Goal: Task Accomplishment & Management: Complete application form

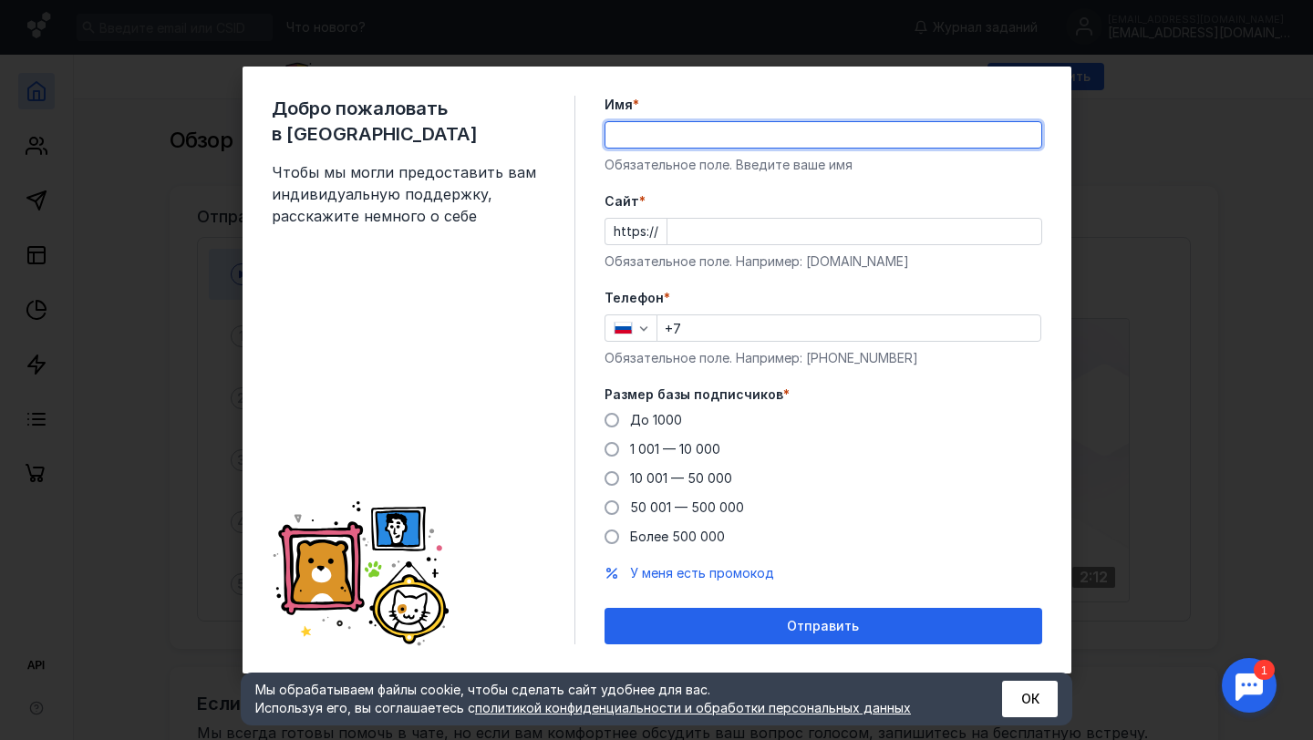
click at [719, 136] on input "Имя *" at bounding box center [823, 135] width 436 height 26
type input "R"
type input "[PERSON_NAME]"
click at [753, 225] on input "Cайт *" at bounding box center [854, 232] width 374 height 26
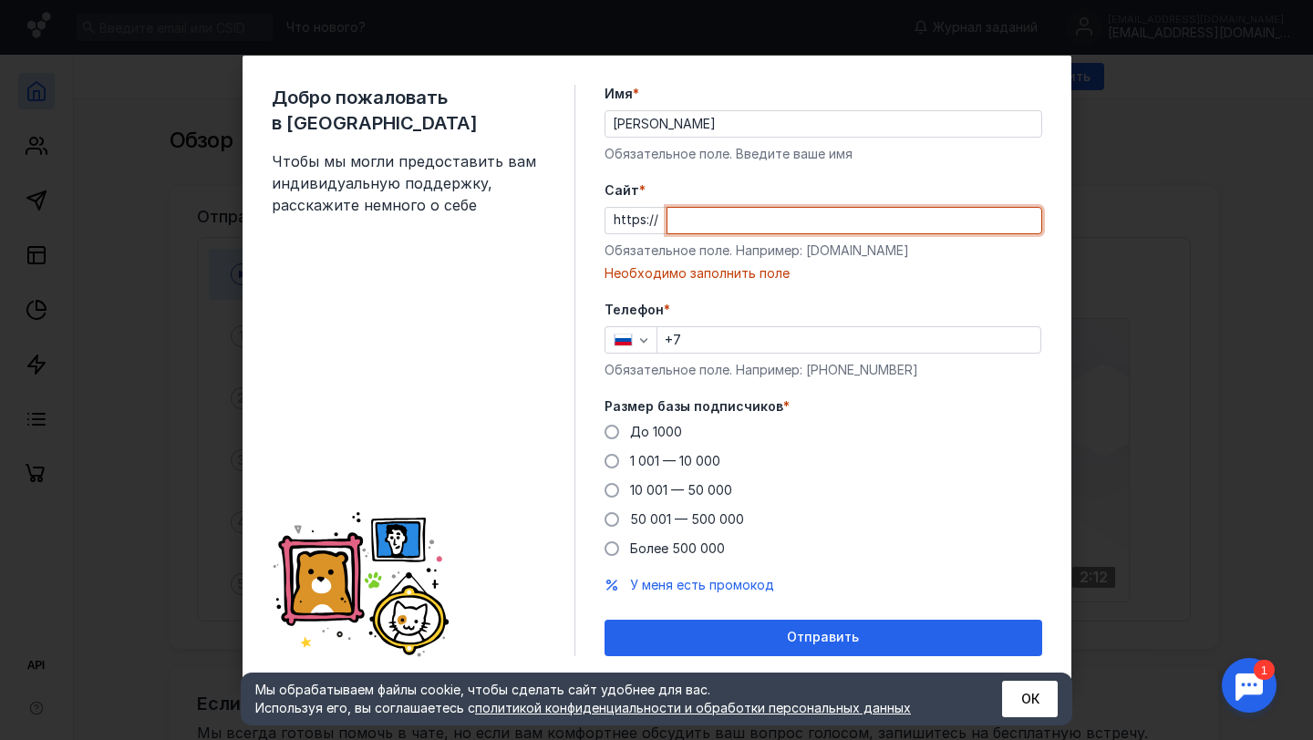
click at [761, 342] on input "+7" at bounding box center [848, 340] width 383 height 26
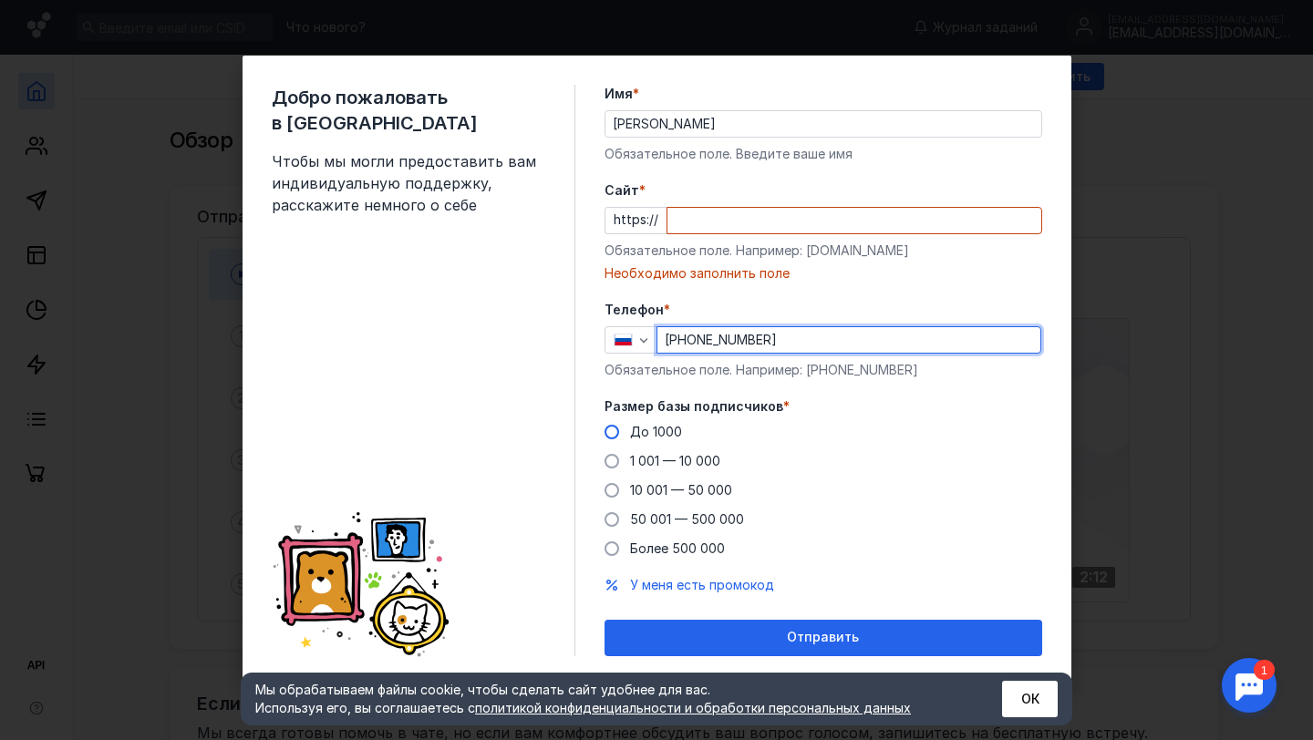
type input "[PHONE_NUMBER]"
click at [615, 439] on span at bounding box center [612, 432] width 15 height 15
click at [0, 0] on input "До 1000" at bounding box center [0, 0] width 0 height 0
click at [743, 228] on input "Cайт *" at bounding box center [854, 221] width 374 height 26
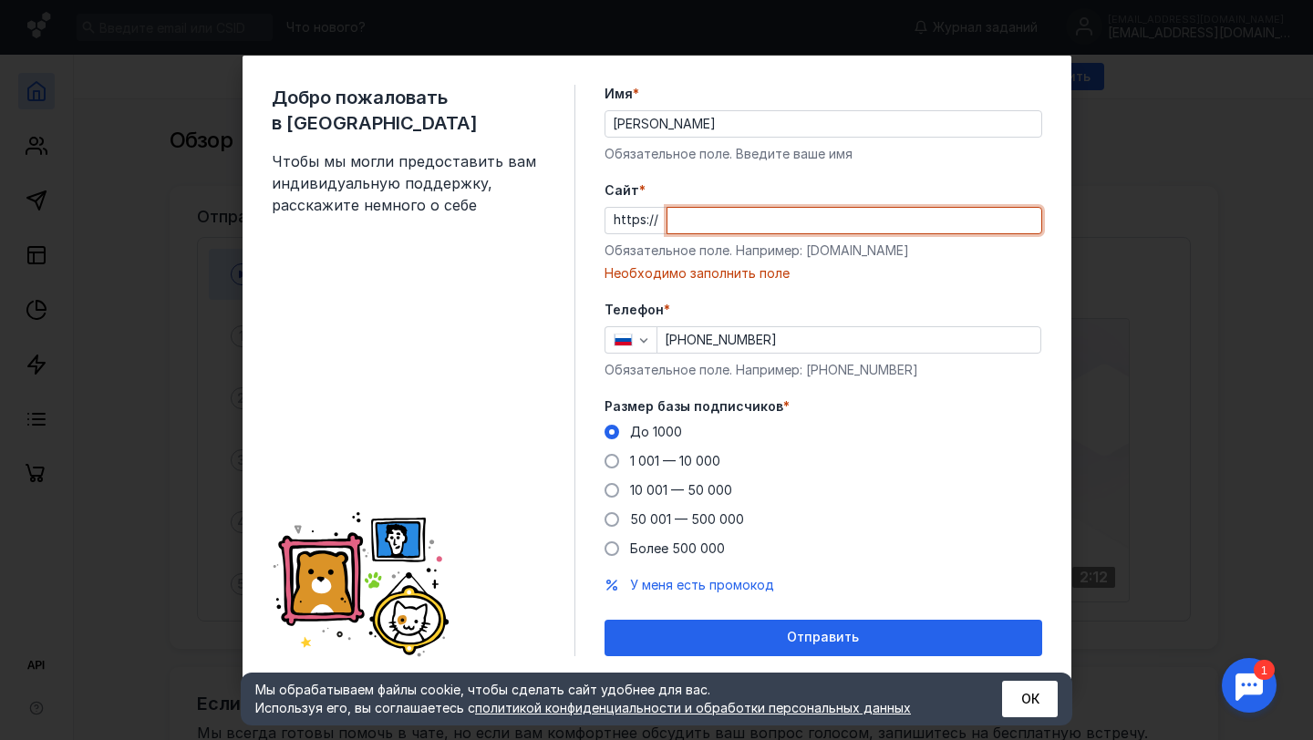
paste input "[DOMAIN_NAME][URL]"
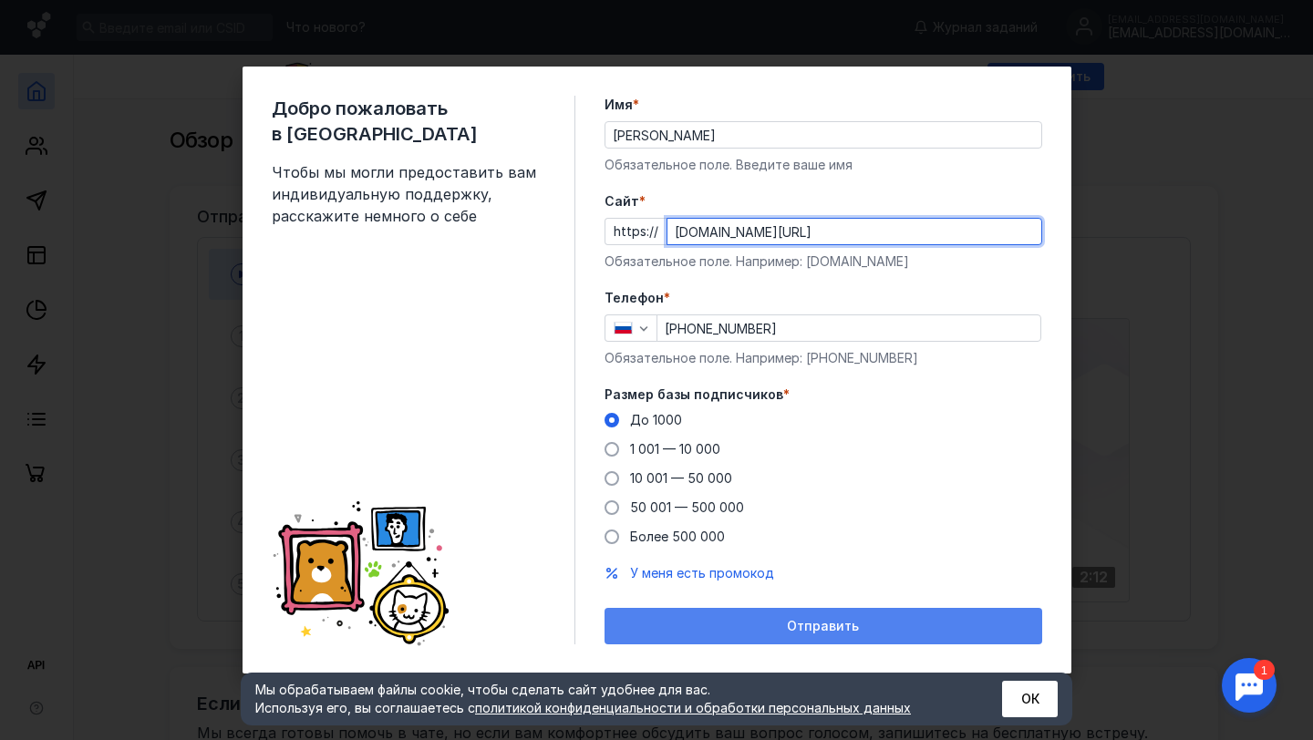
type input "[DOMAIN_NAME][URL]"
click at [822, 628] on span "Отправить" at bounding box center [823, 627] width 72 height 16
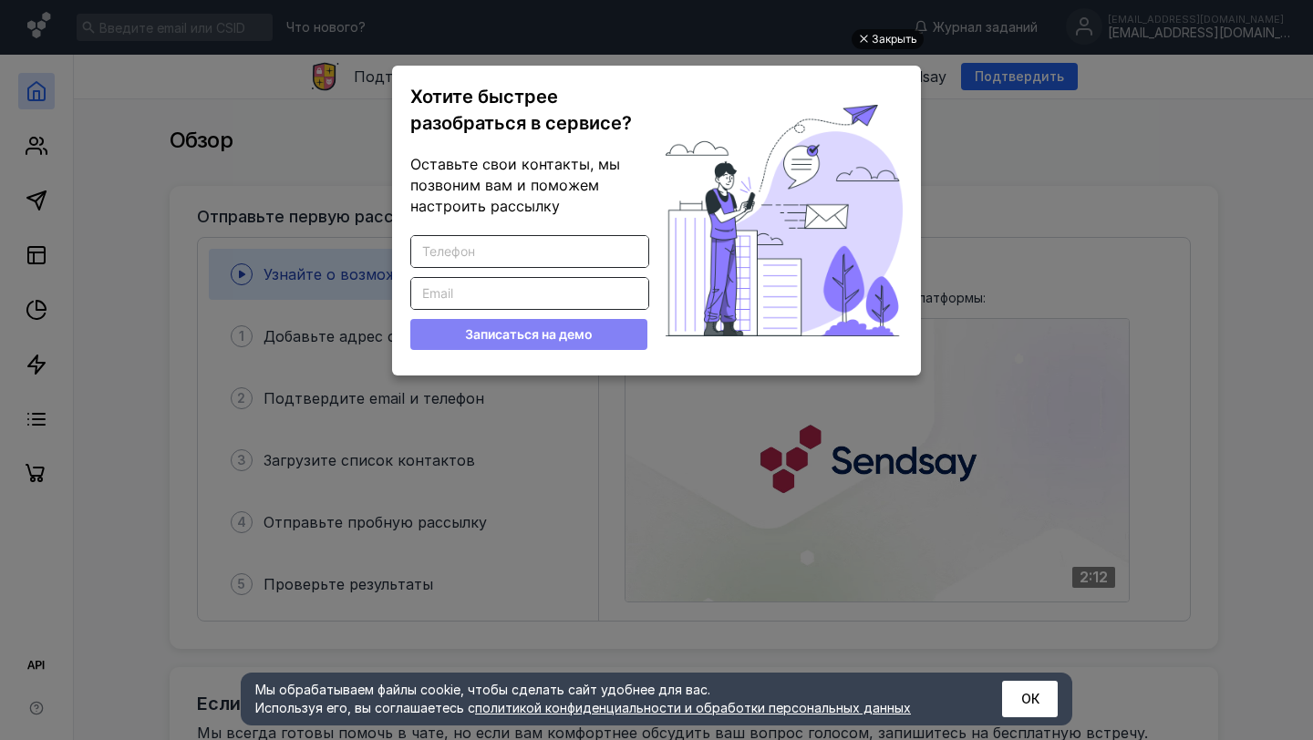
click at [879, 35] on div "Закрыть" at bounding box center [895, 39] width 46 height 20
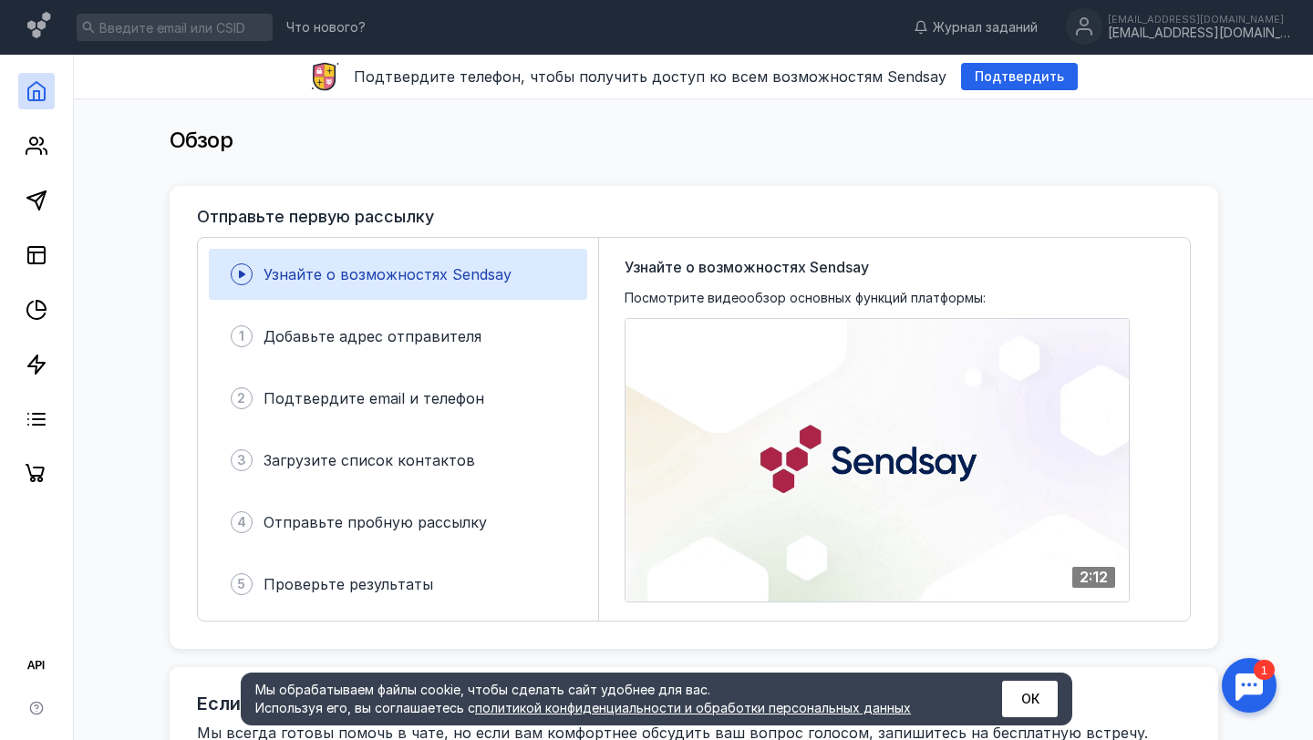
scroll to position [40, 0]
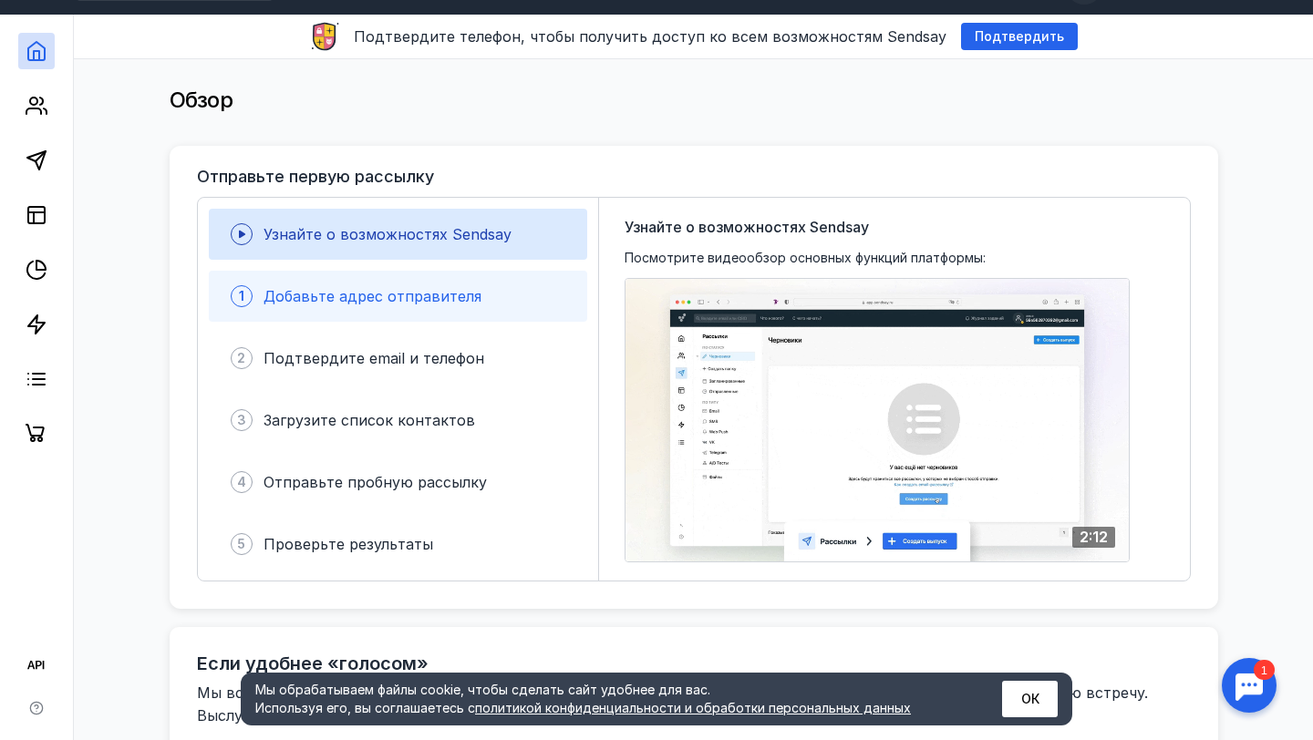
click at [392, 310] on div "1 Добавьте адрес отправителя" at bounding box center [398, 296] width 378 height 51
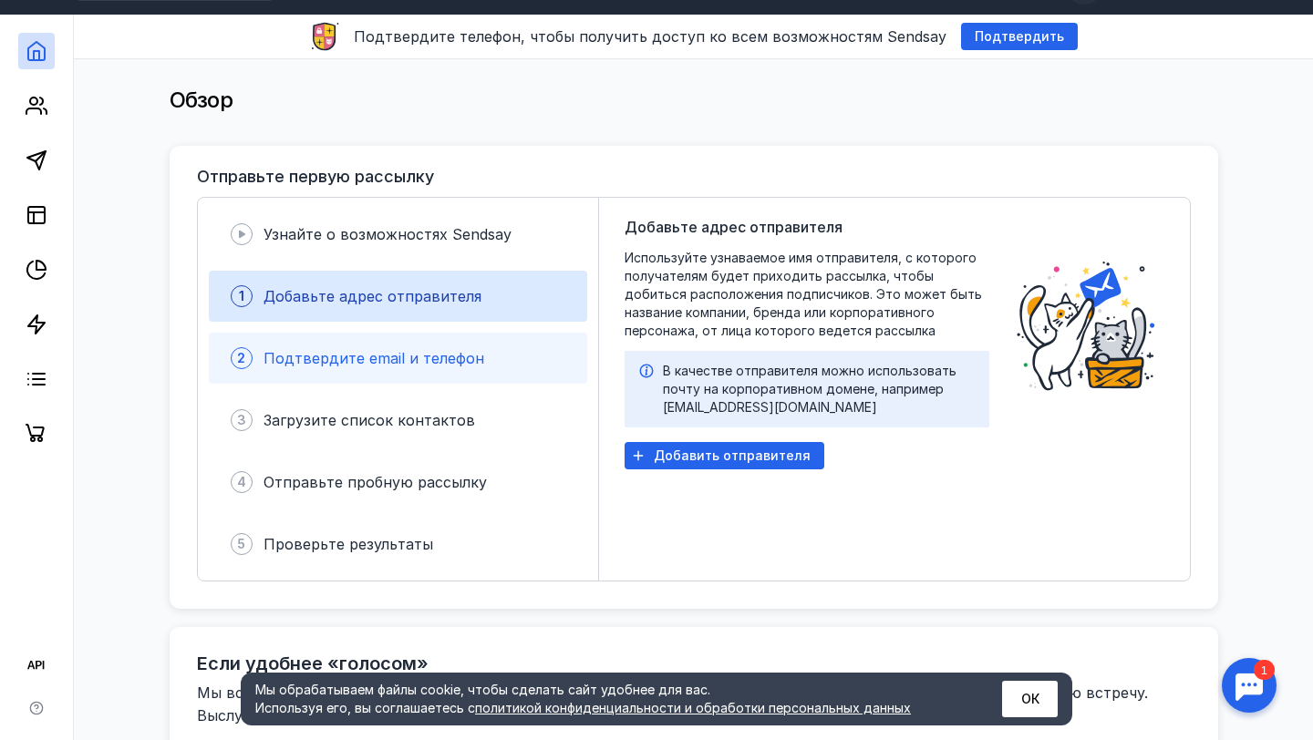
click at [397, 347] on div "Подтвердите email и телефон" at bounding box center [374, 358] width 221 height 22
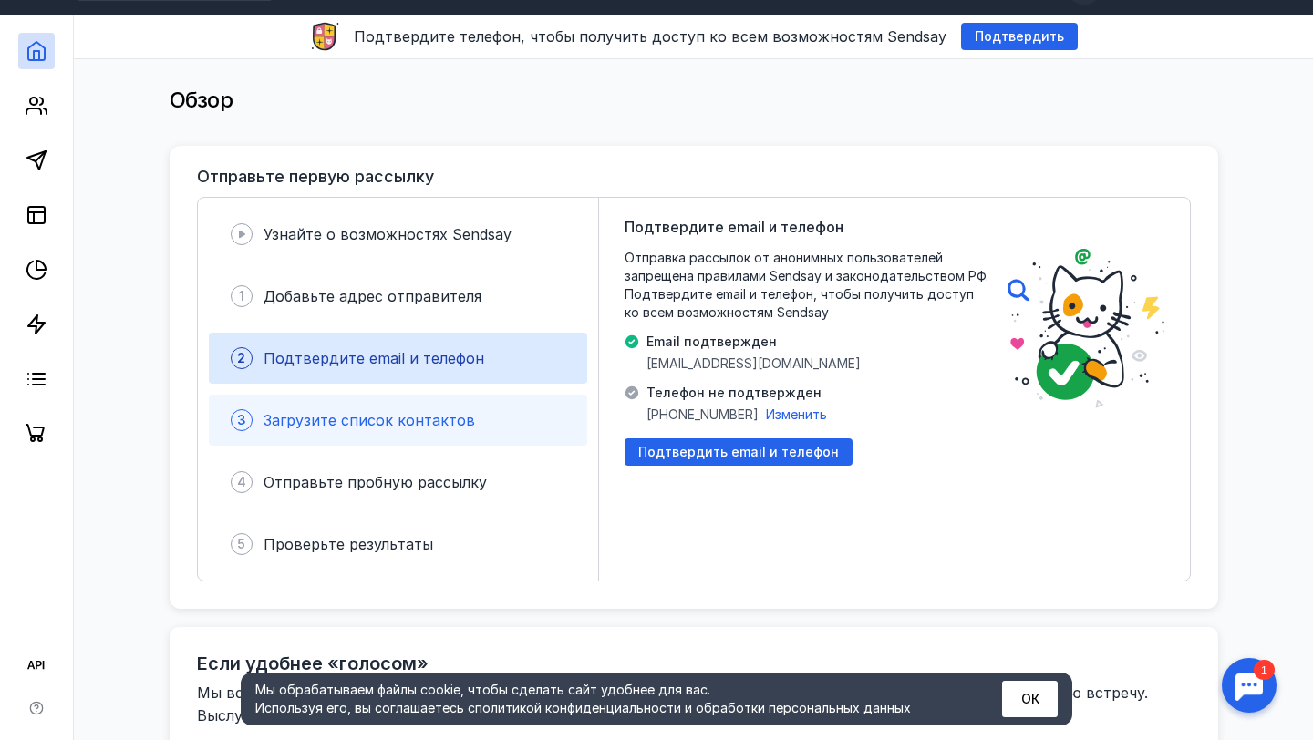
click at [401, 434] on div "3 Загрузите список контактов" at bounding box center [398, 420] width 378 height 51
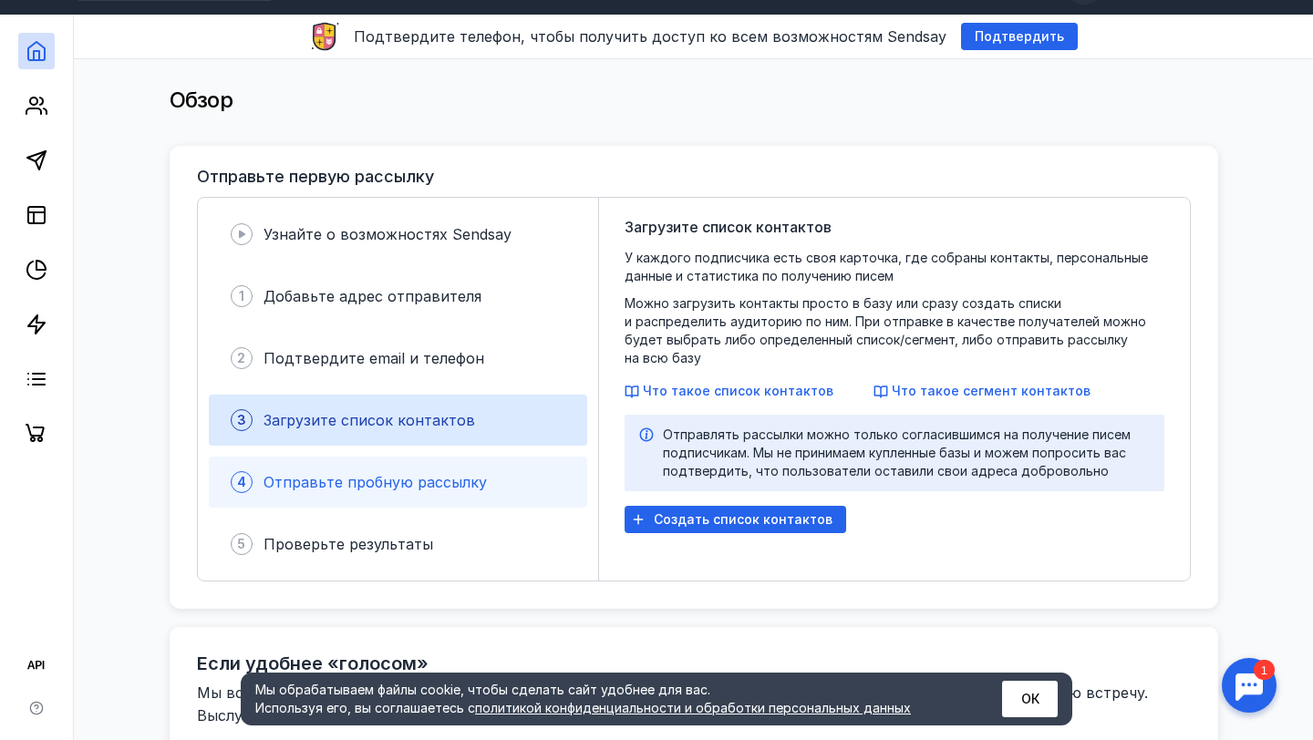
click at [413, 476] on span "Отправьте пробную рассылку" at bounding box center [375, 482] width 223 height 18
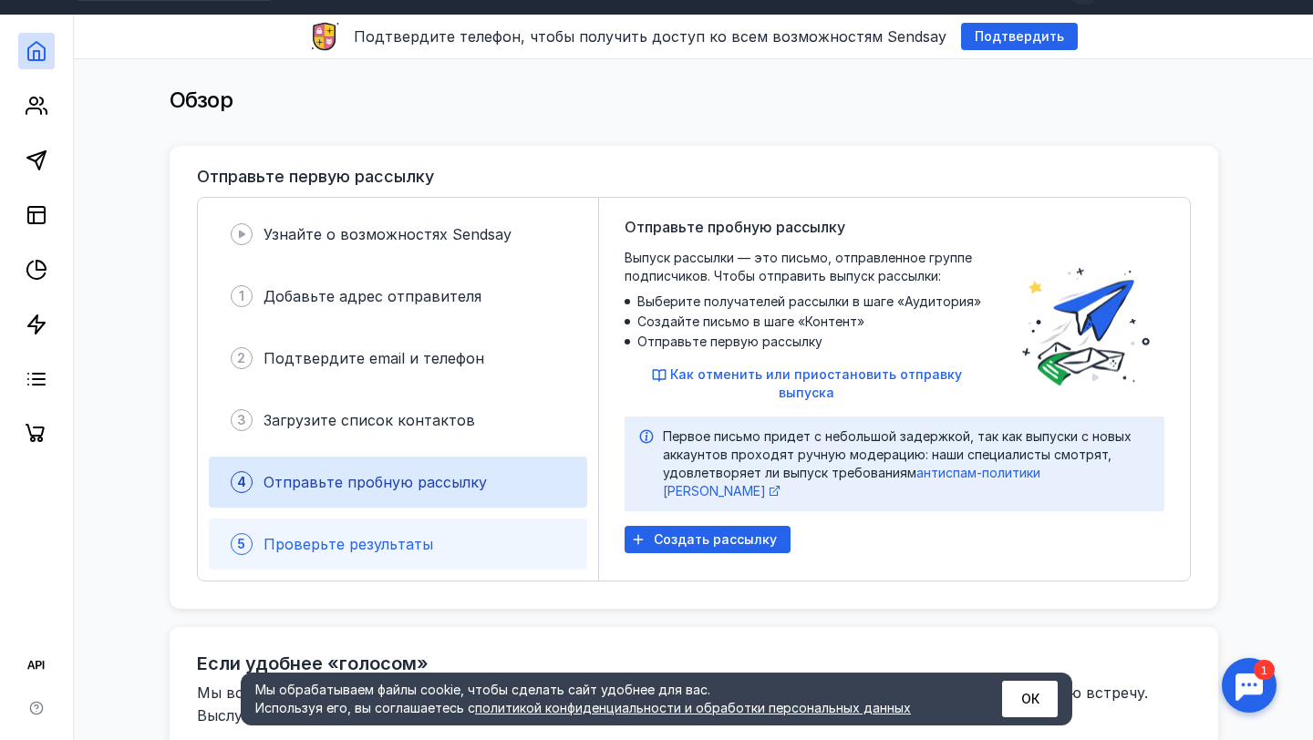
click at [413, 522] on div "5 Проверьте результаты" at bounding box center [398, 544] width 378 height 51
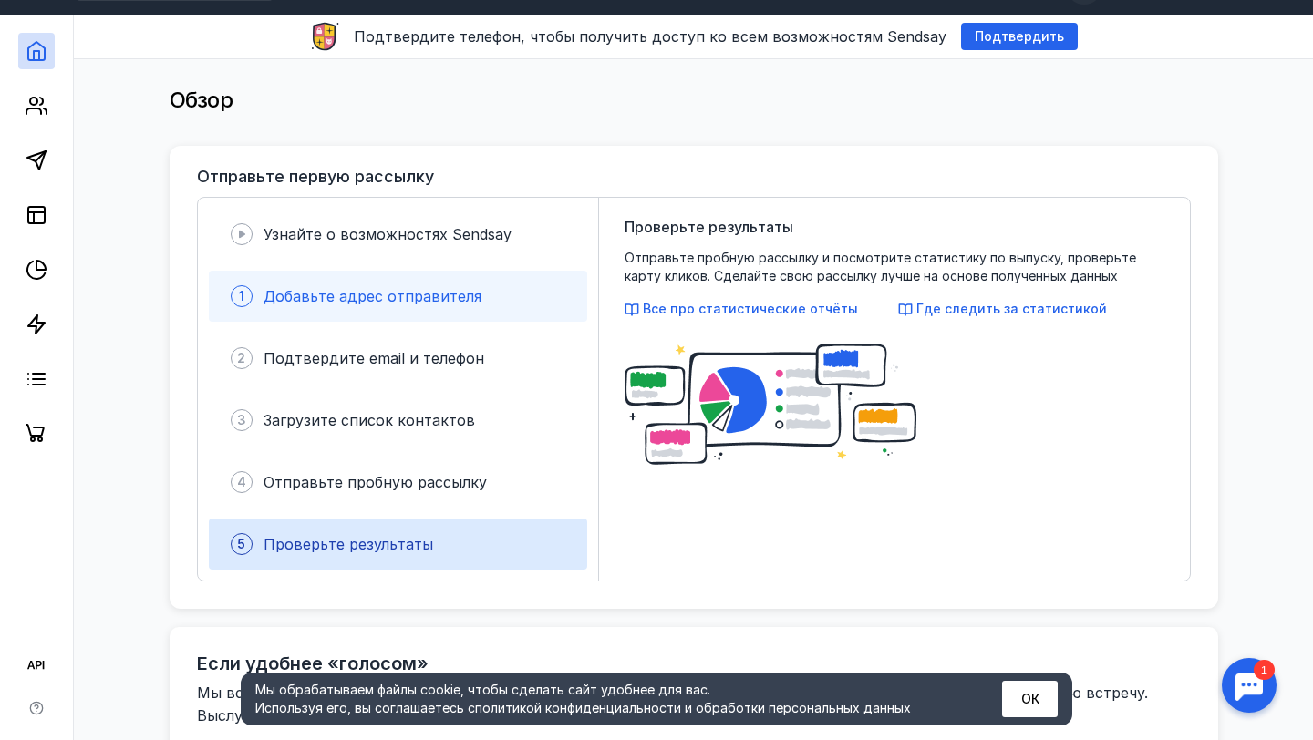
click at [414, 302] on span "Добавьте адрес отправителя" at bounding box center [373, 296] width 218 height 18
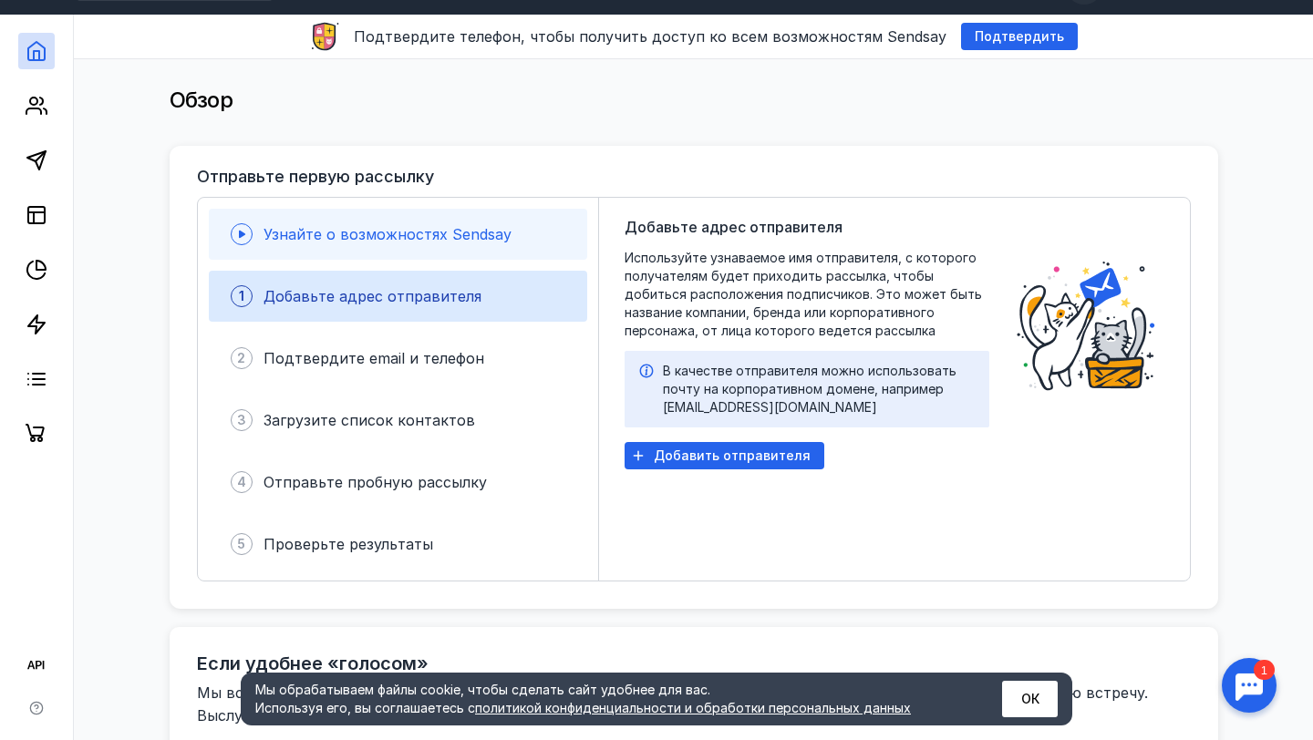
click at [438, 251] on div "Узнайте о возможностях Sendsay" at bounding box center [398, 234] width 378 height 51
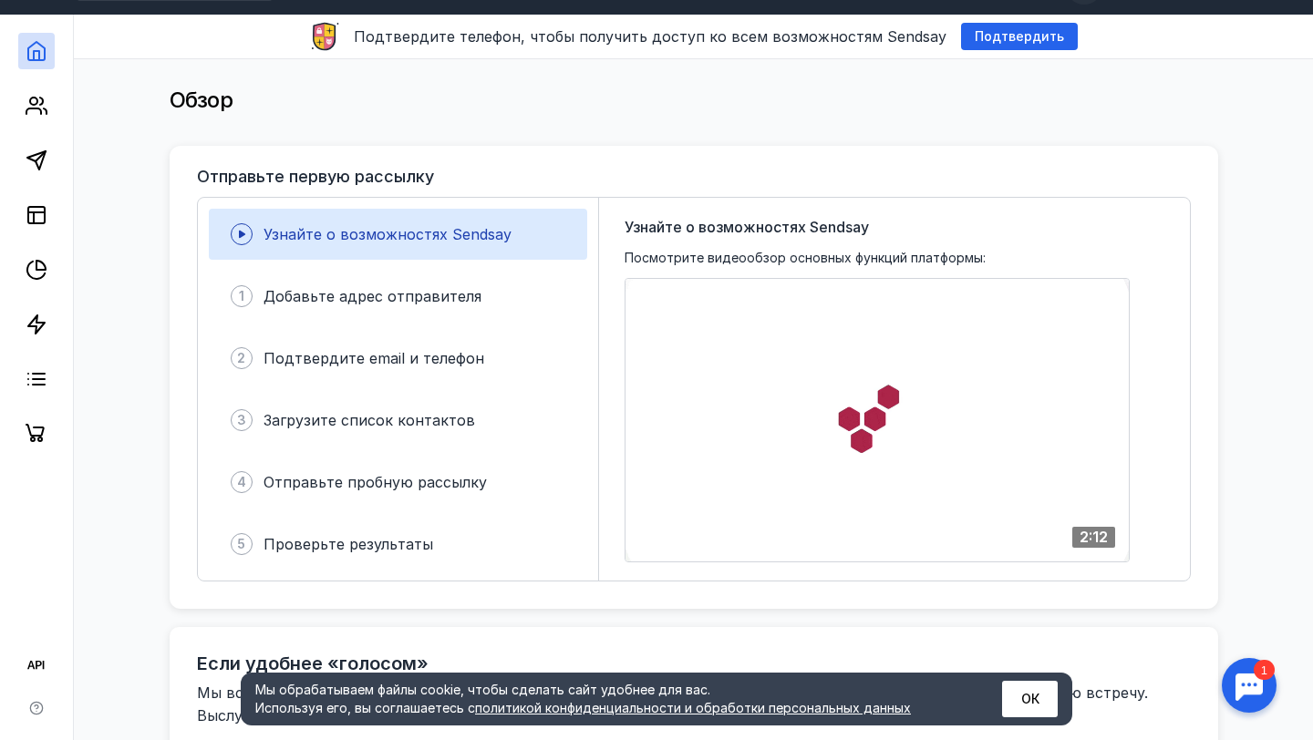
click at [729, 497] on div at bounding box center [878, 420] width 504 height 283
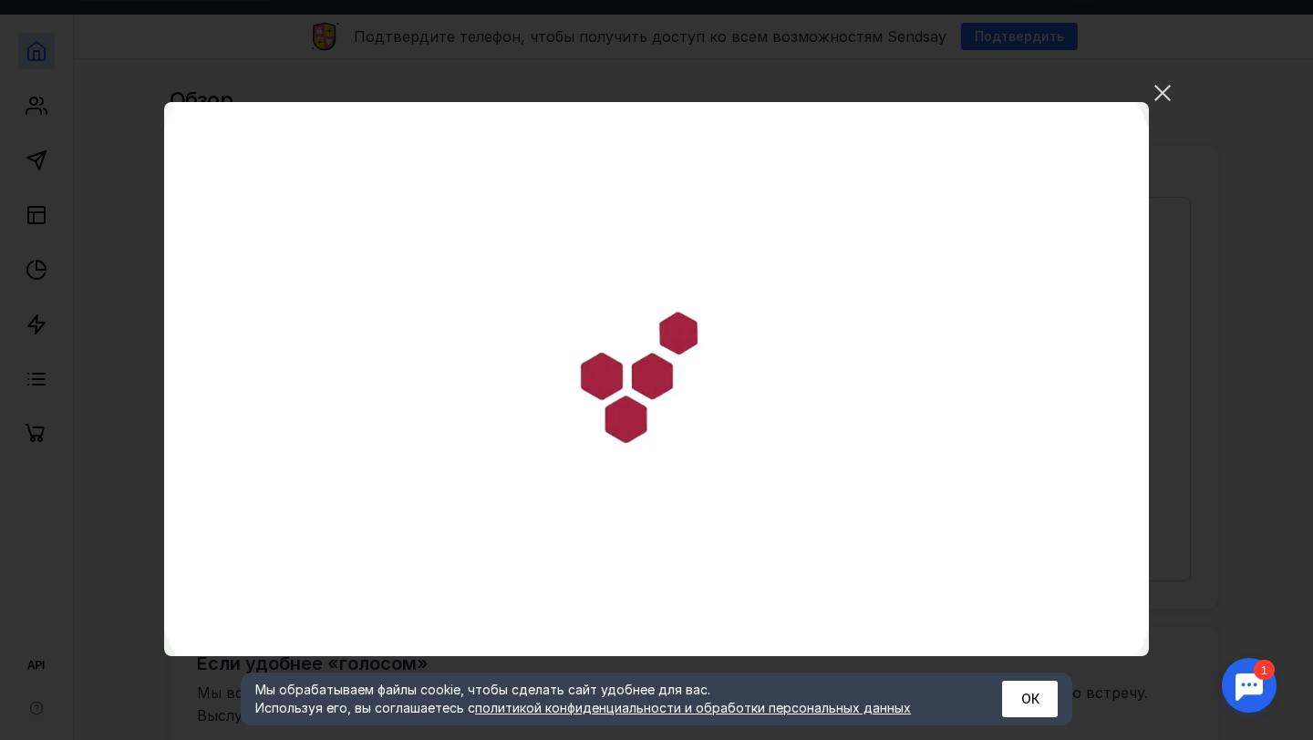
click at [947, 453] on video "Ваш браузер не поддерживает воспроизведение видео. Пожалуйста, обновите ваш бра…" at bounding box center [656, 379] width 985 height 554
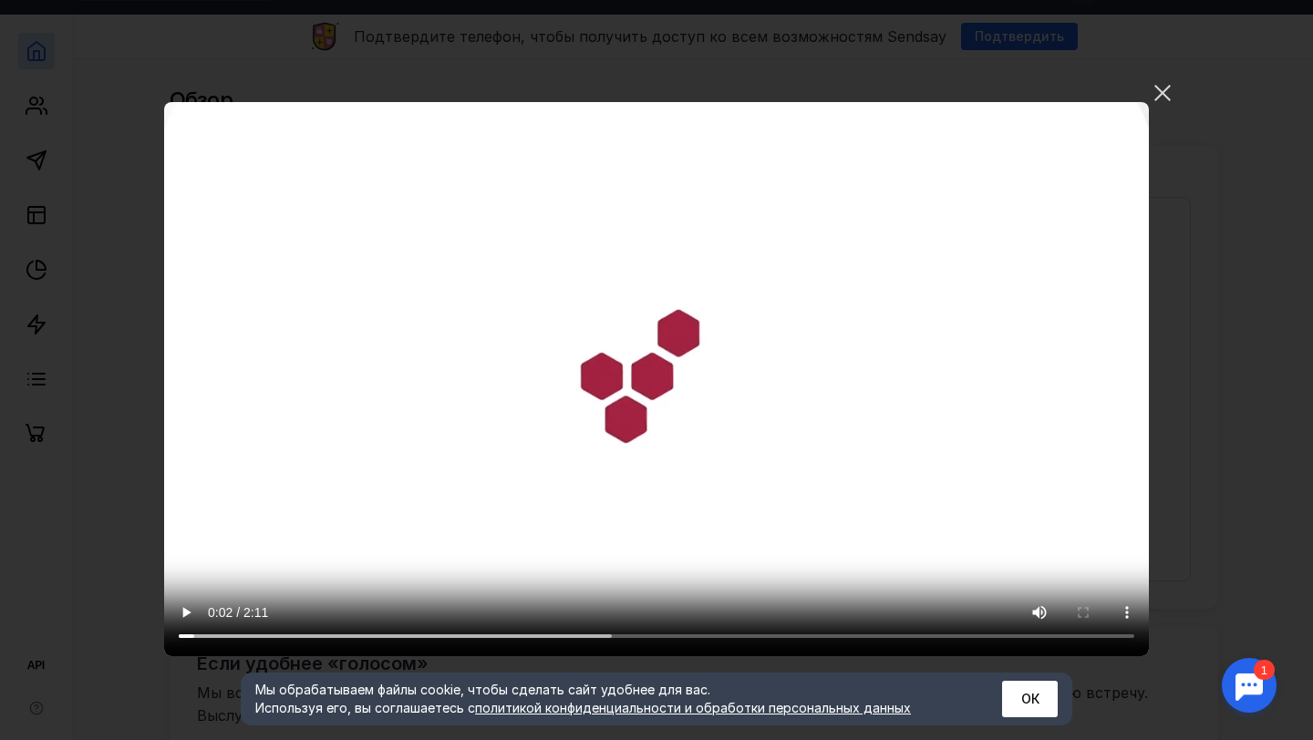
click at [699, 318] on video "Ваш браузер не поддерживает воспроизведение видео. Пожалуйста, обновите ваш бра…" at bounding box center [656, 379] width 985 height 554
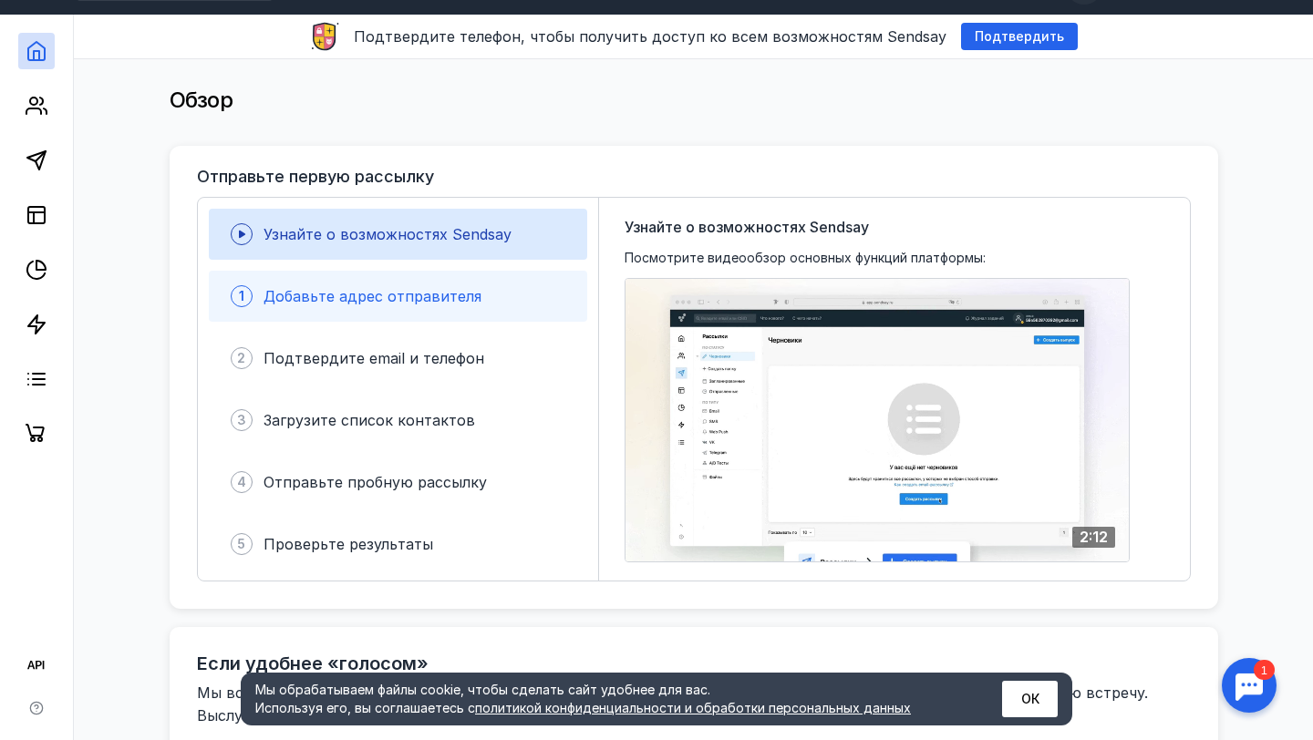
click at [337, 316] on div "1 Добавьте адрес отправителя" at bounding box center [398, 296] width 378 height 51
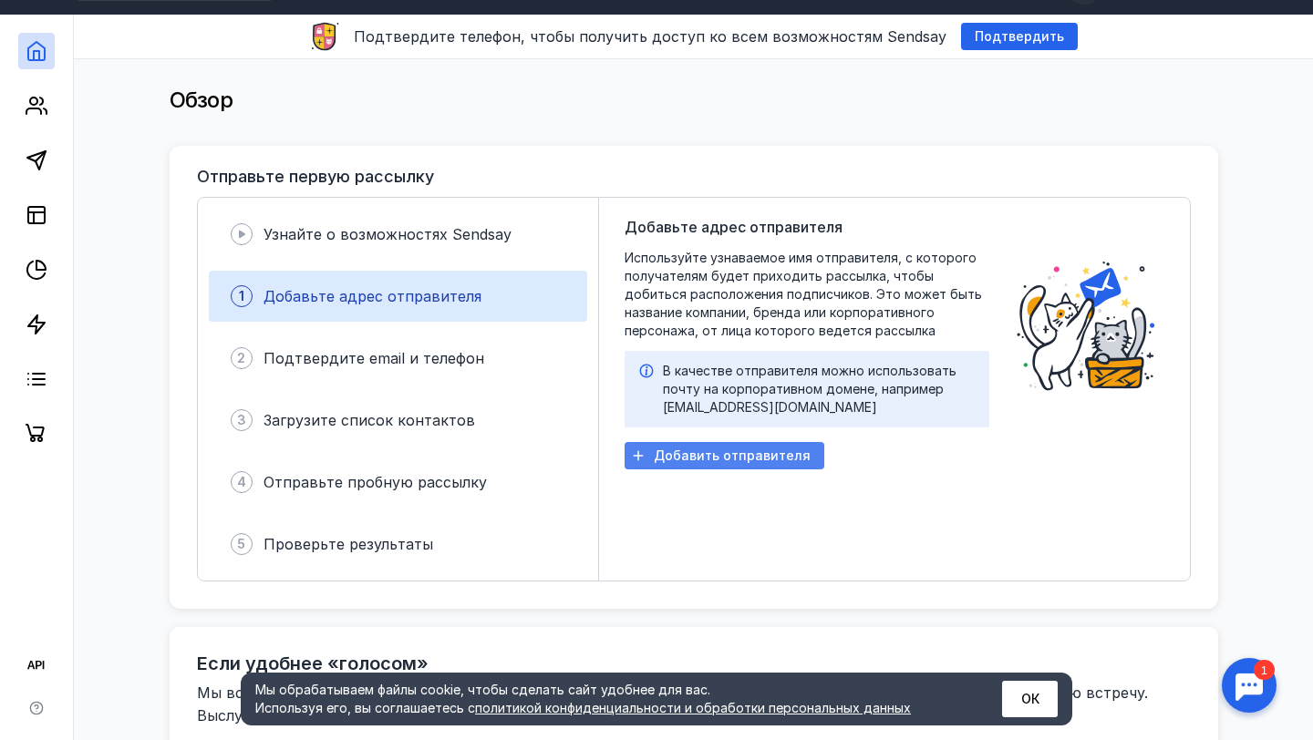
click at [709, 449] on span "Добавить отправителя" at bounding box center [732, 457] width 157 height 16
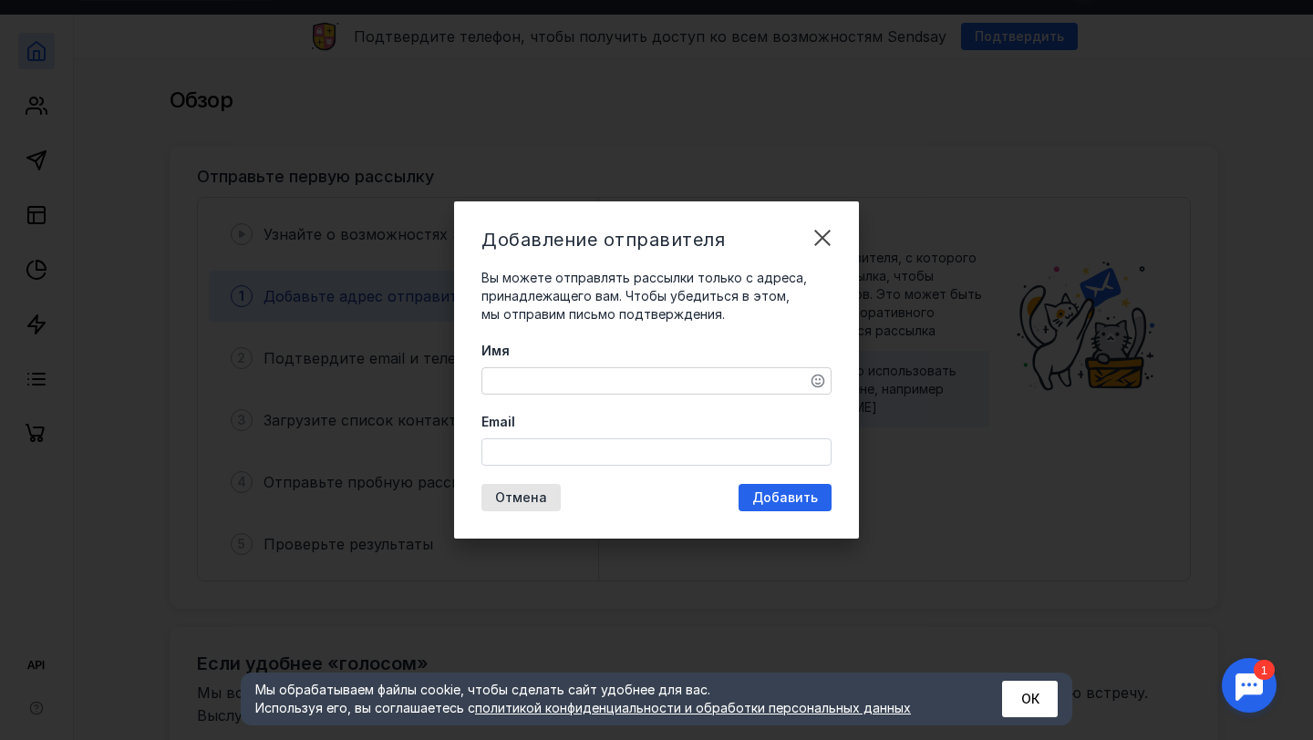
click at [558, 373] on textarea "Имя" at bounding box center [656, 381] width 348 height 26
click at [542, 441] on div "Email" at bounding box center [656, 439] width 350 height 53
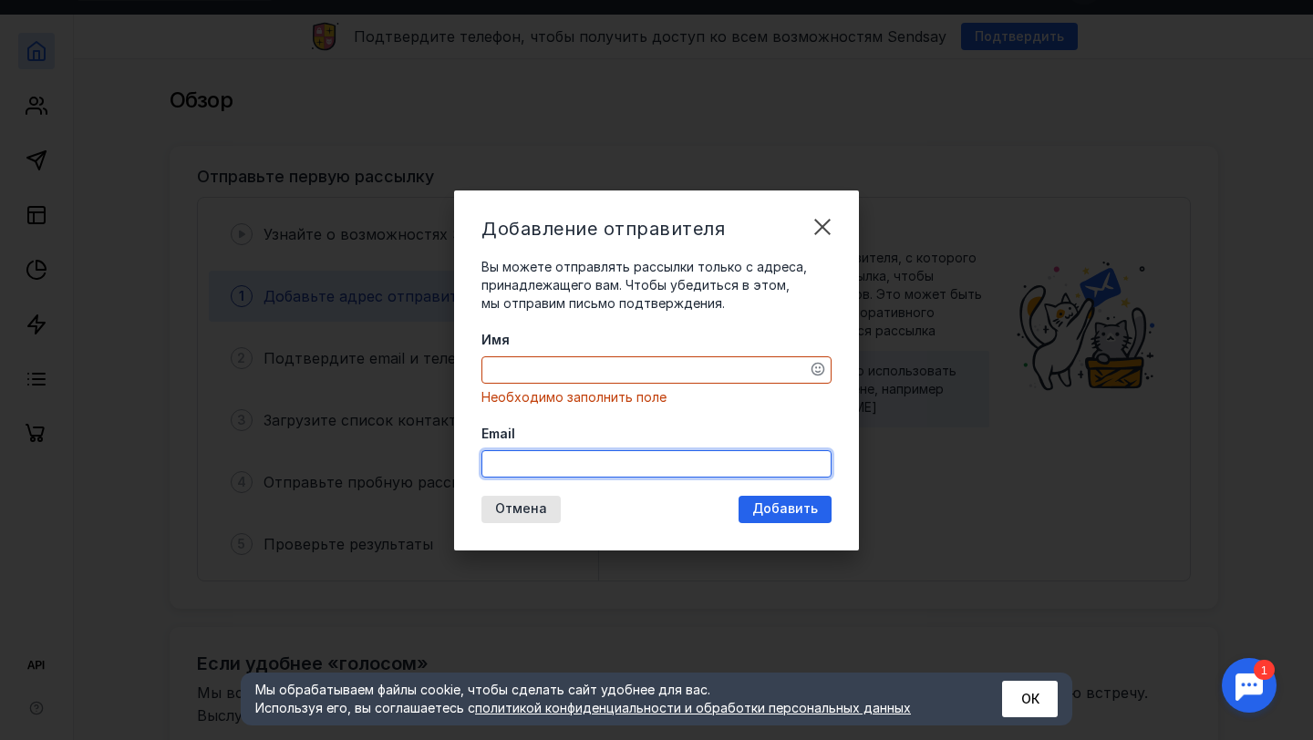
click at [572, 373] on div "Имя Необходимо заполнить поле" at bounding box center [656, 369] width 350 height 76
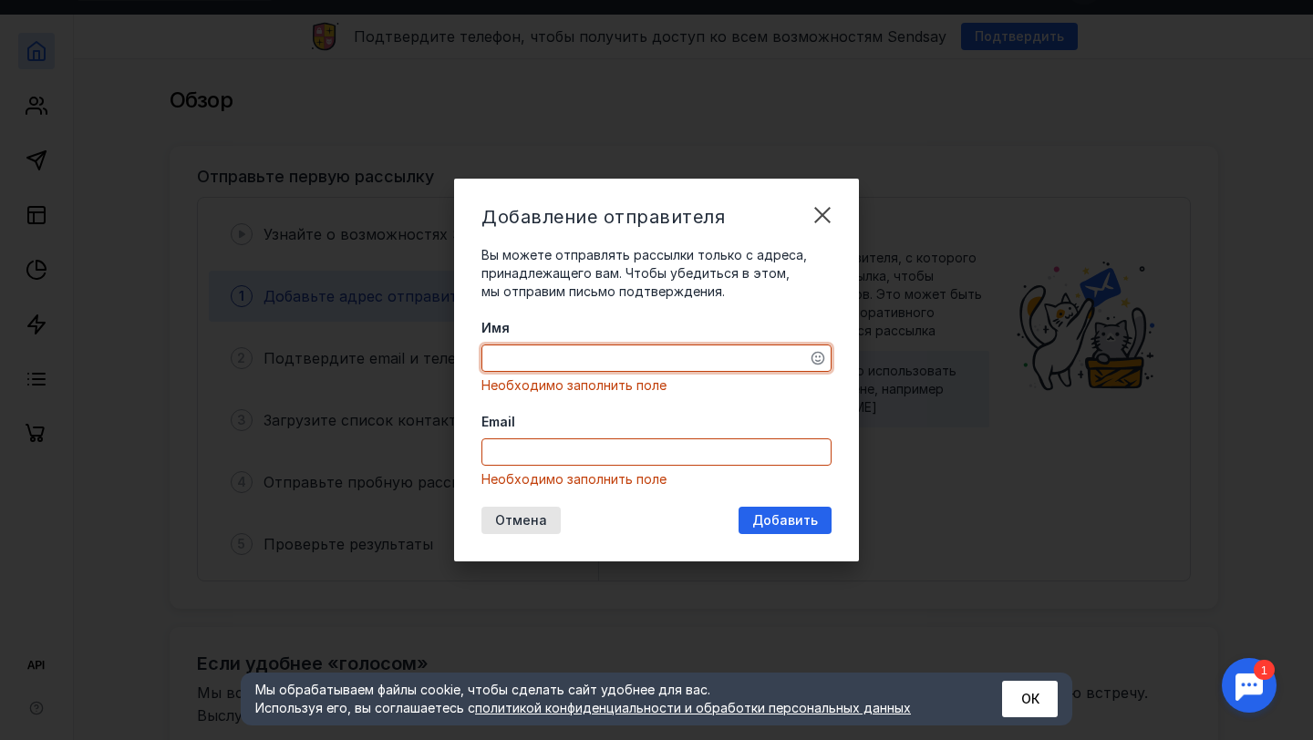
type textarea "[PERSON_NAME]"
type textarea "/"
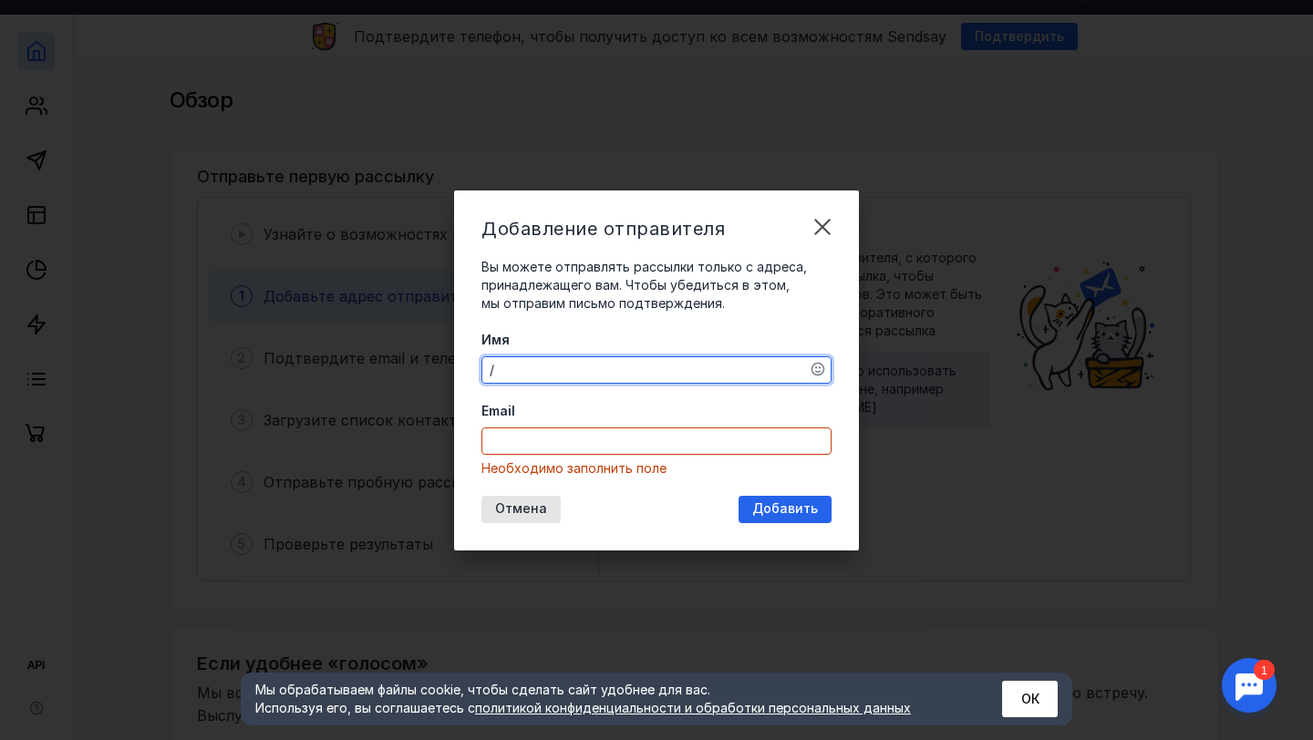
type textarea "/"
click at [546, 438] on input "Email" at bounding box center [656, 442] width 348 height 26
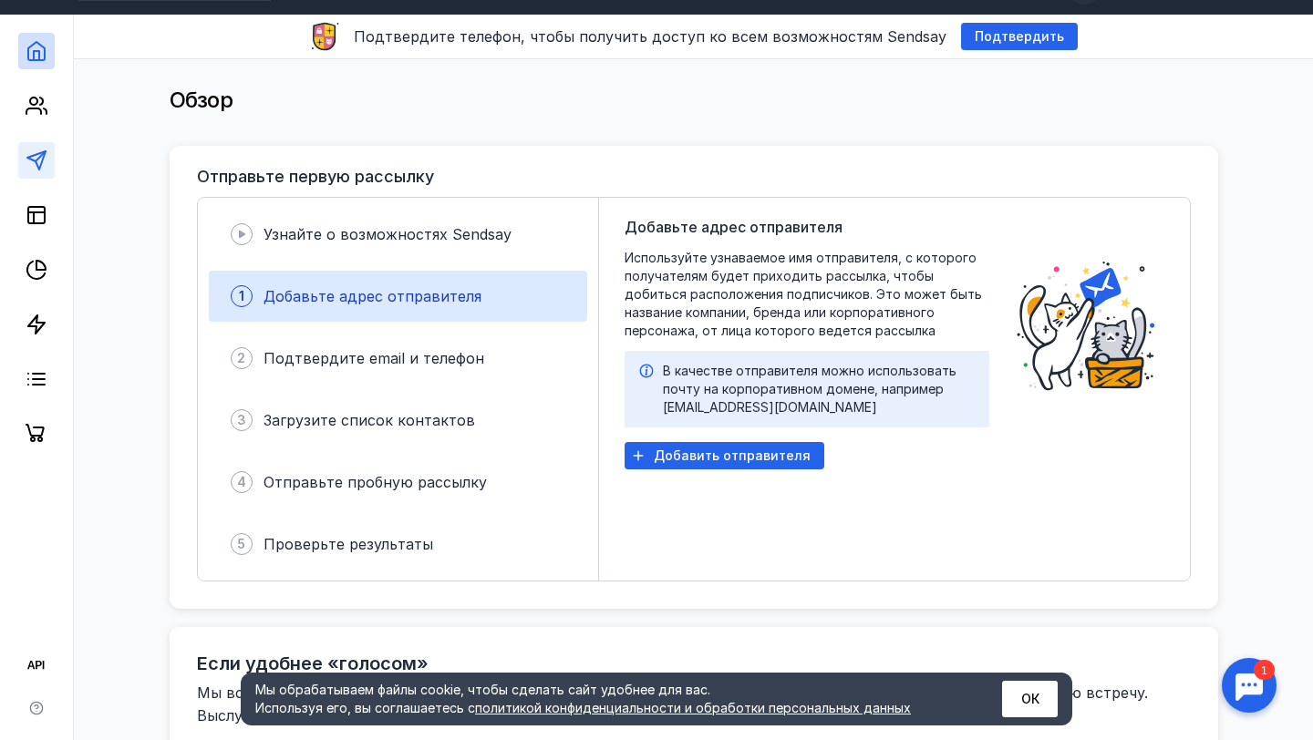
click at [35, 142] on link at bounding box center [36, 160] width 36 height 36
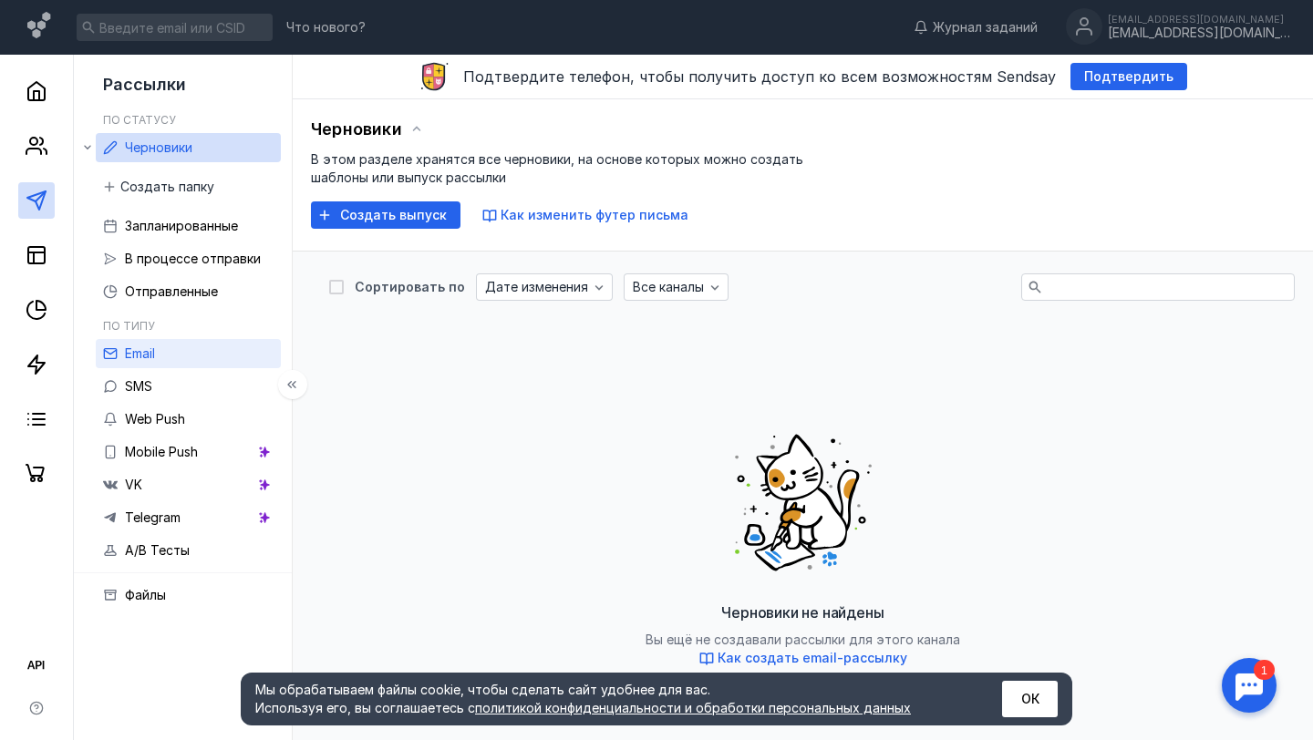
click at [161, 364] on link "Email" at bounding box center [188, 353] width 185 height 29
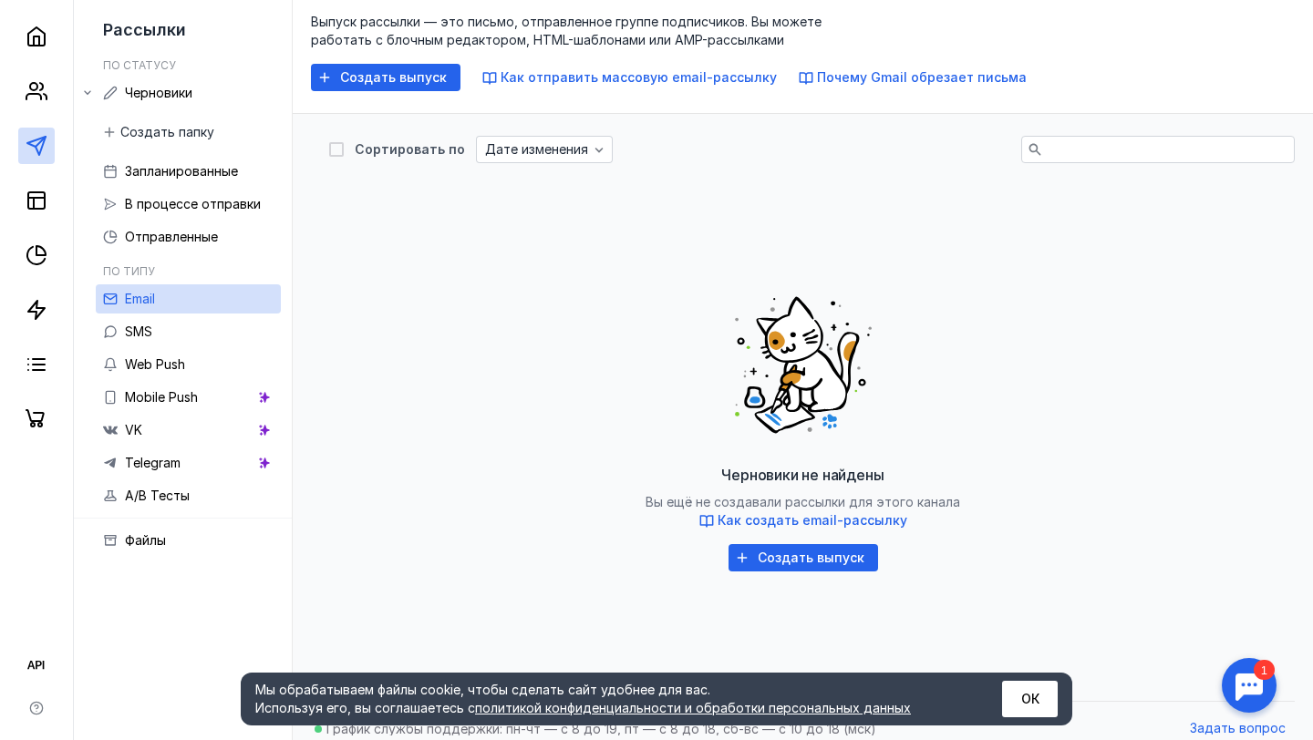
scroll to position [125, 0]
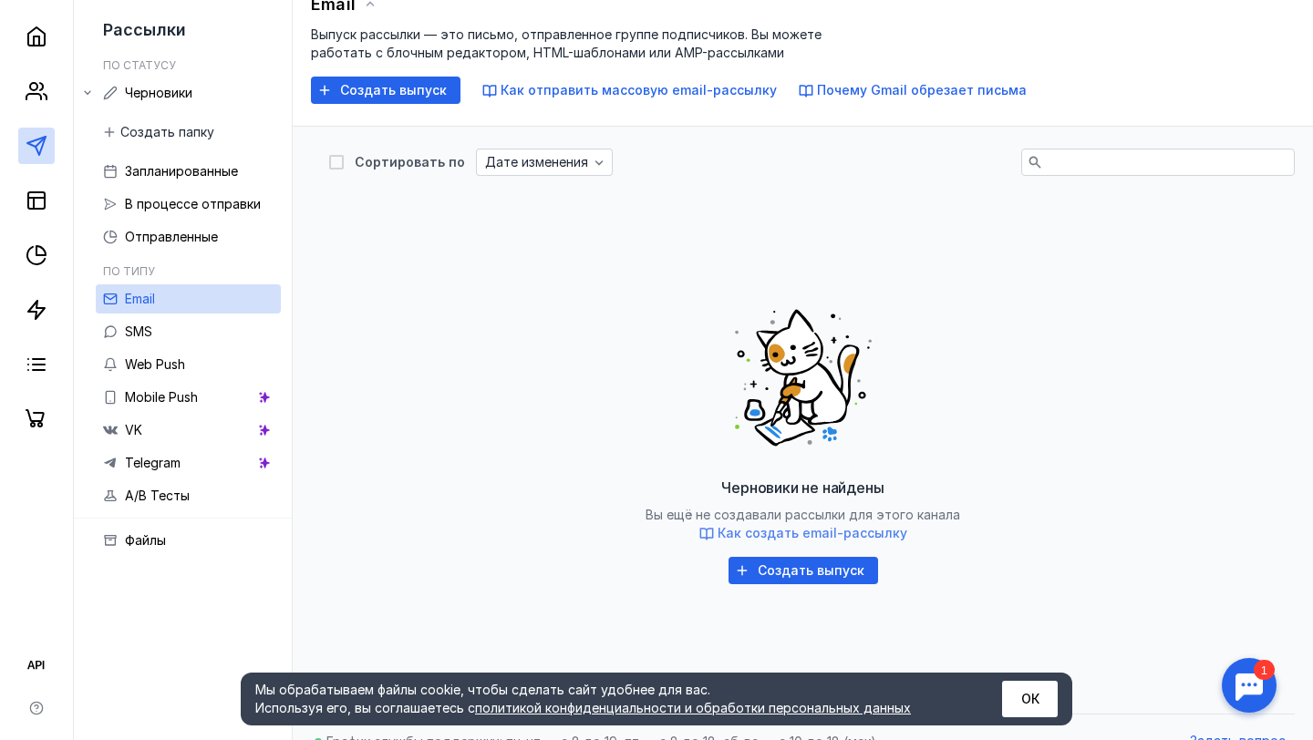
click at [792, 537] on span "Как создать email-рассылку" at bounding box center [813, 533] width 190 height 16
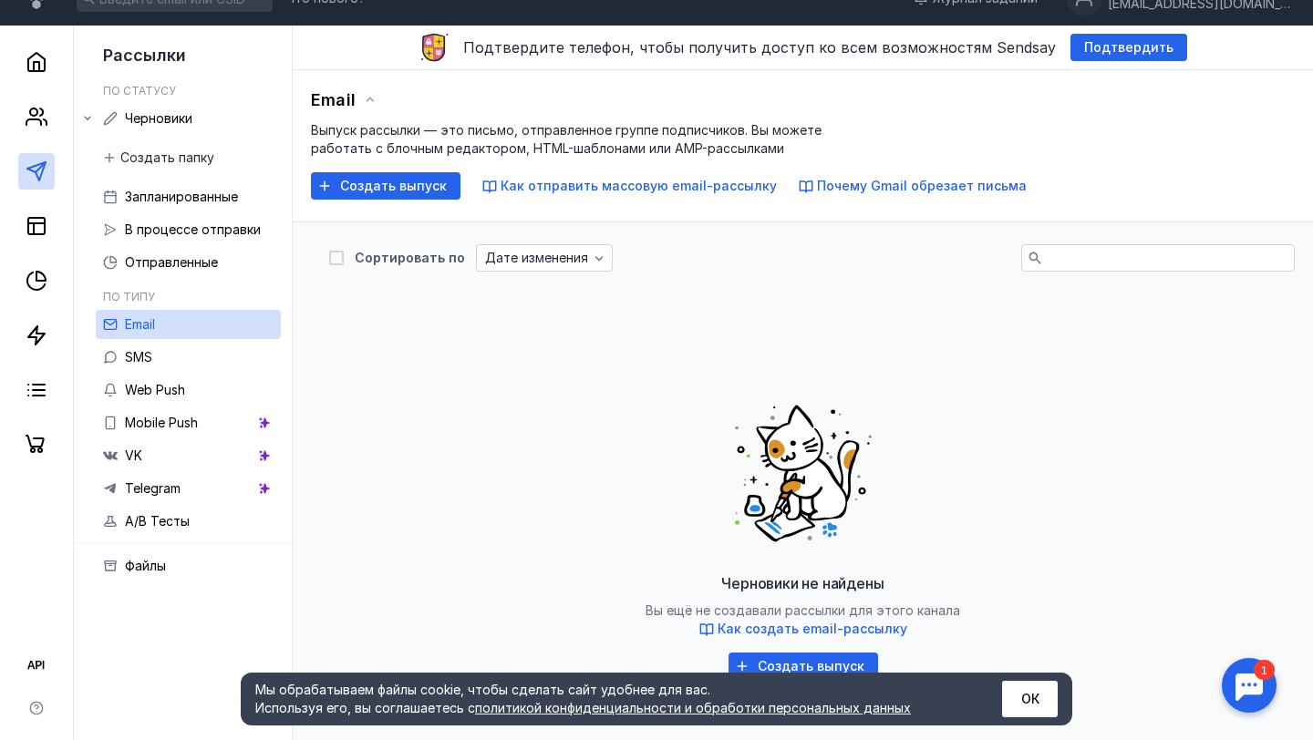
scroll to position [0, 0]
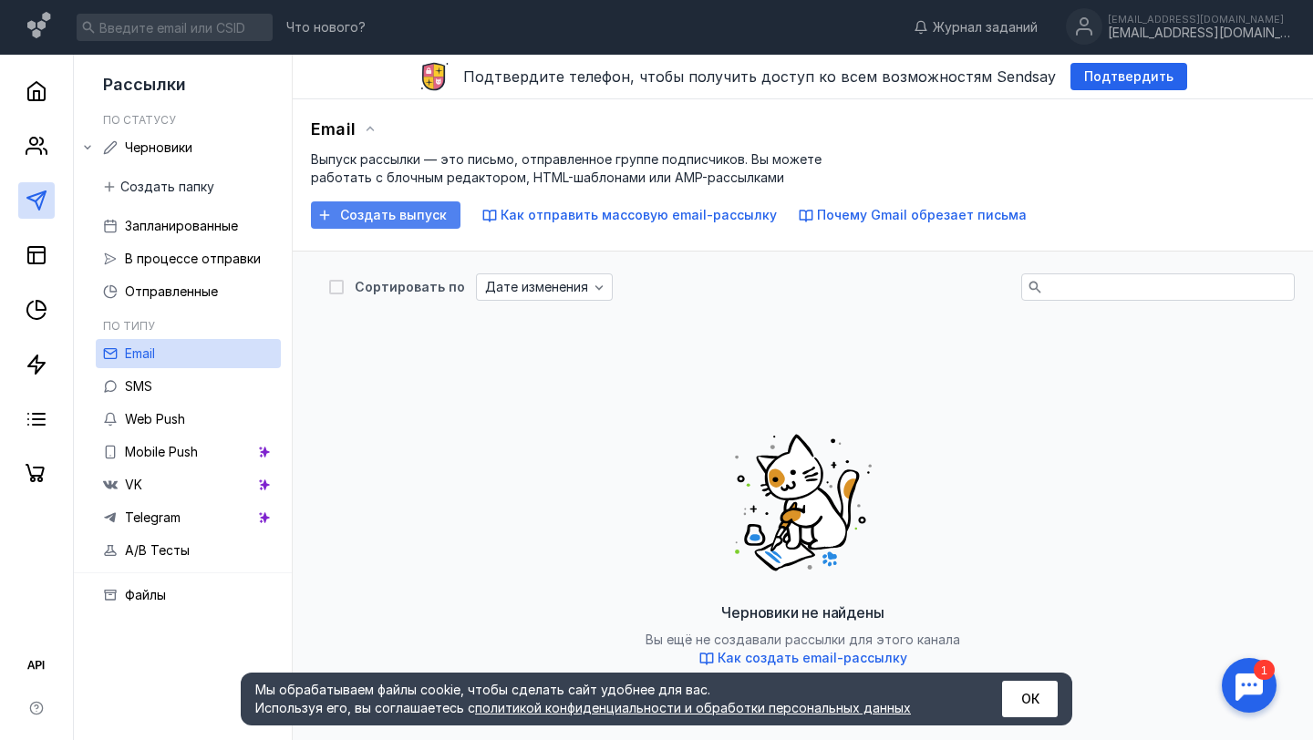
click at [391, 212] on span "Создать выпуск" at bounding box center [393, 216] width 107 height 16
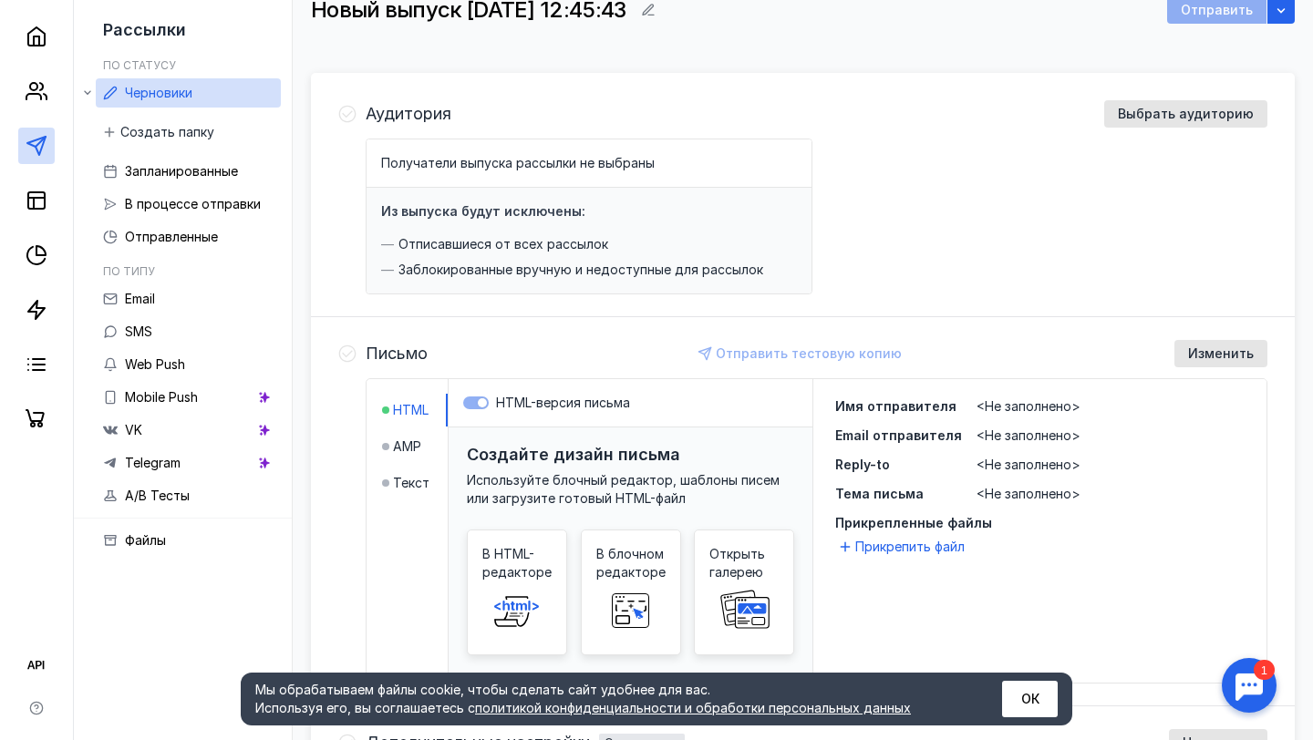
scroll to position [129, 0]
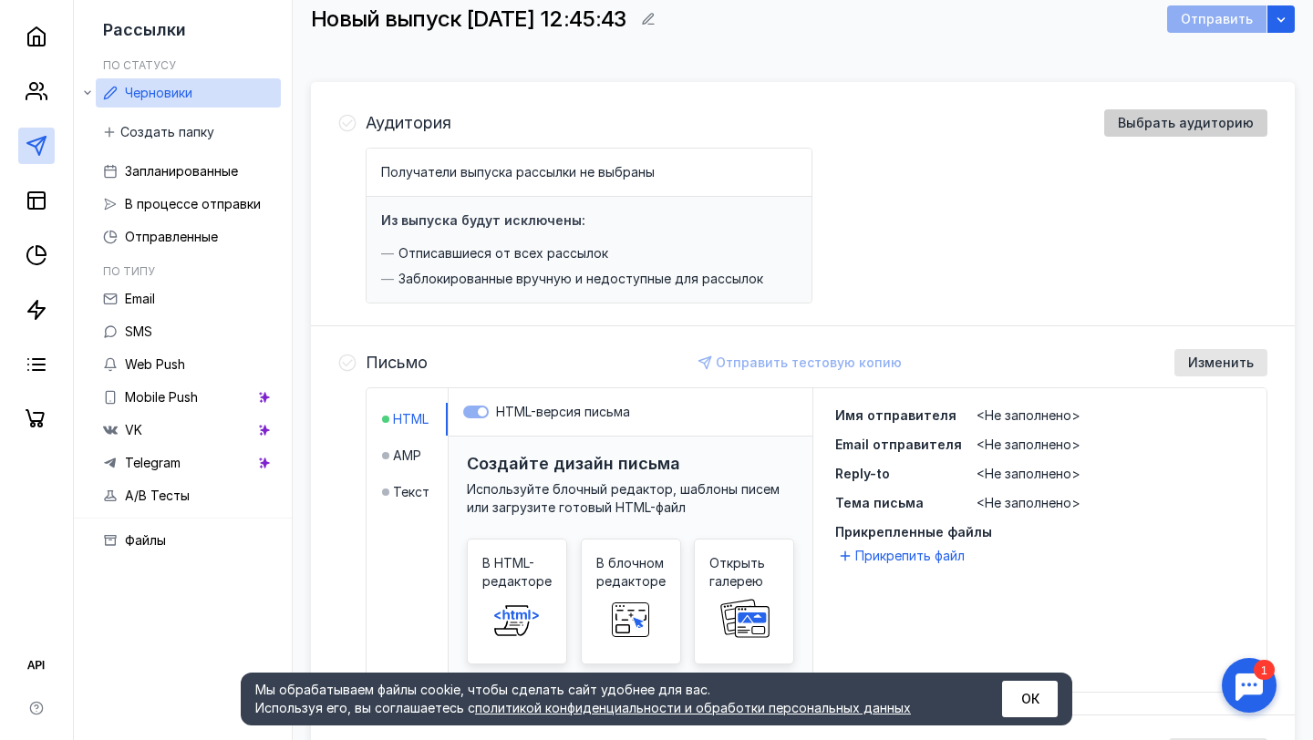
click at [1172, 112] on div "Выбрать аудиторию" at bounding box center [1185, 122] width 163 height 27
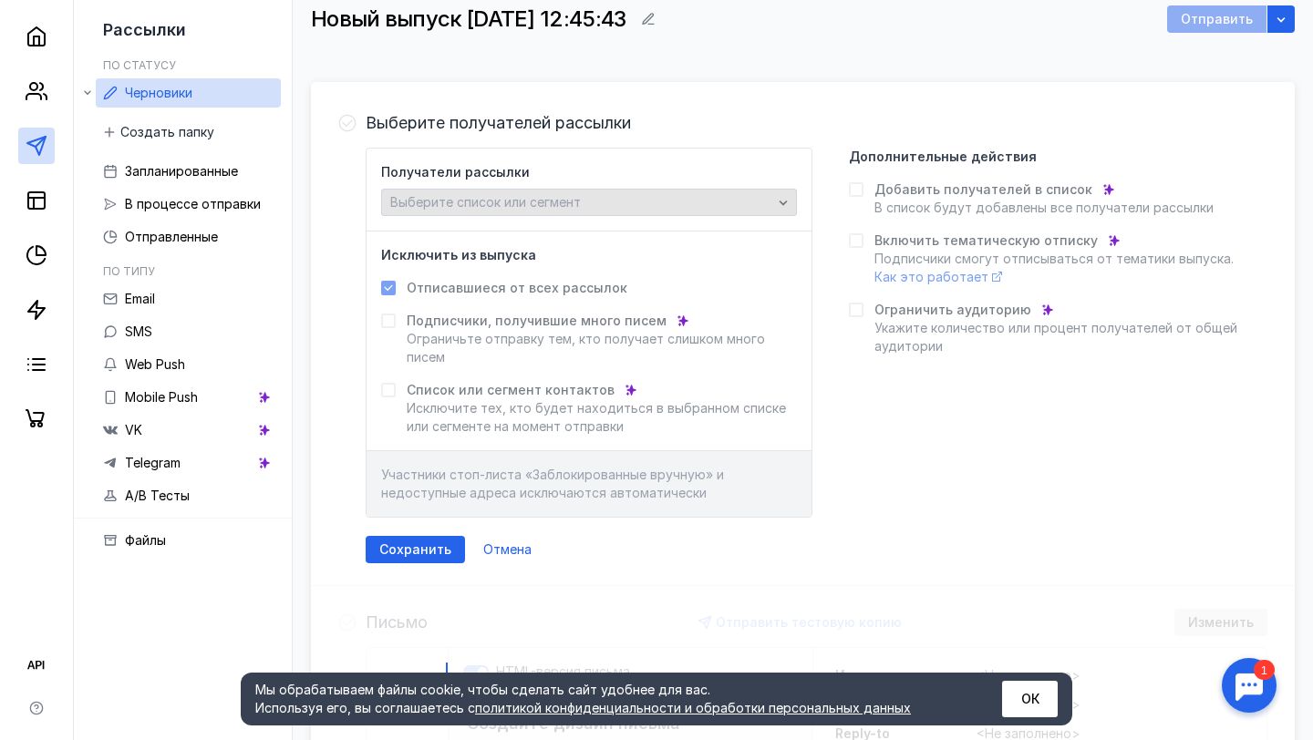
click at [574, 194] on span "Выберите список или сегмент" at bounding box center [485, 202] width 191 height 16
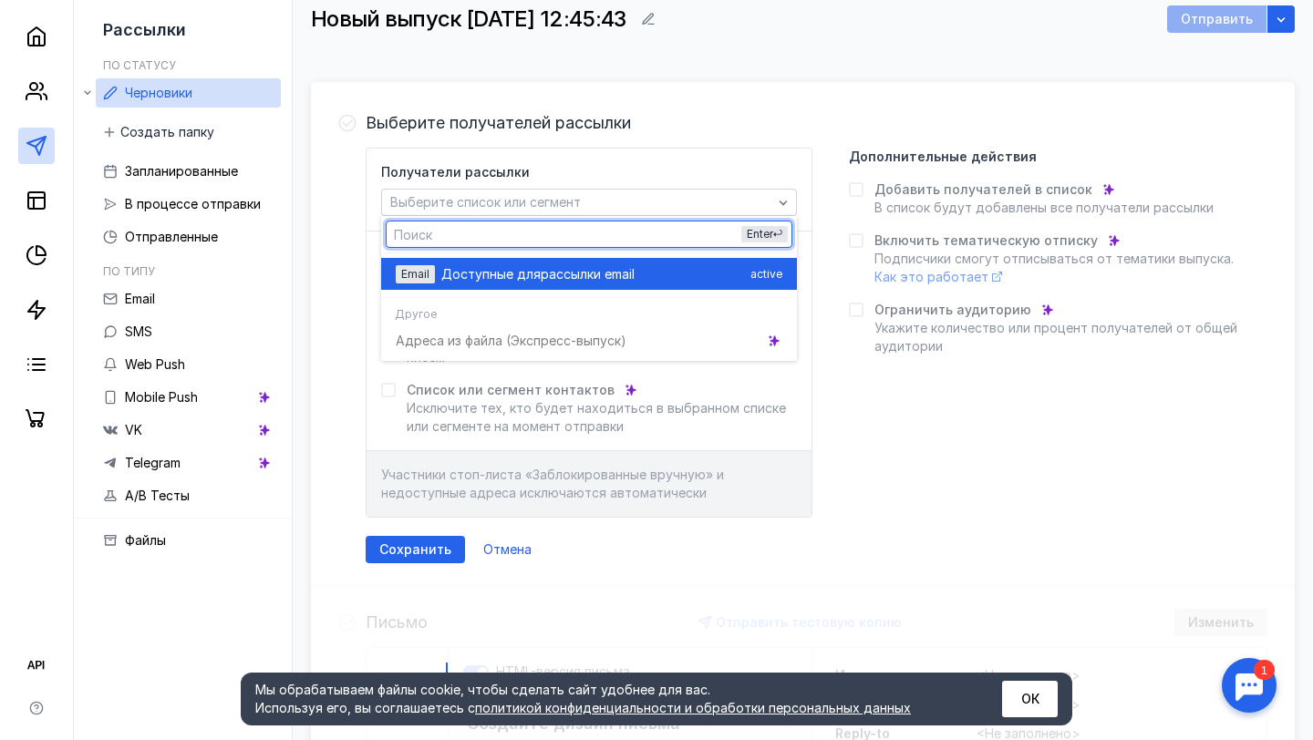
click at [563, 270] on span "рассылки email" at bounding box center [588, 274] width 94 height 18
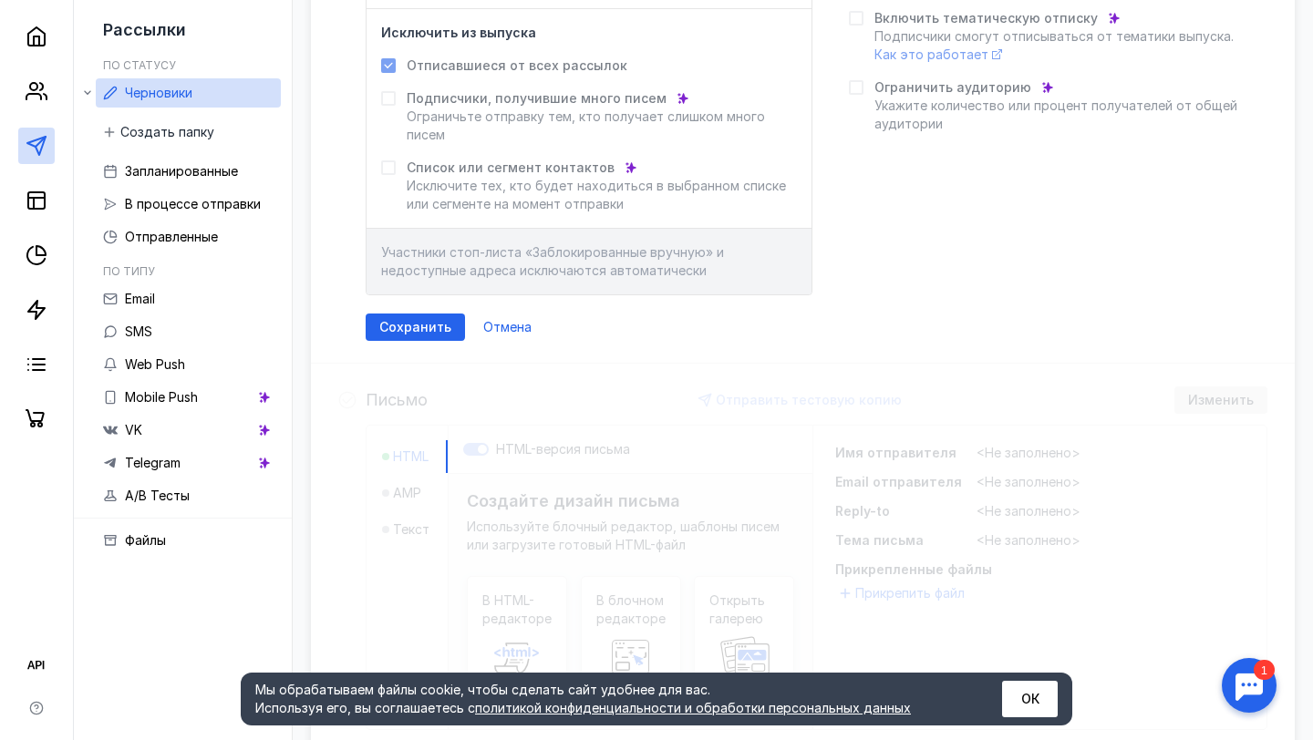
scroll to position [398, 0]
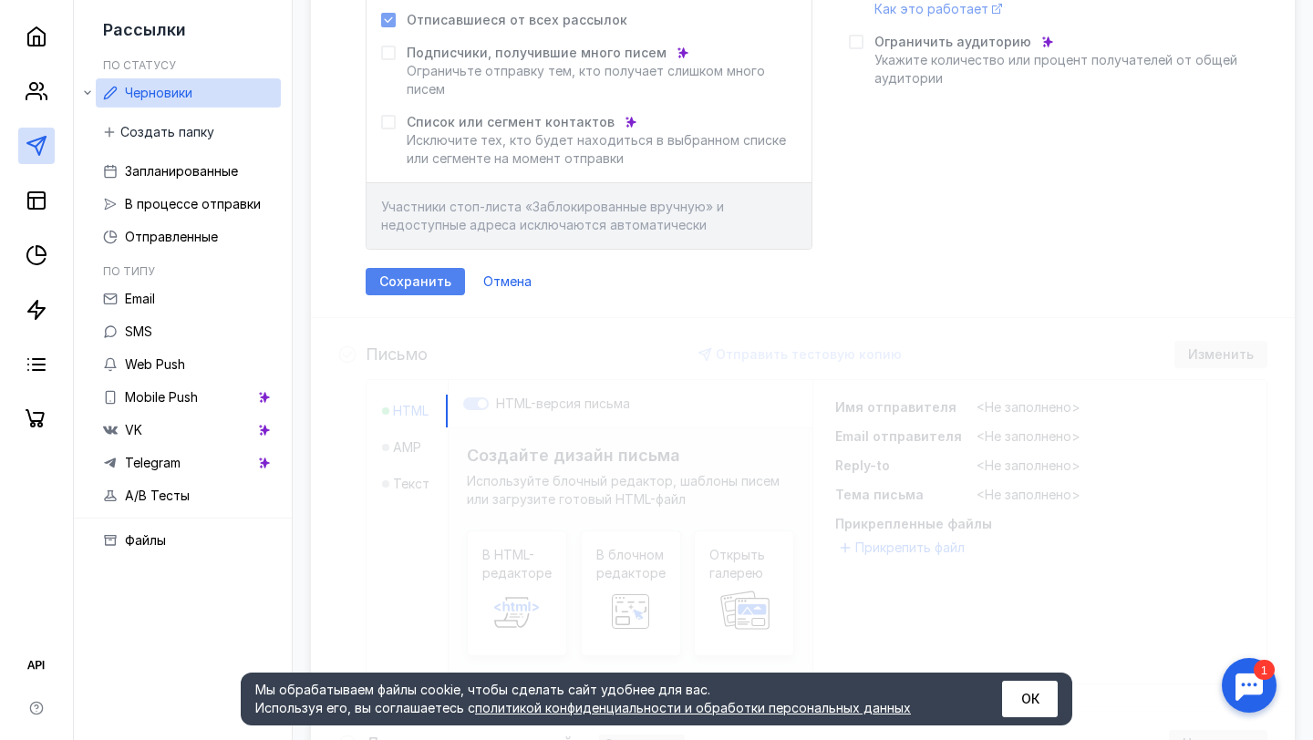
click at [450, 286] on div "Сохранить" at bounding box center [415, 282] width 90 height 16
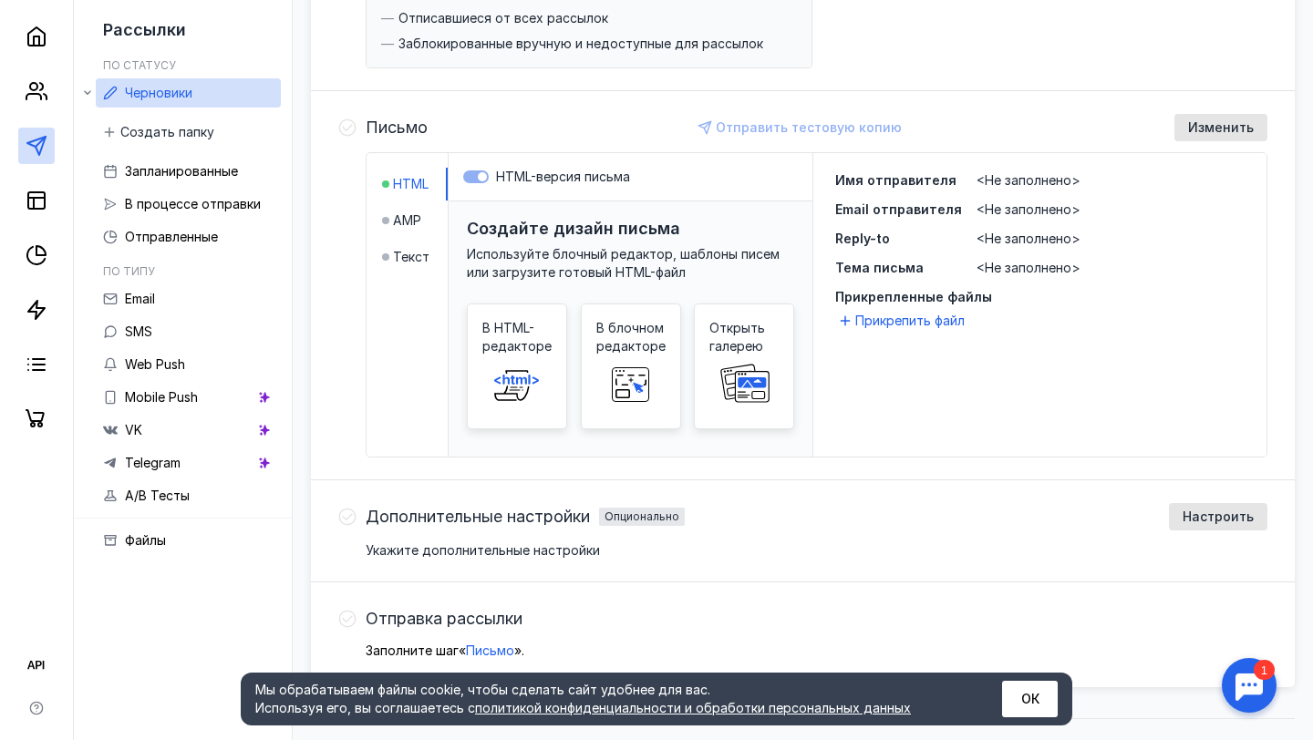
scroll to position [382, 0]
click at [596, 359] on div "В блочном редакторе" at bounding box center [631, 368] width 100 height 126
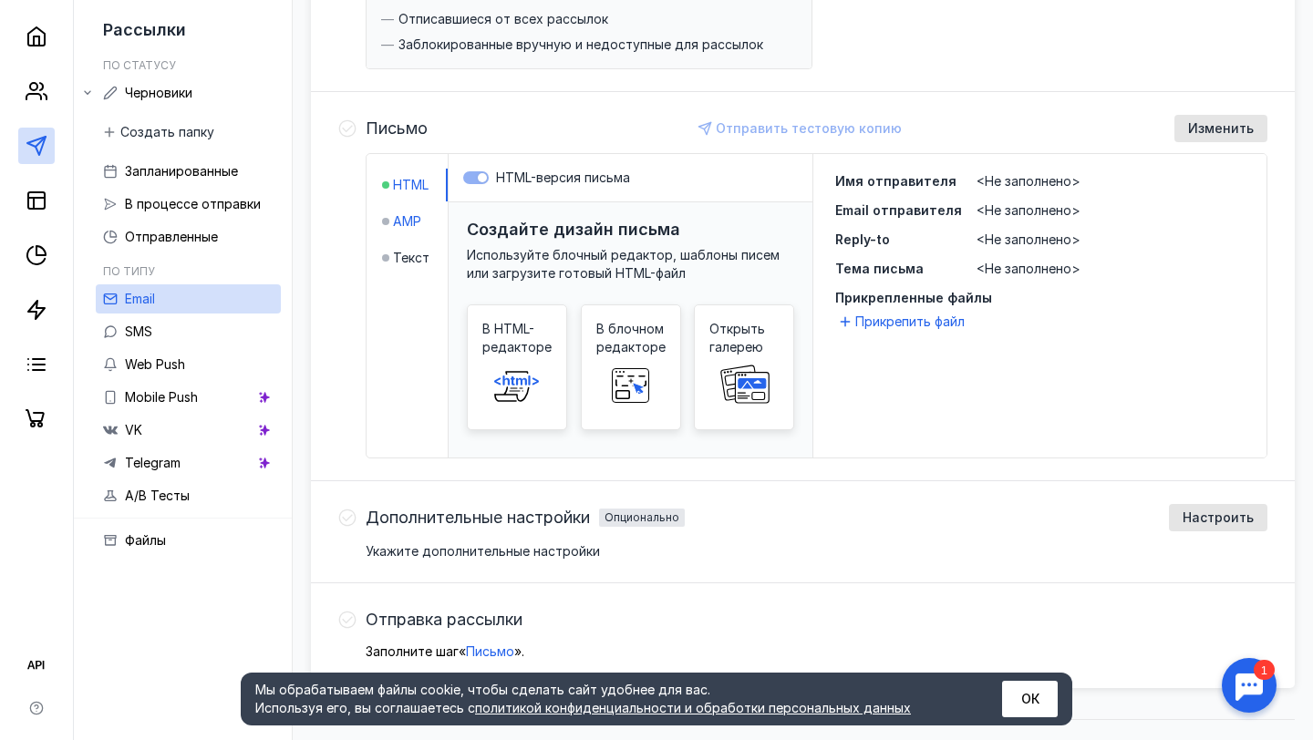
click at [404, 230] on span "AMP" at bounding box center [407, 221] width 28 height 18
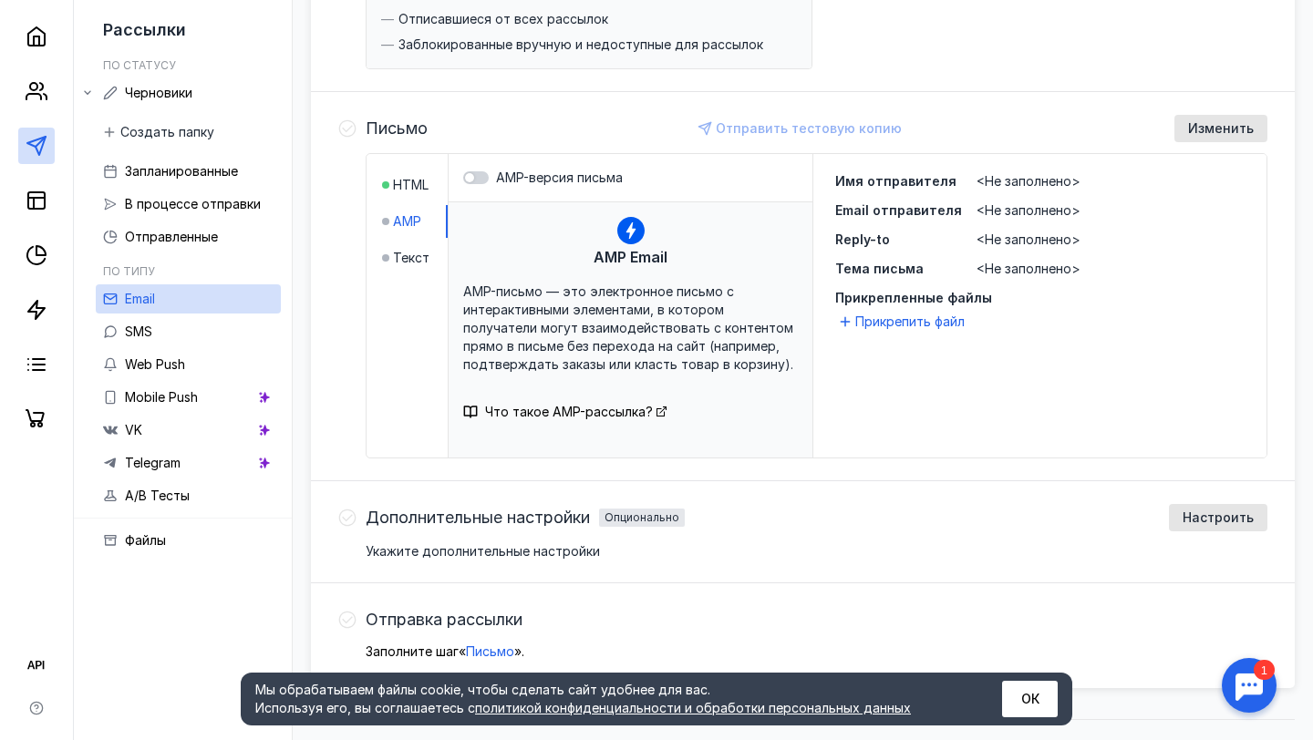
click at [414, 271] on li "Текст" at bounding box center [415, 258] width 66 height 33
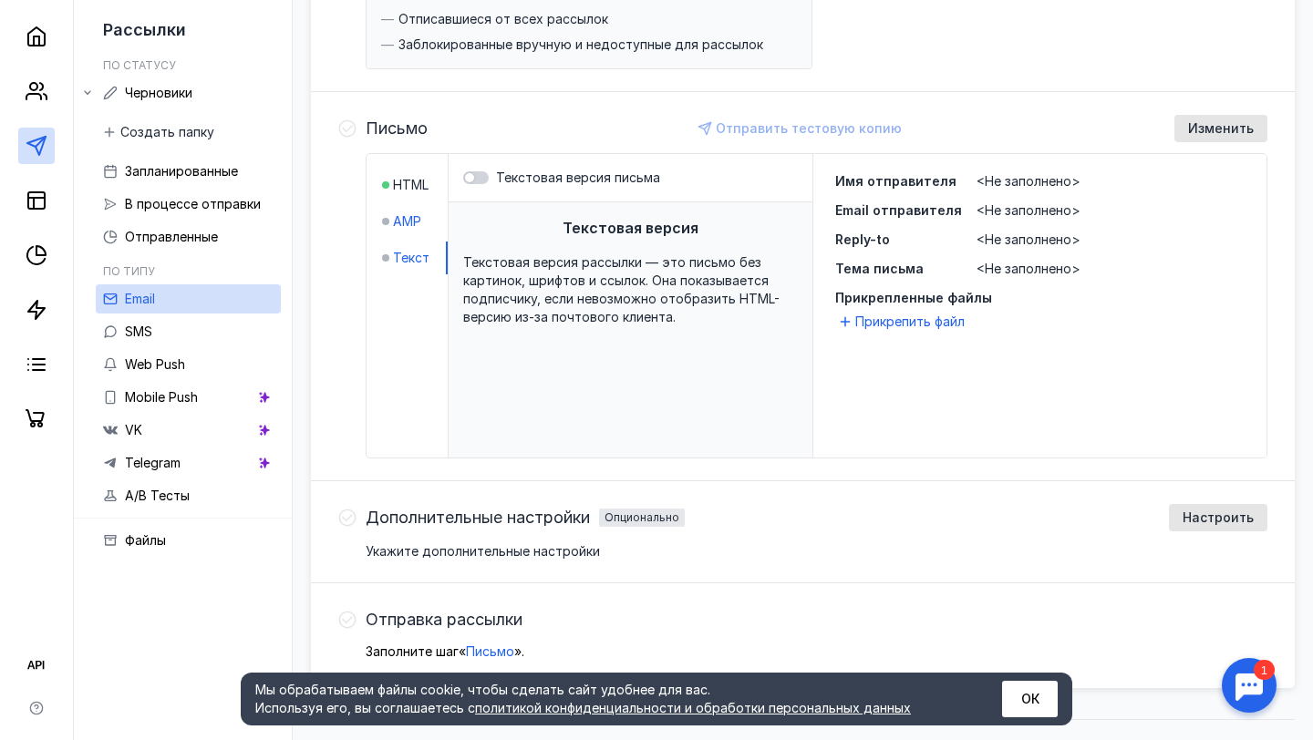
click at [391, 227] on div "AMP" at bounding box center [401, 221] width 39 height 18
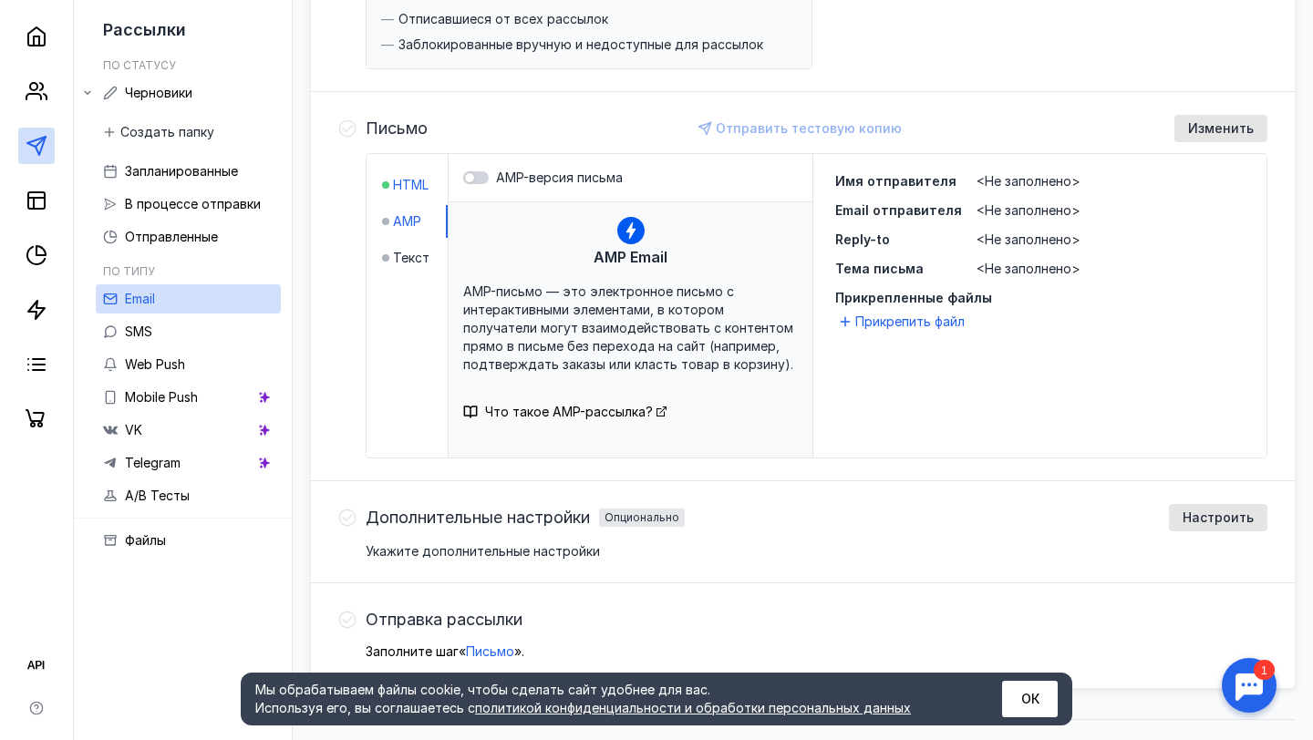
click at [409, 193] on span "HTML" at bounding box center [411, 185] width 36 height 18
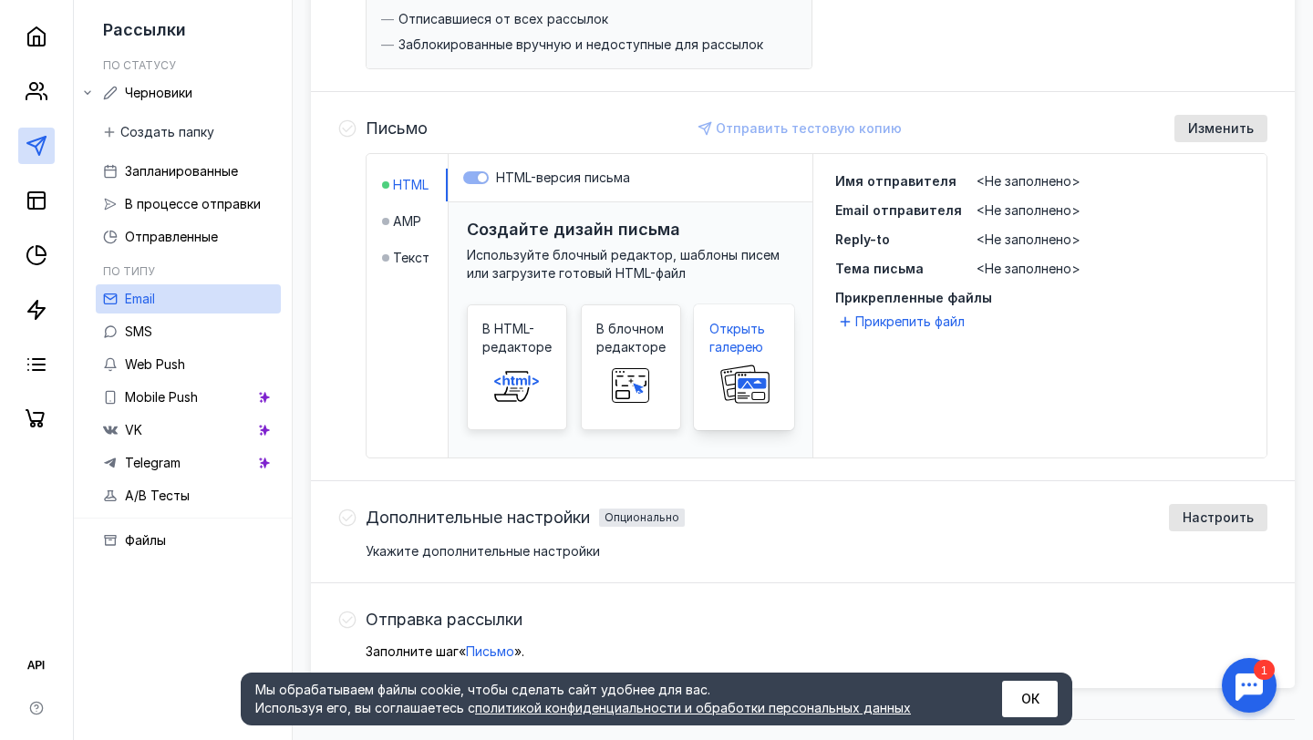
click at [735, 359] on span at bounding box center [744, 386] width 58 height 58
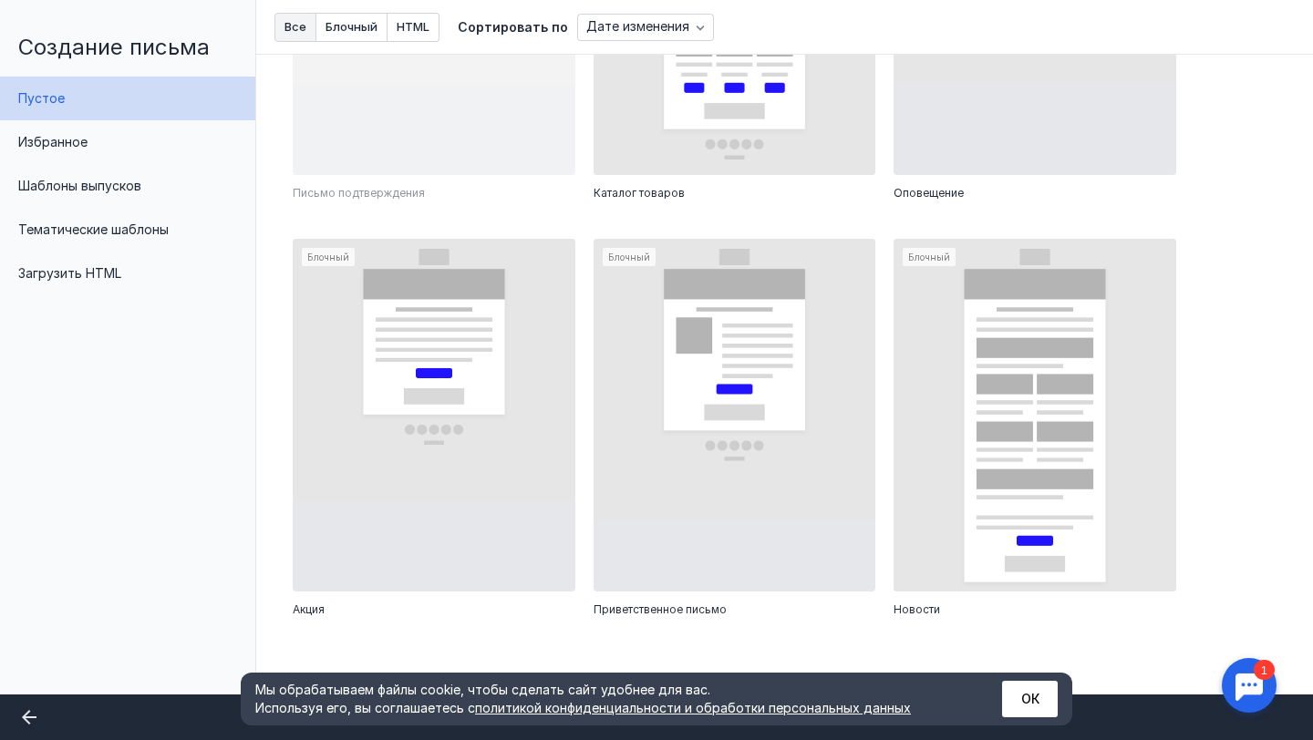
scroll to position [768, 0]
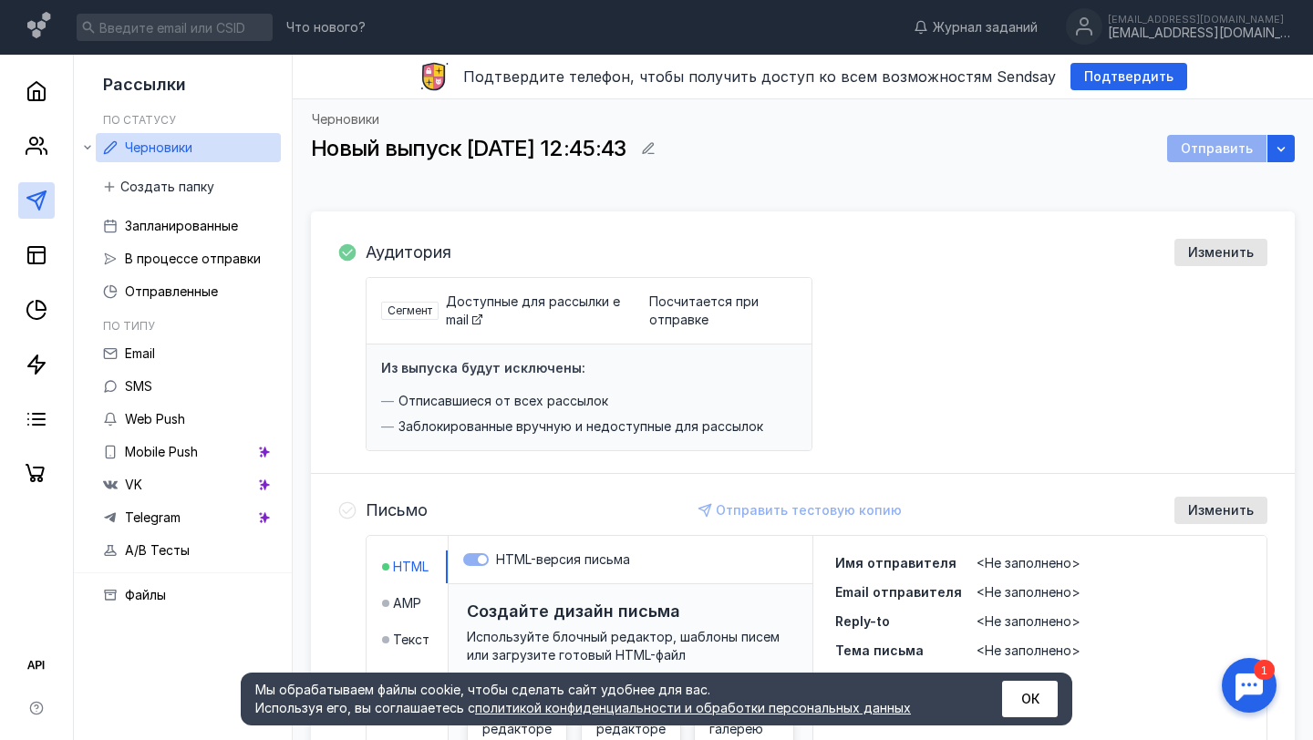
scroll to position [382, 0]
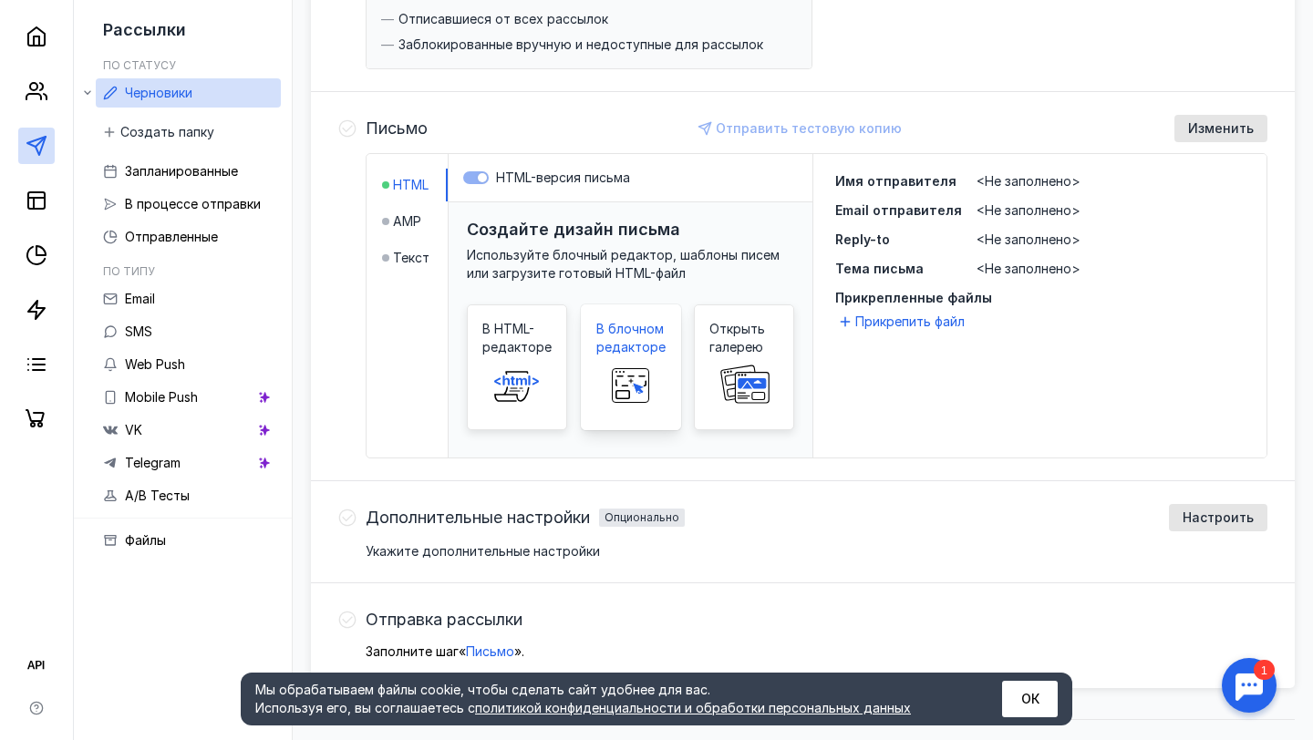
click at [602, 389] on icon at bounding box center [631, 385] width 58 height 36
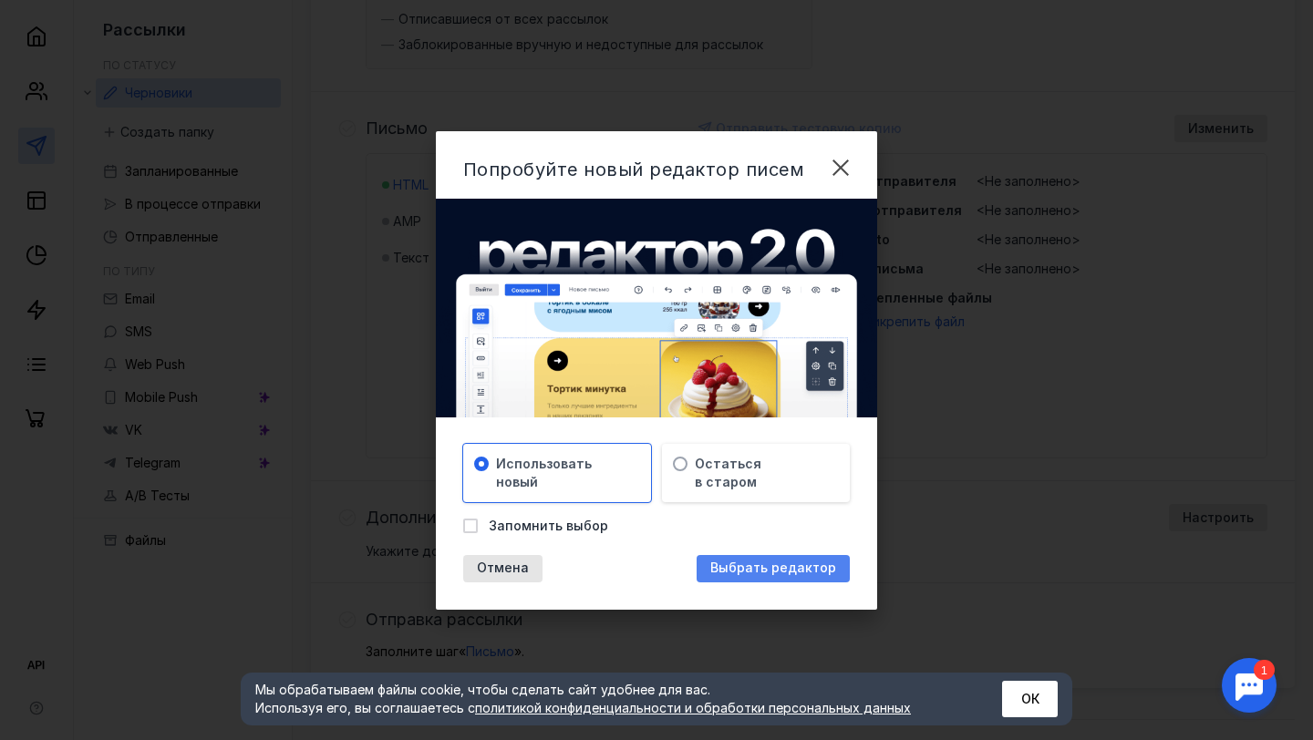
click at [743, 571] on span "Выбрать редактор" at bounding box center [773, 569] width 126 height 16
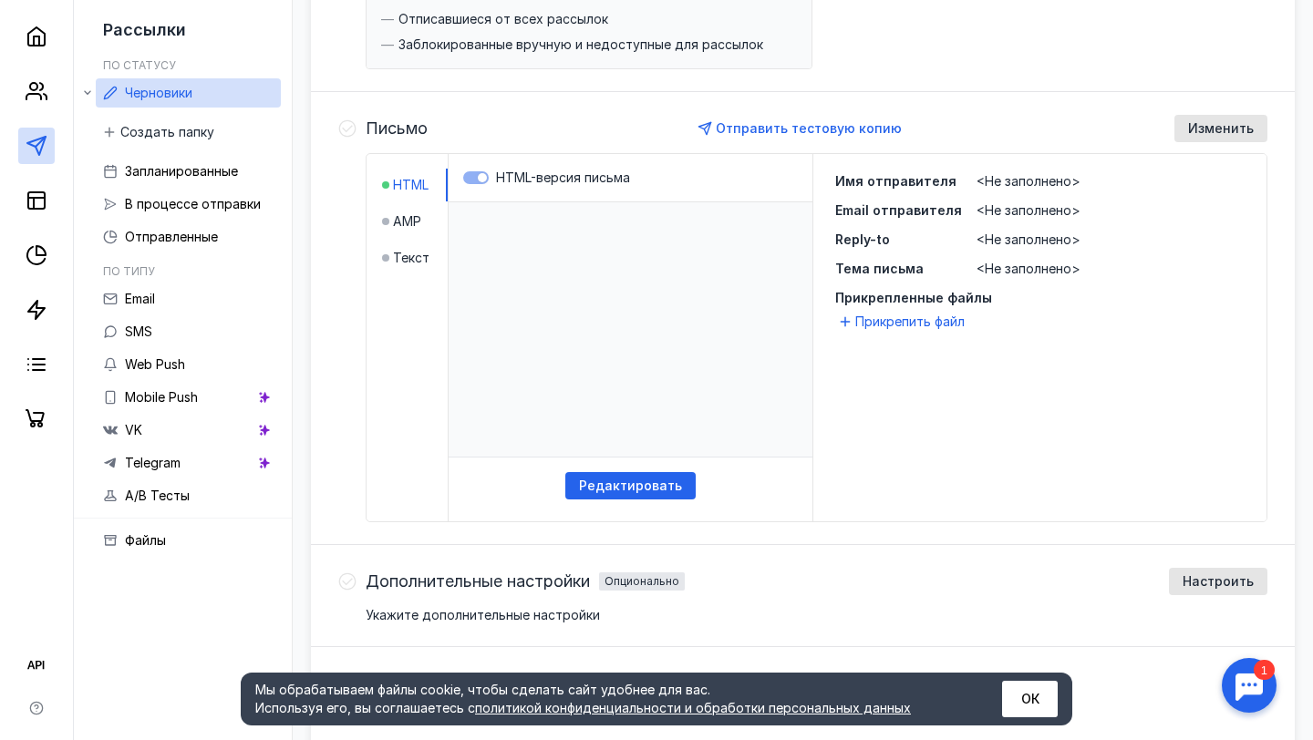
click at [423, 219] on li "AMP" at bounding box center [415, 221] width 66 height 33
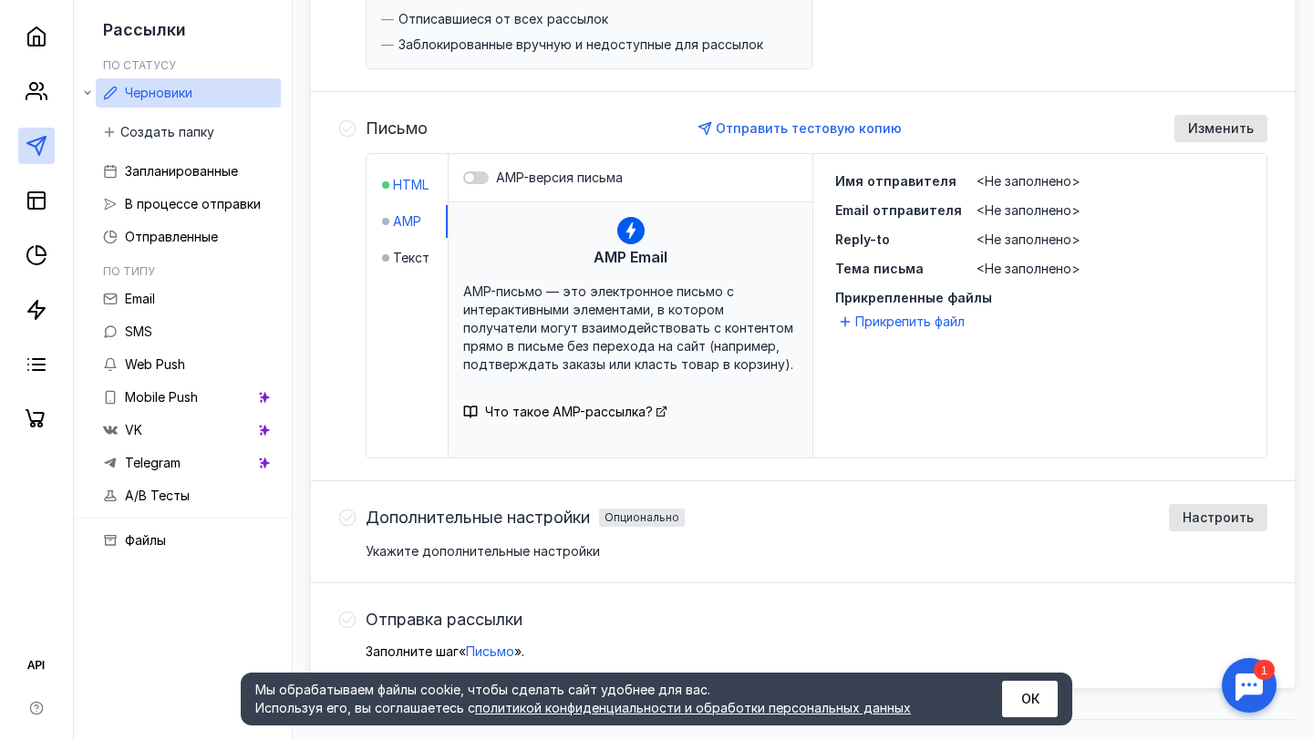
click at [419, 190] on span "HTML" at bounding box center [411, 185] width 36 height 18
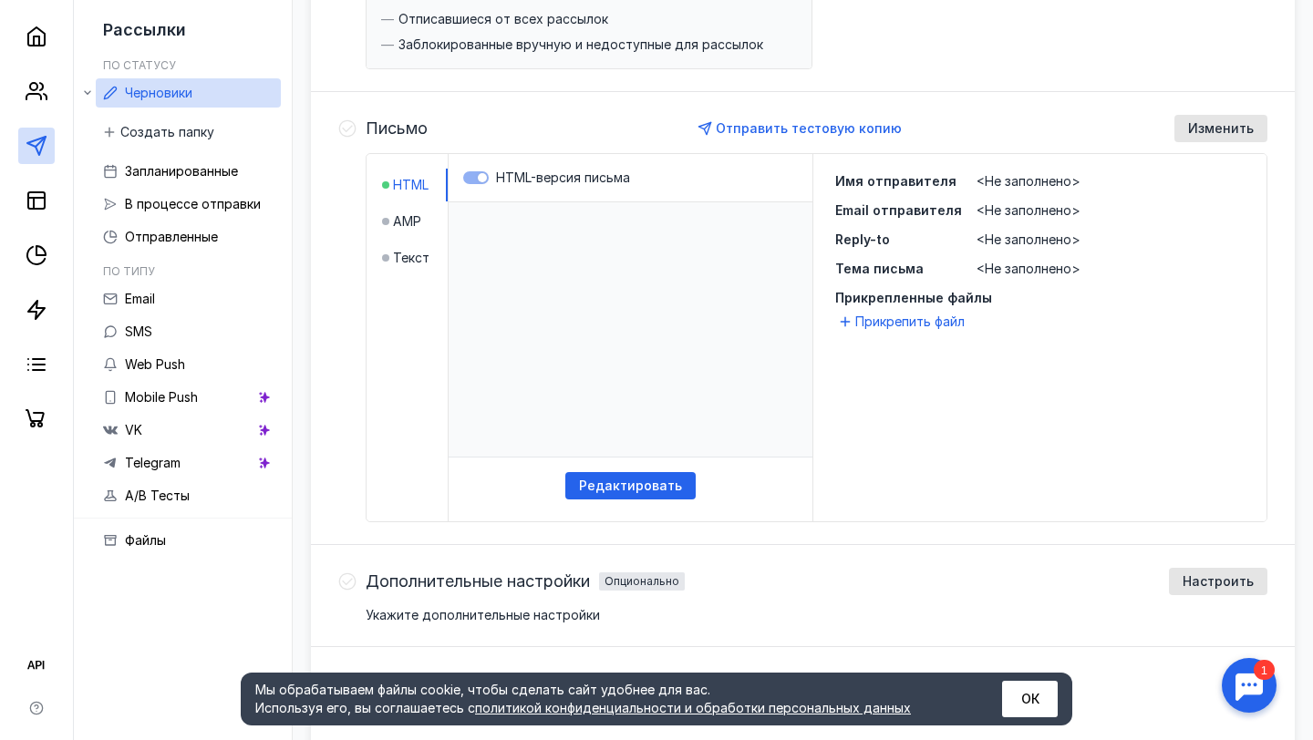
click at [476, 175] on label "HTML-версия письма" at bounding box center [630, 178] width 335 height 18
click at [480, 178] on label "HTML-версия письма" at bounding box center [630, 178] width 335 height 18
click at [656, 489] on span "Редактировать" at bounding box center [630, 487] width 103 height 16
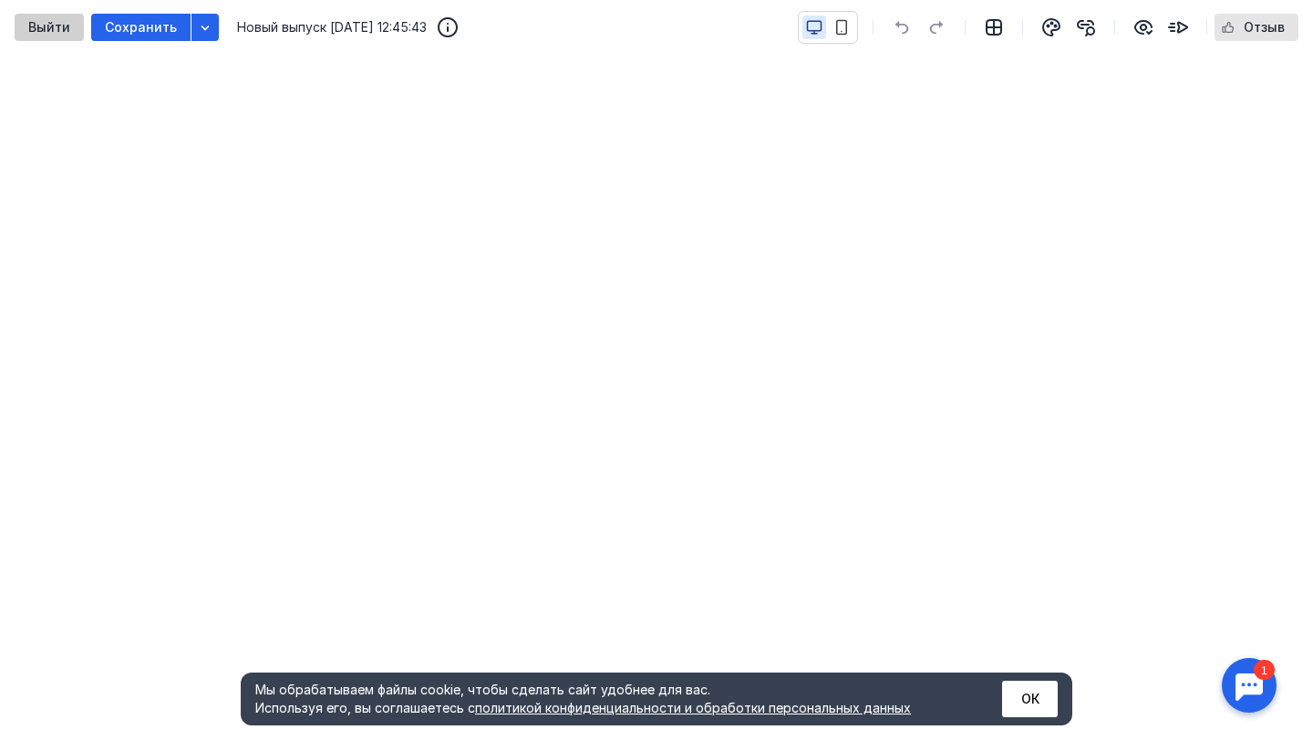
click at [30, 20] on span "Выйти" at bounding box center [49, 28] width 42 height 16
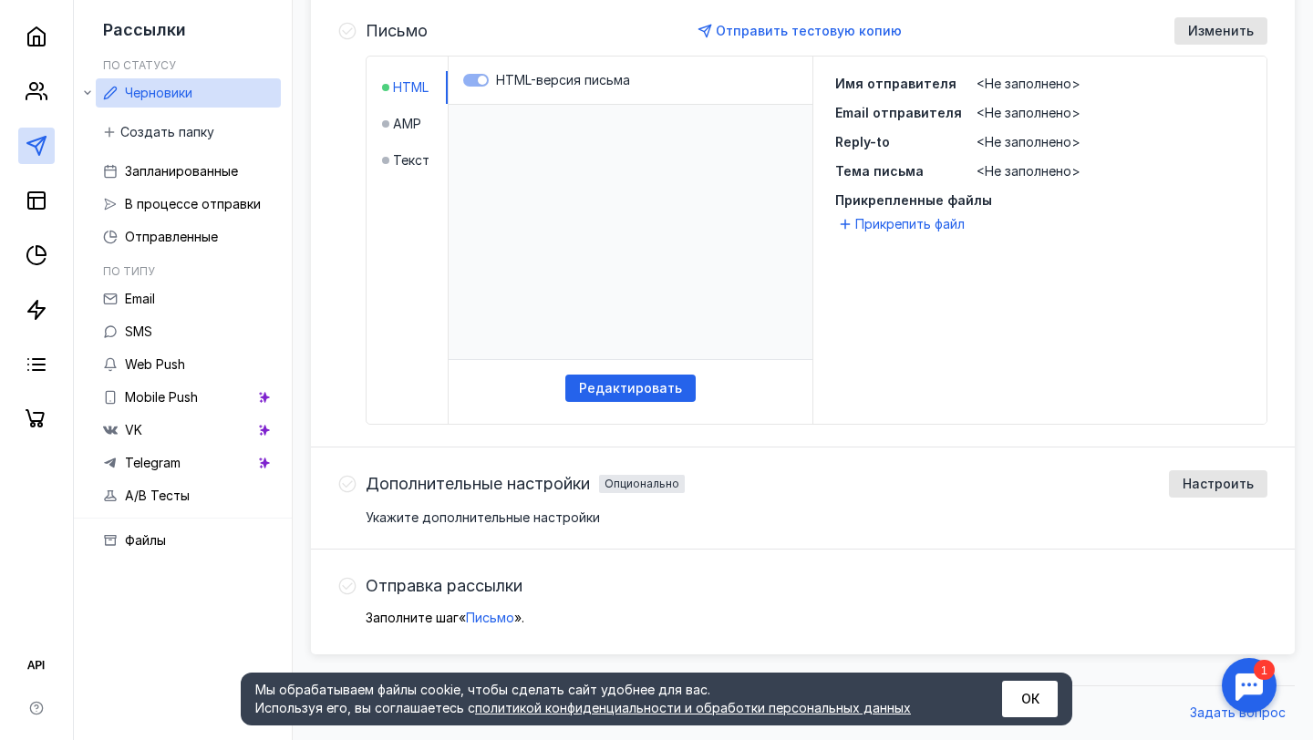
scroll to position [378, 0]
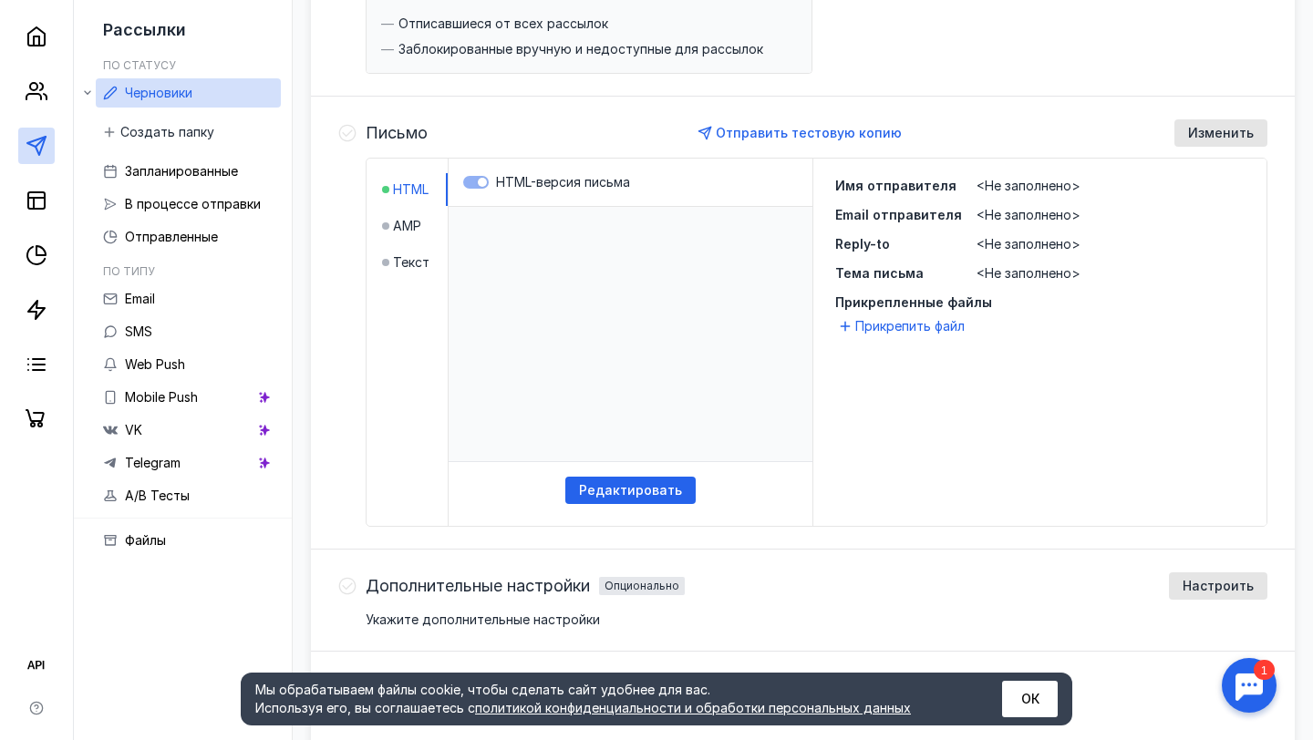
click at [1220, 151] on div "Письмо Отправить тестовую копию Изменить HTML AMP Текст HTML-версия письма Реда…" at bounding box center [817, 323] width 902 height 408
click at [1219, 138] on span "Изменить" at bounding box center [1221, 134] width 66 height 16
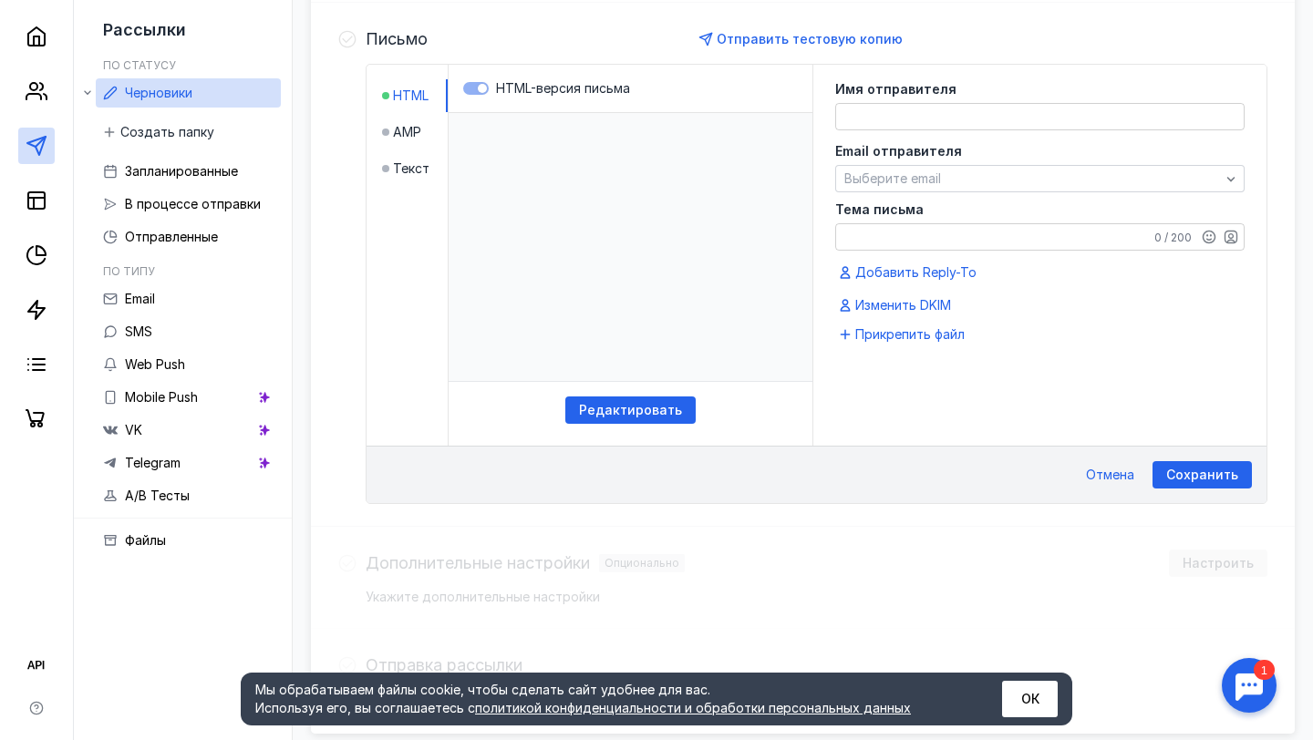
scroll to position [473, 0]
click at [474, 76] on div "HTML-версия письма" at bounding box center [631, 87] width 364 height 48
click at [483, 84] on label "HTML-версия письма" at bounding box center [630, 87] width 335 height 18
click at [398, 143] on li "AMP" at bounding box center [415, 130] width 66 height 33
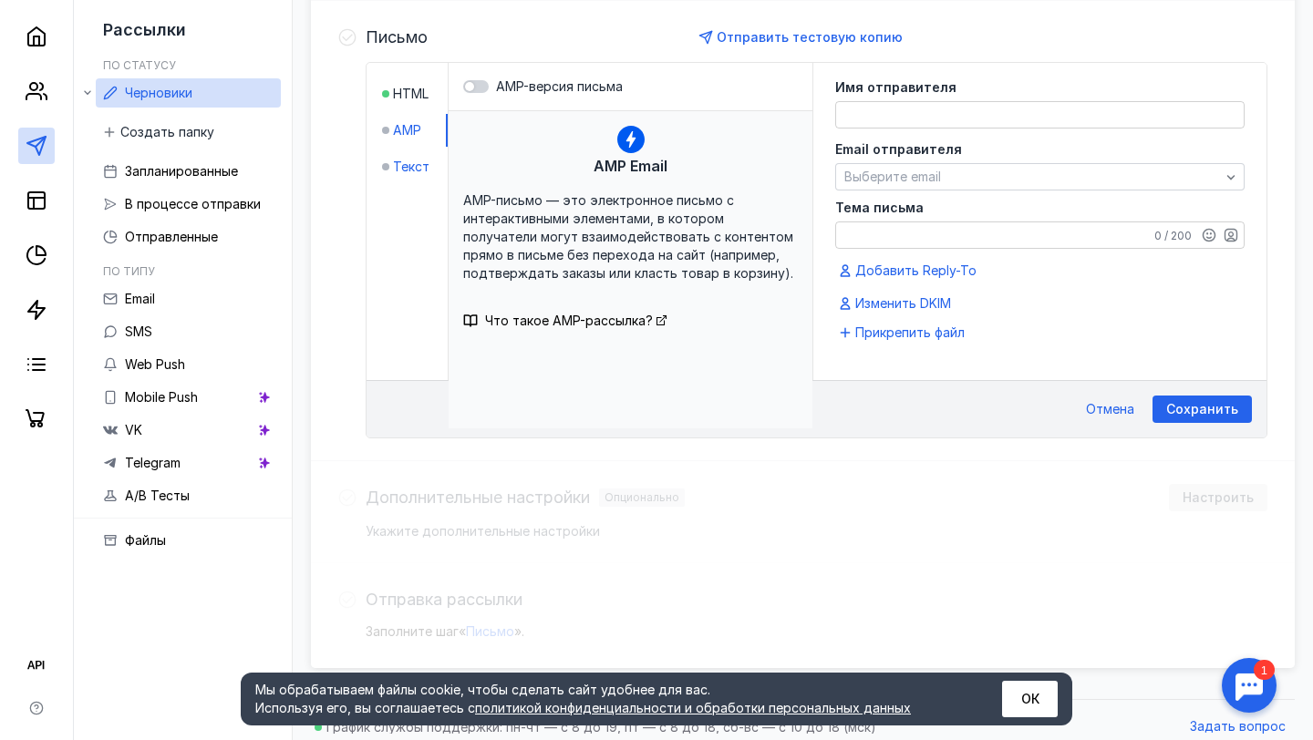
click at [403, 173] on span "Текст" at bounding box center [411, 167] width 36 height 18
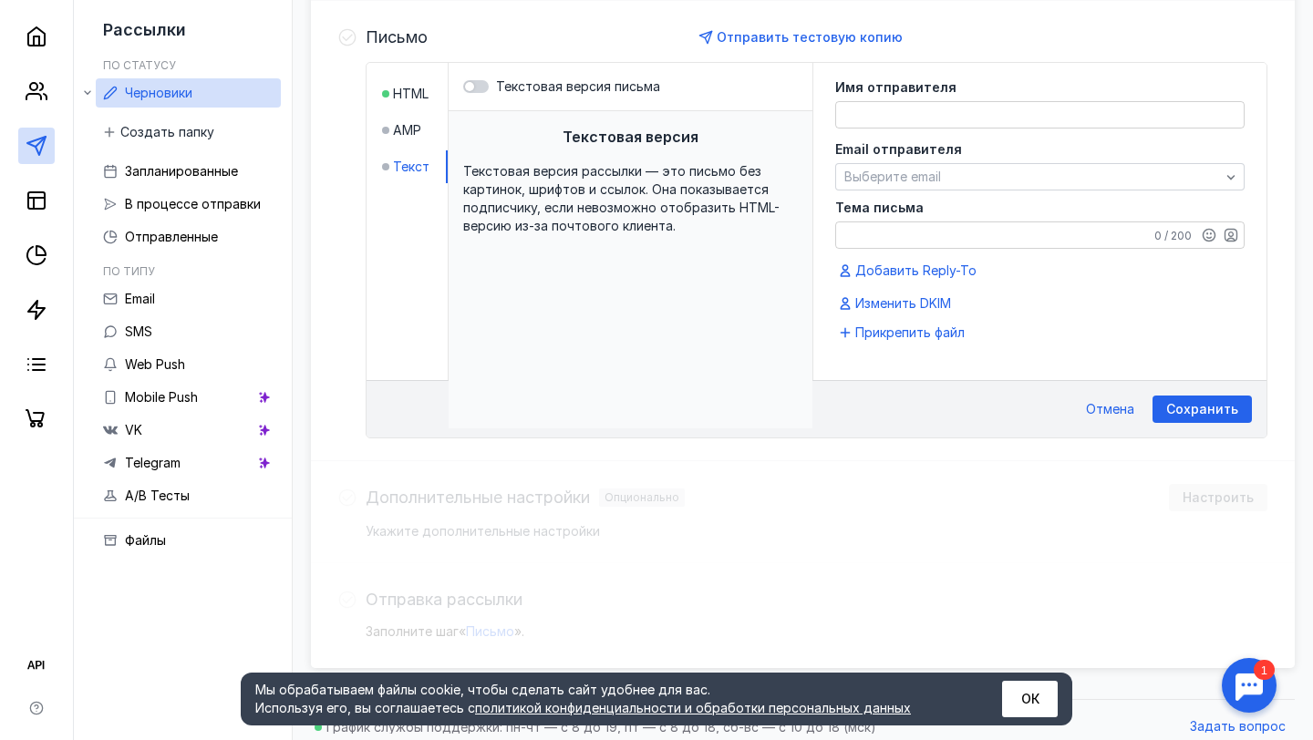
click at [399, 83] on li "HTML" at bounding box center [415, 94] width 66 height 33
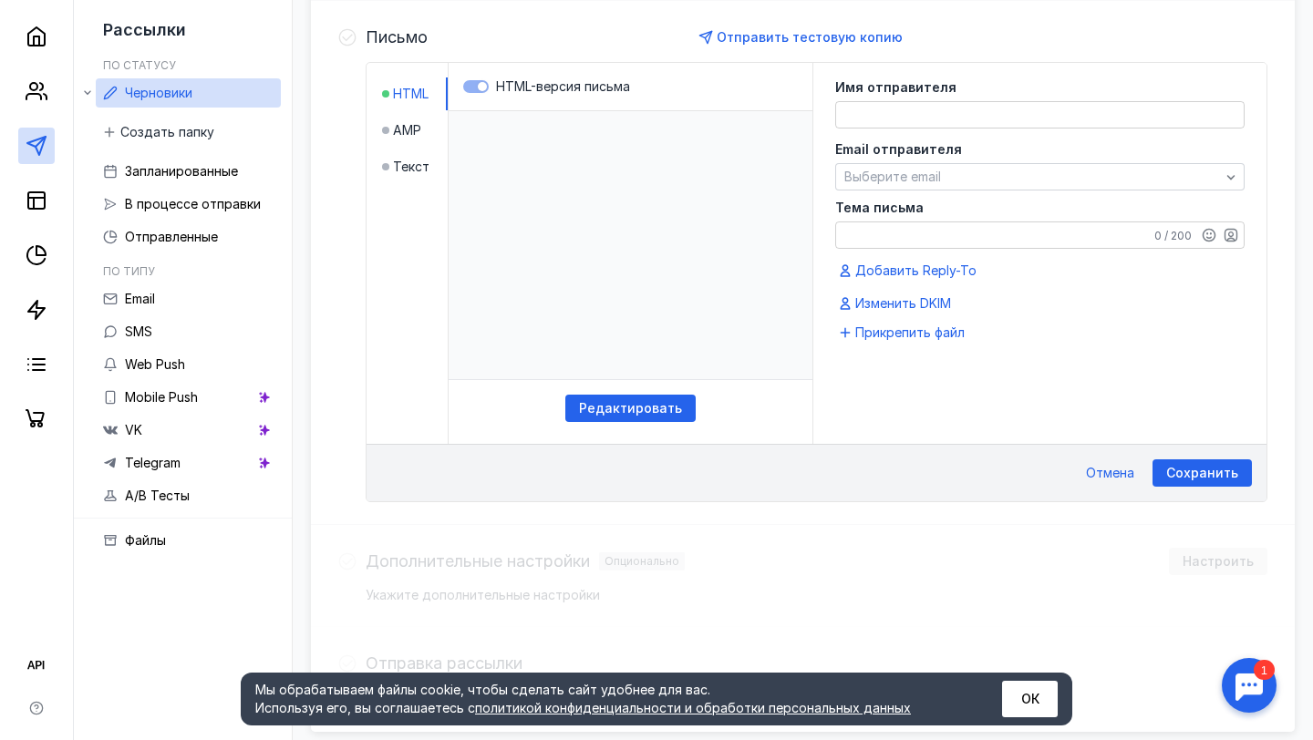
scroll to position [0, 0]
click at [409, 162] on span "Текст" at bounding box center [411, 167] width 36 height 18
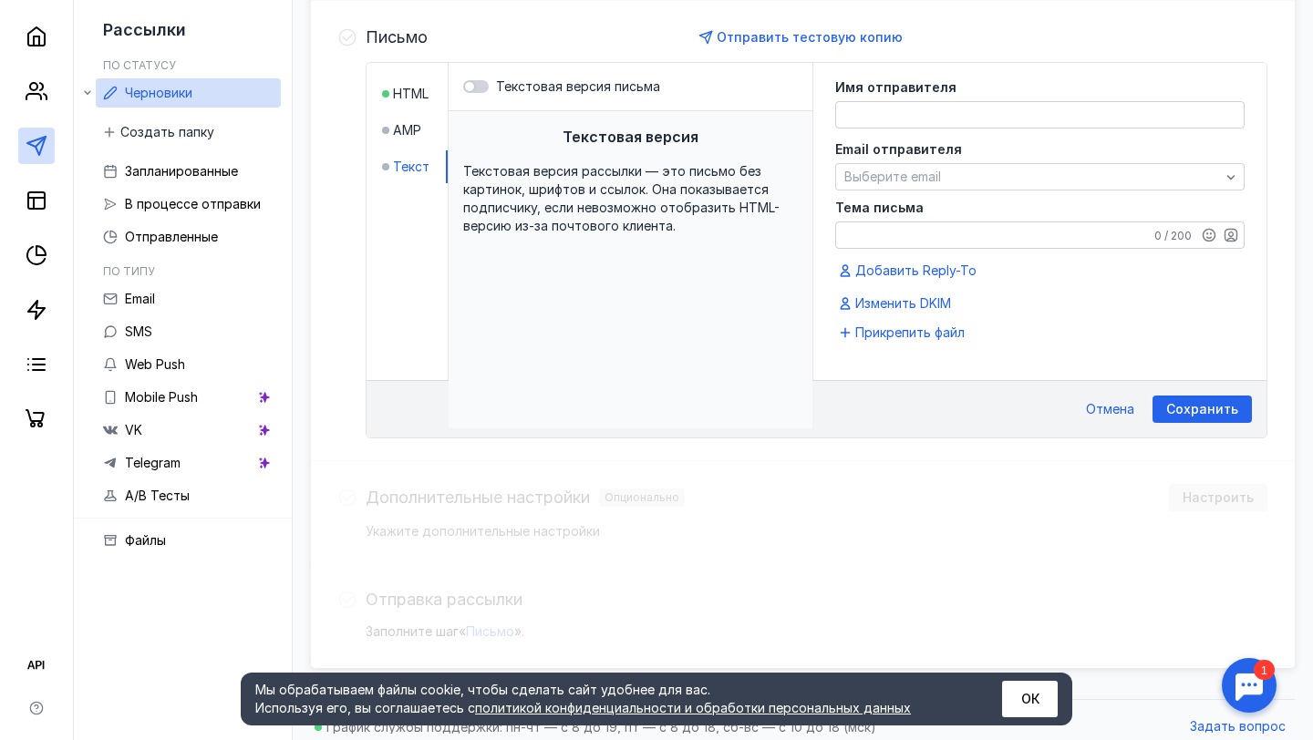
click at [658, 190] on span "Текстовая версия рассылки — это письмо без картинок, шрифтов и ссылок. Она пока…" at bounding box center [621, 198] width 316 height 70
click at [902, 123] on textarea at bounding box center [1040, 115] width 408 height 26
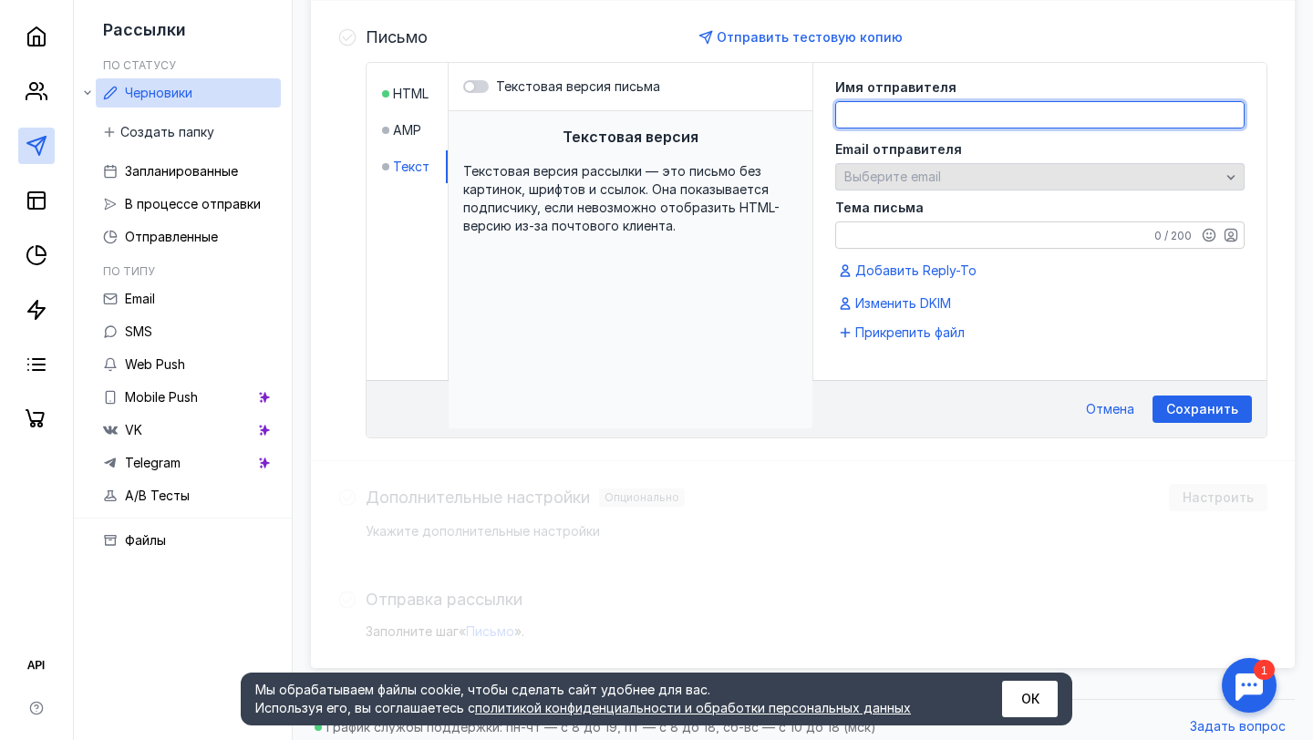
click at [930, 186] on div "Выберите email" at bounding box center [1039, 176] width 409 height 27
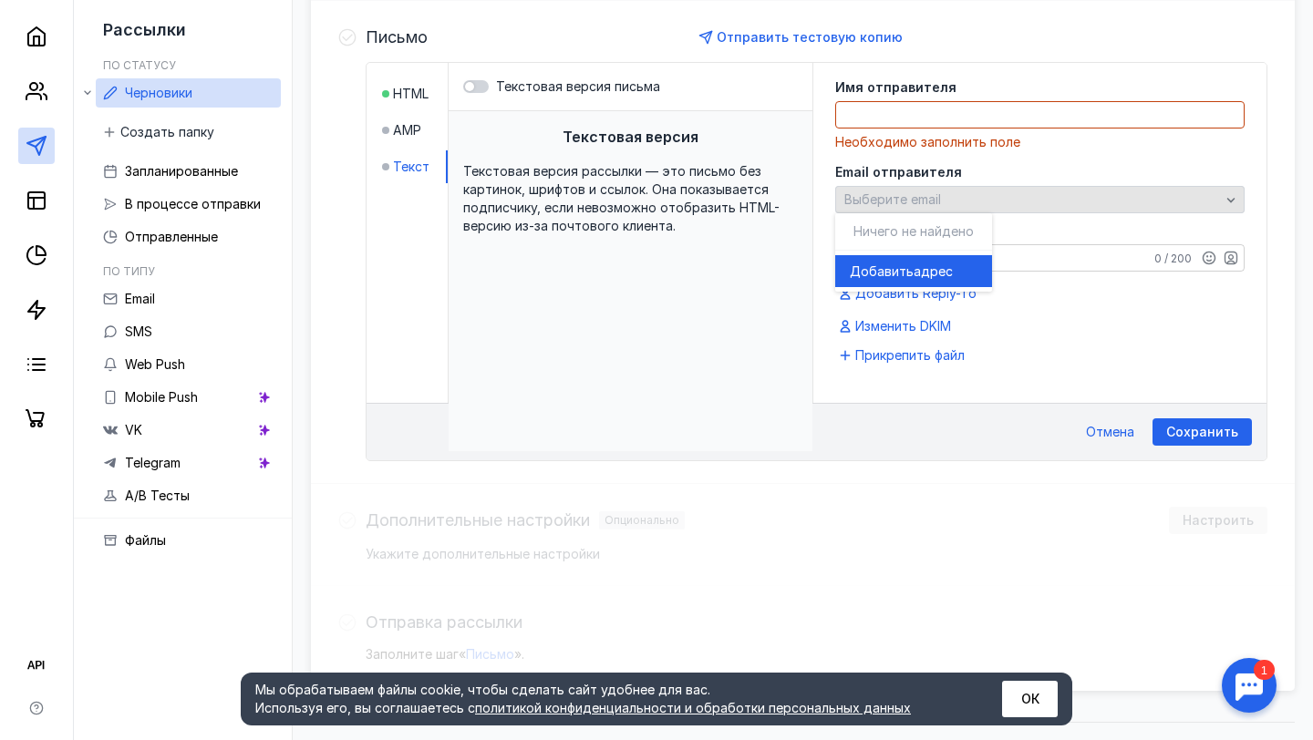
click at [930, 186] on div "Выберите email" at bounding box center [1039, 199] width 409 height 27
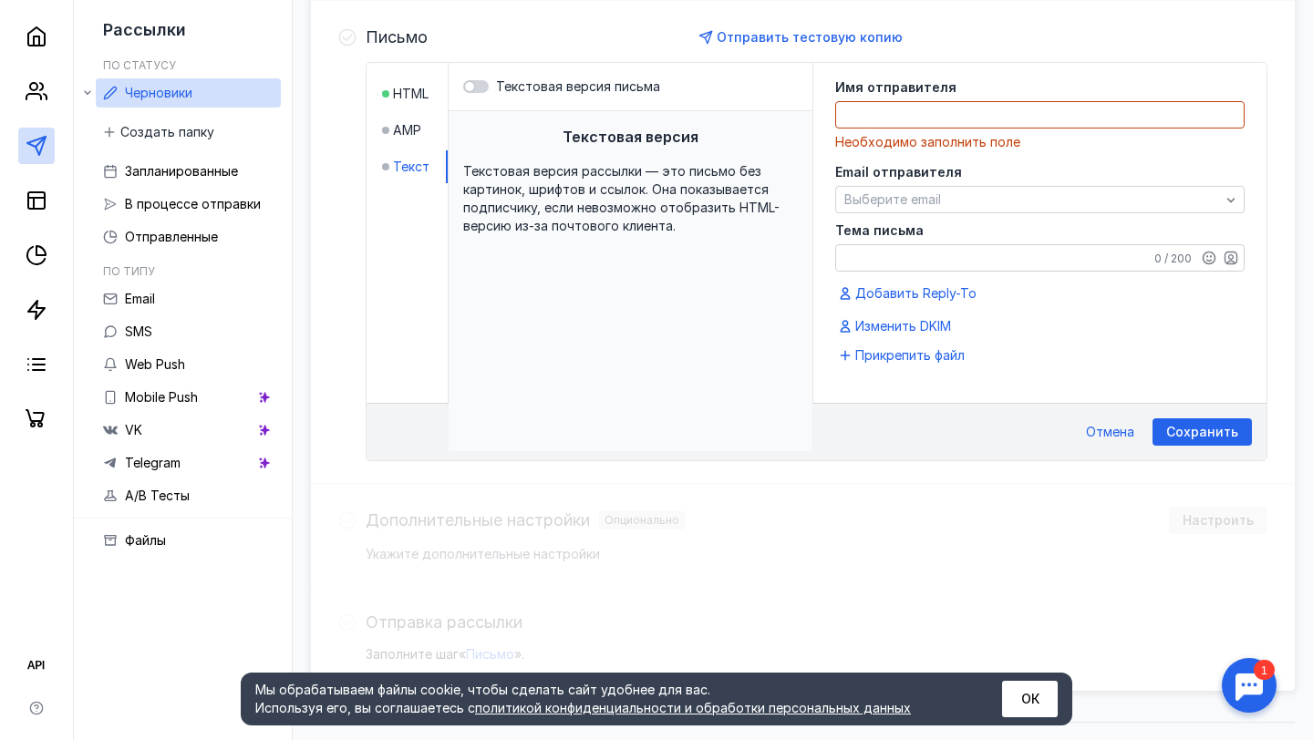
click at [929, 128] on div at bounding box center [1039, 114] width 409 height 27
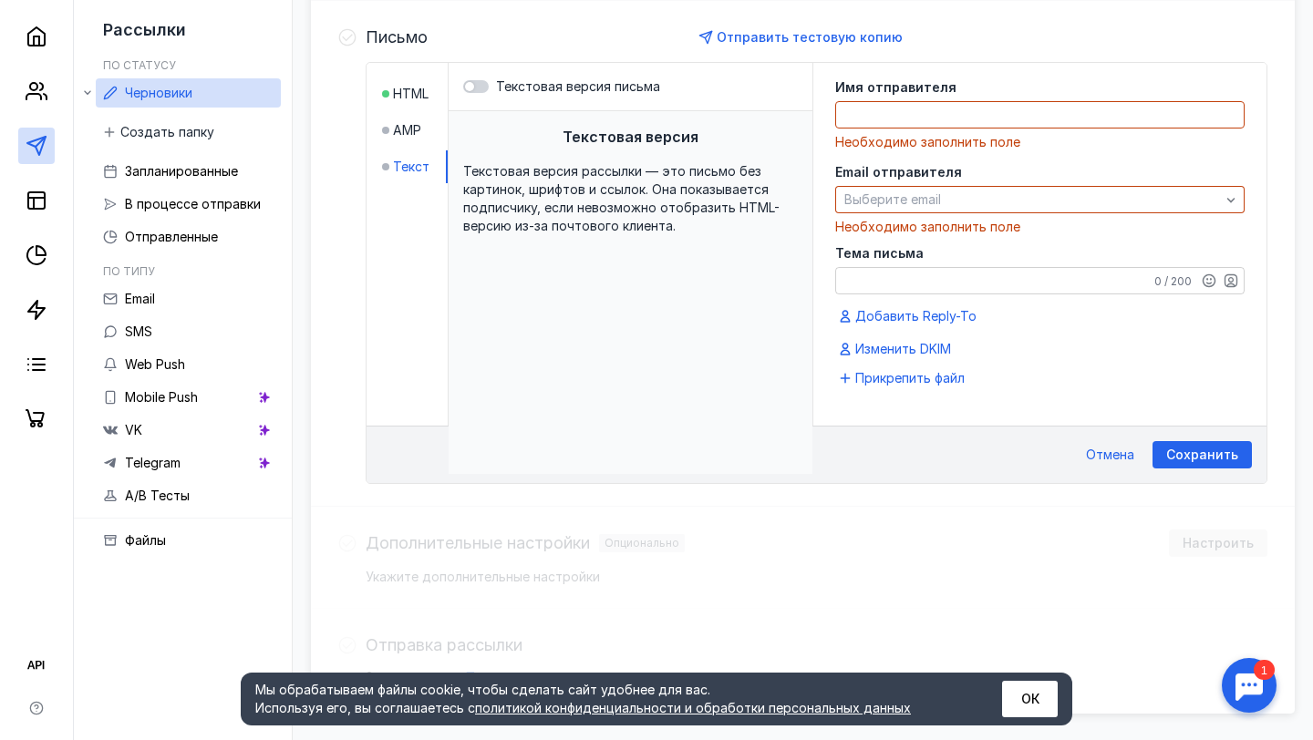
click at [929, 121] on textarea at bounding box center [1040, 115] width 408 height 26
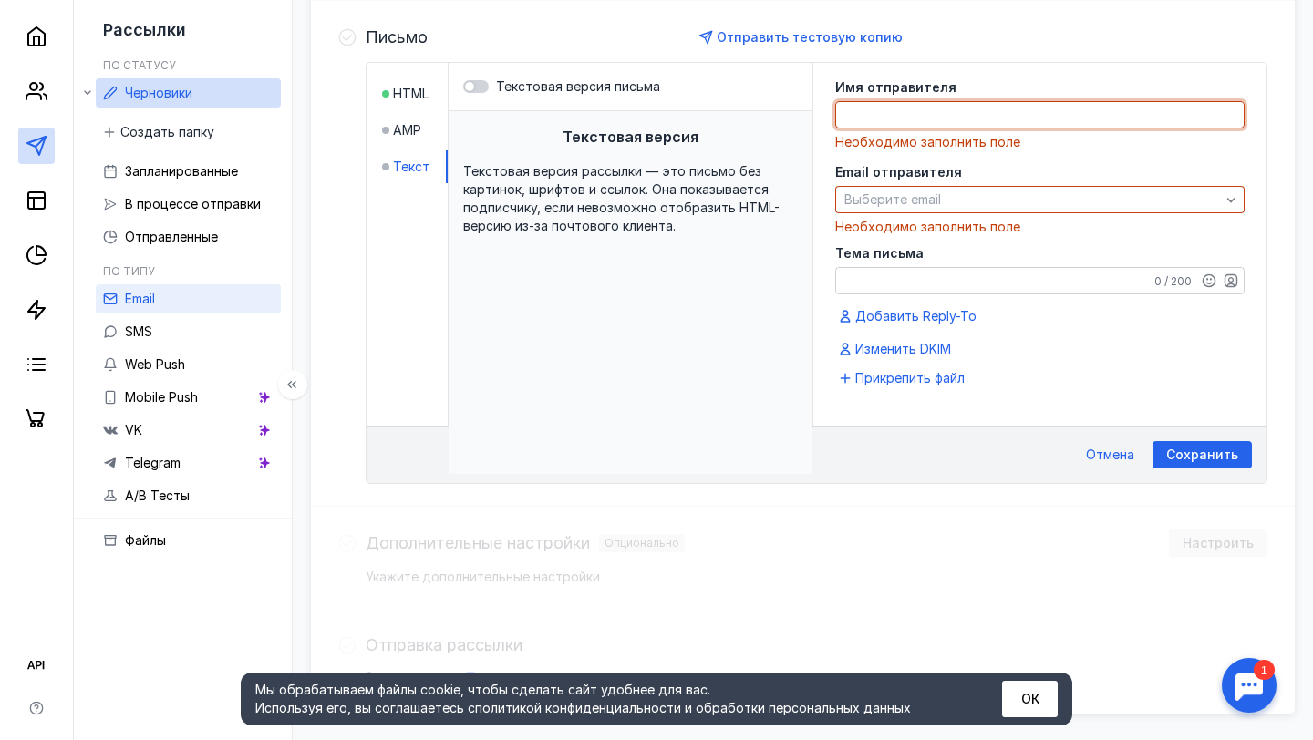
click at [202, 294] on link "Email" at bounding box center [188, 299] width 185 height 29
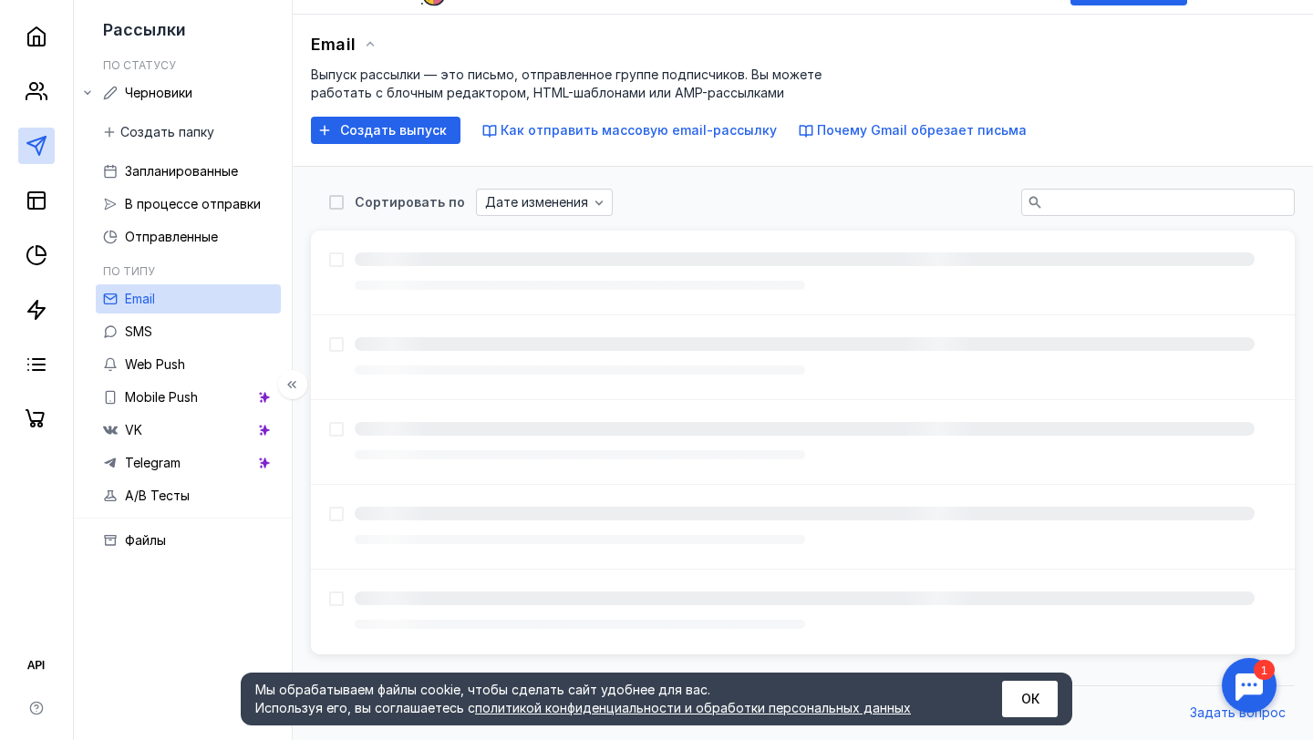
scroll to position [19, 0]
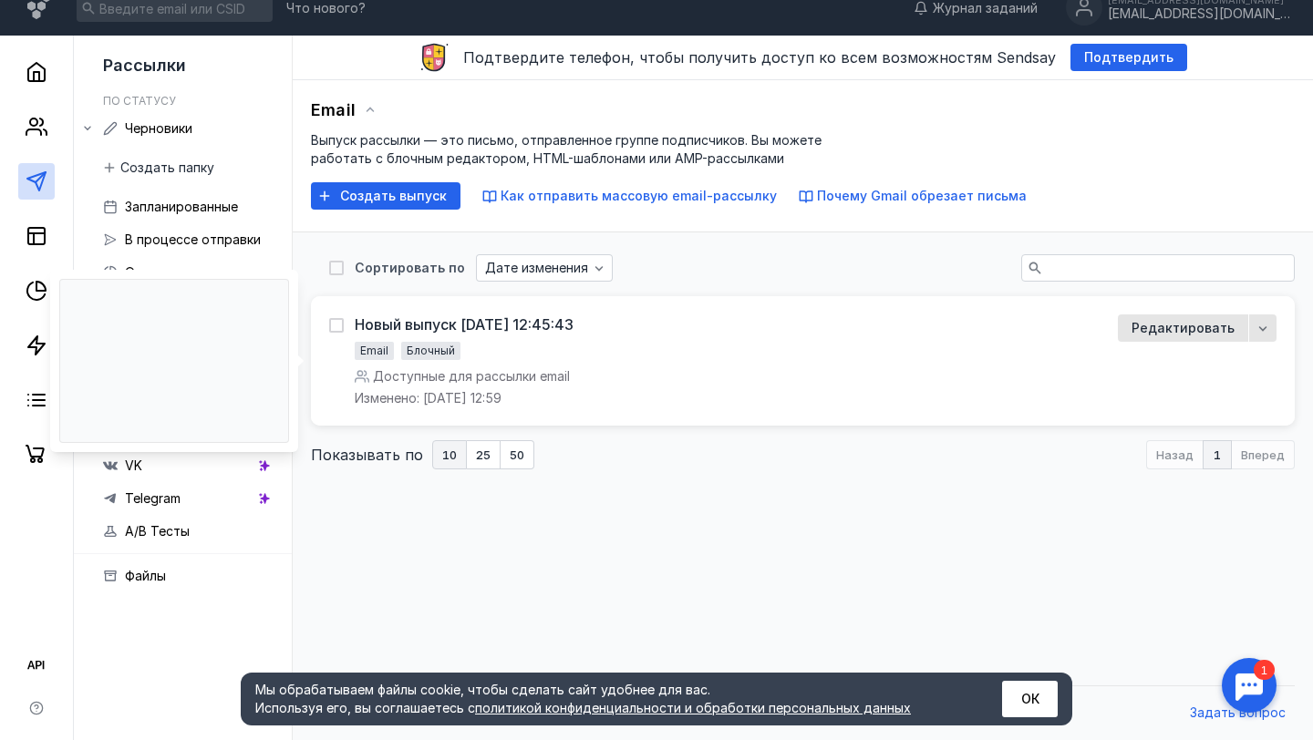
click at [747, 360] on div "Новый выпуск [DATE] 12:45:43 Email Блочный Доступные для рассылки email Изменен…" at bounding box center [712, 361] width 767 height 93
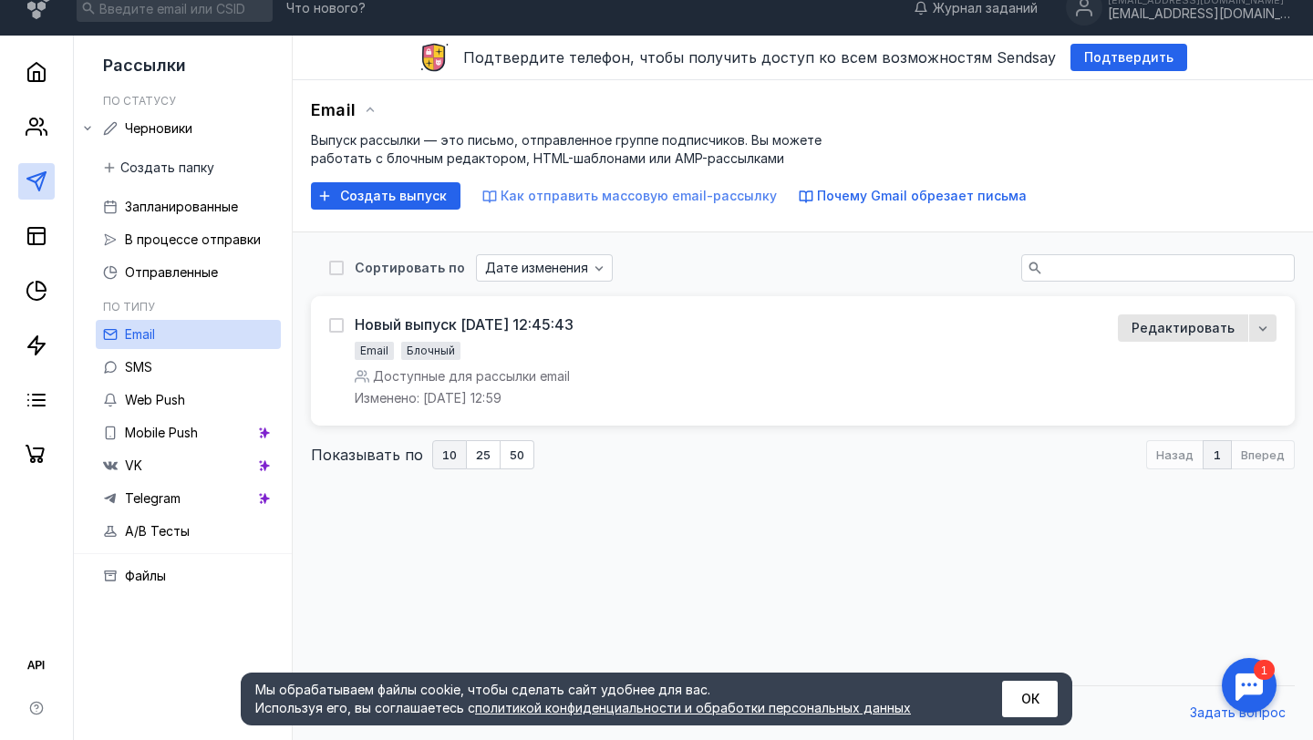
click at [615, 192] on span "Как отправить массовую email-рассылку" at bounding box center [639, 196] width 276 height 16
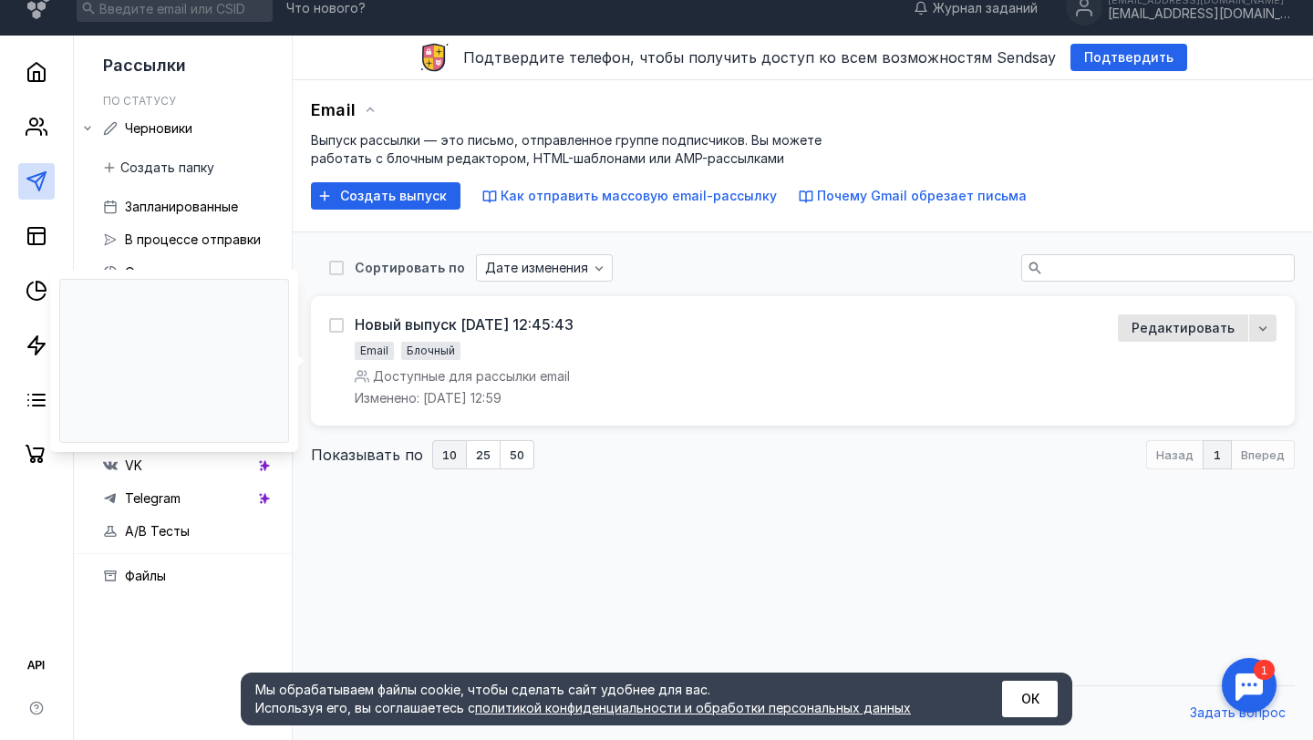
click at [616, 313] on div "Новый выпуск [DATE] 12:45:43 Email Блочный Доступные для рассылки email Изменен…" at bounding box center [803, 360] width 984 height 129
click at [664, 367] on div "Новый выпуск [DATE] 12:45:43 Email Блочный Доступные для рассылки email Изменен…" at bounding box center [712, 361] width 767 height 93
click at [1181, 326] on span "Редактировать" at bounding box center [1183, 328] width 103 height 18
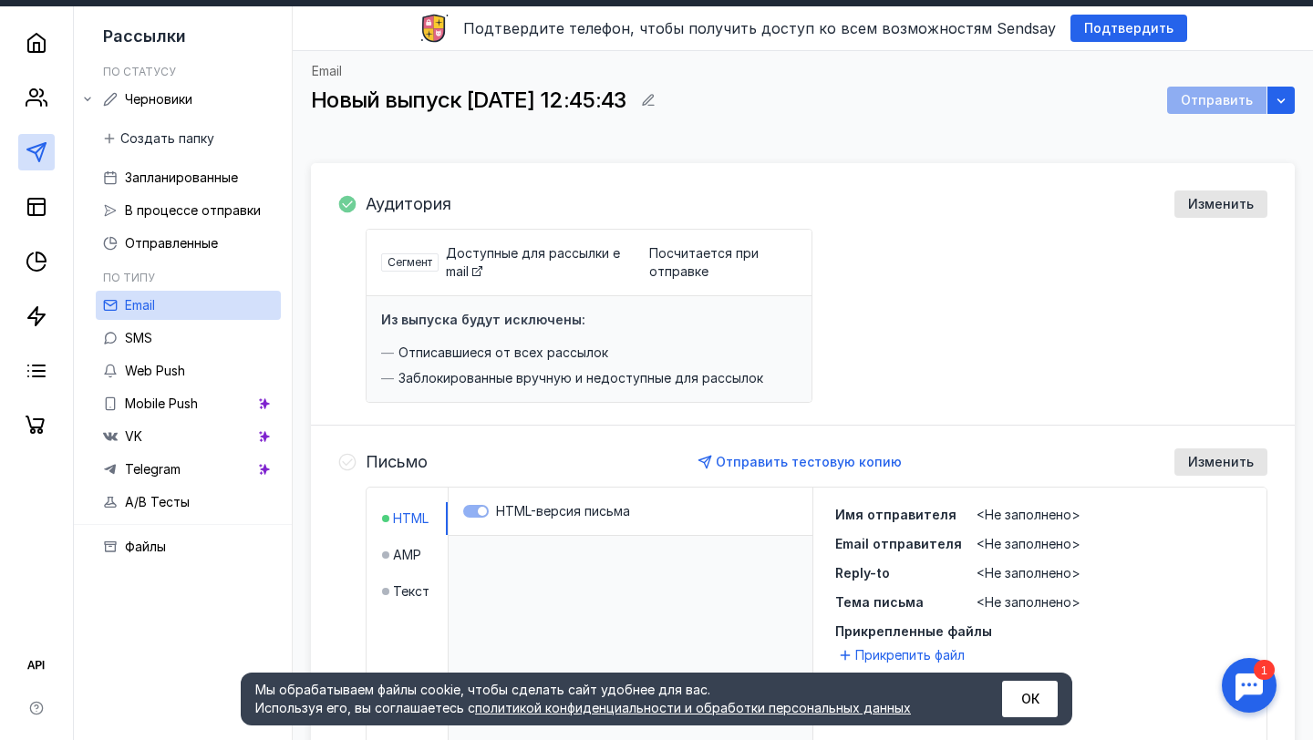
scroll to position [49, 0]
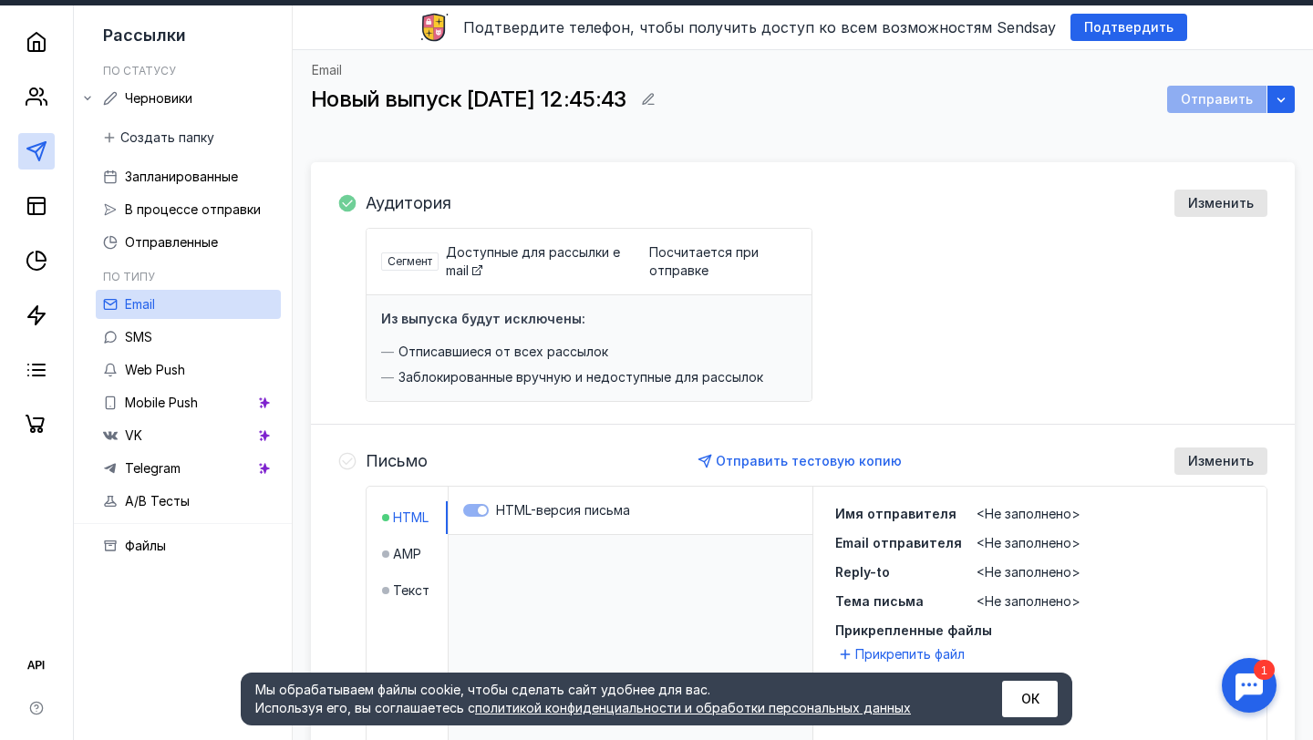
click at [409, 263] on span "Сегмент" at bounding box center [410, 261] width 45 height 14
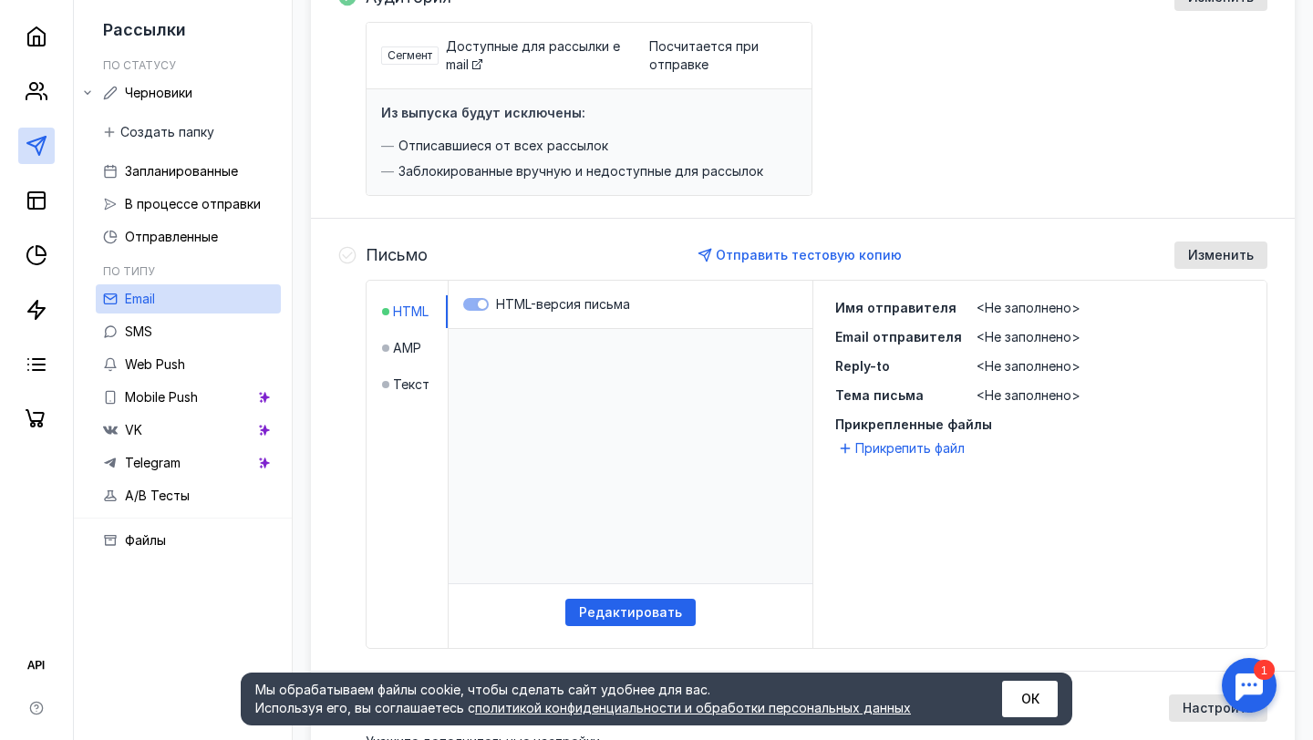
scroll to position [262, 0]
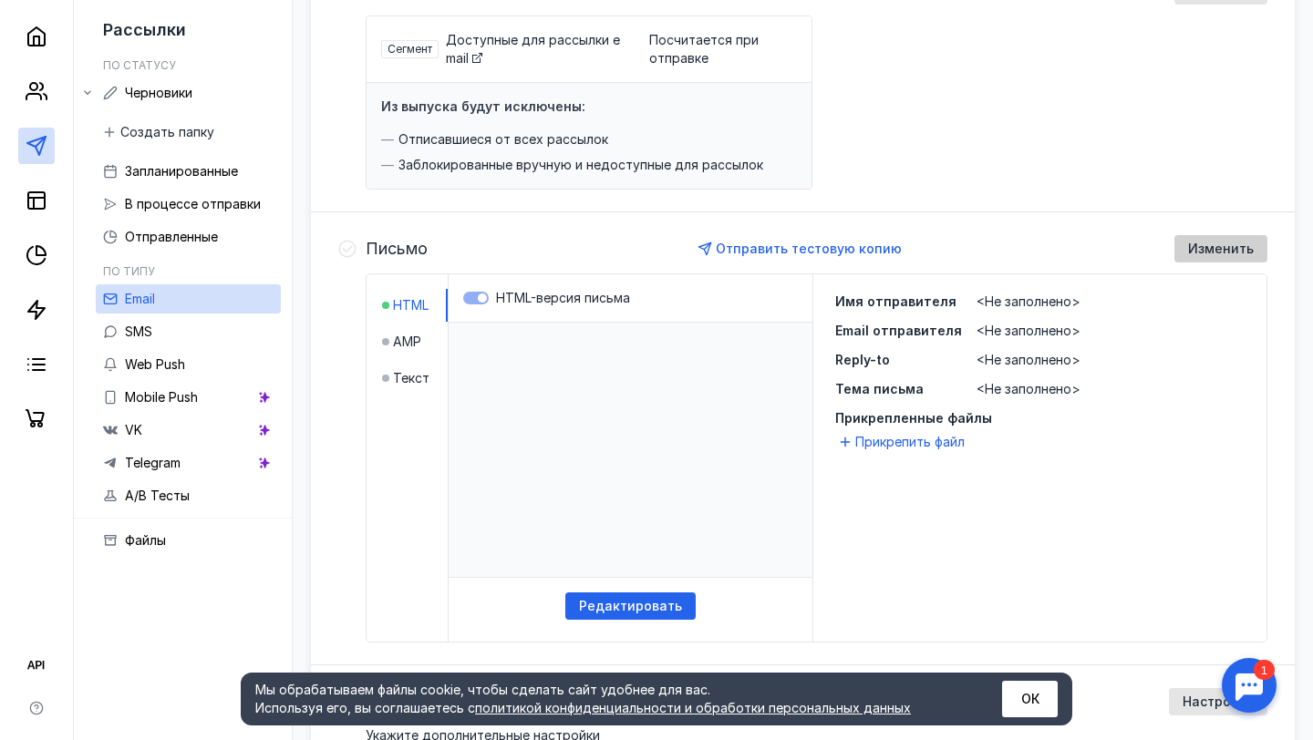
click at [1209, 248] on span "Изменить" at bounding box center [1221, 250] width 66 height 16
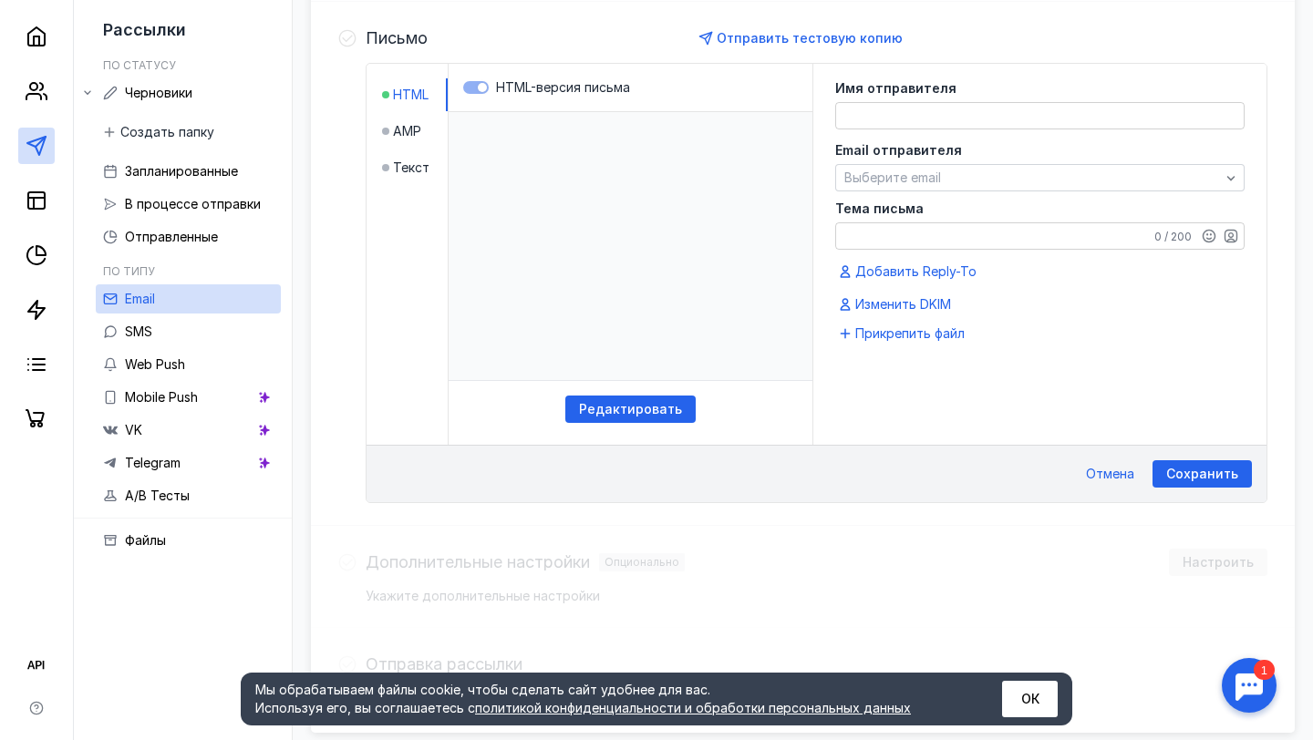
scroll to position [473, 0]
click at [926, 331] on span "Прикрепить файл" at bounding box center [909, 333] width 109 height 18
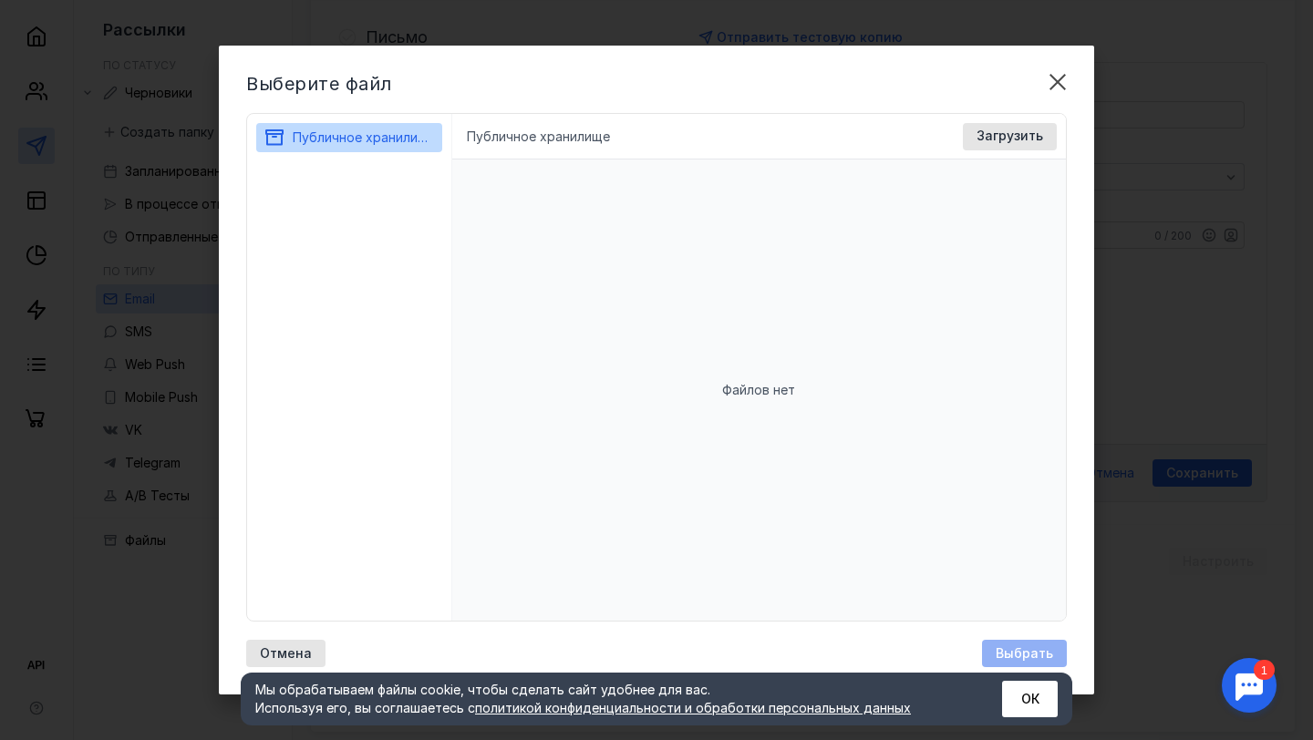
click at [539, 132] on li "Публичное хранилище" at bounding box center [538, 137] width 143 height 18
click at [498, 140] on li "Публичное хранилище" at bounding box center [538, 137] width 143 height 18
click at [971, 129] on div "Загрузить" at bounding box center [1009, 137] width 85 height 16
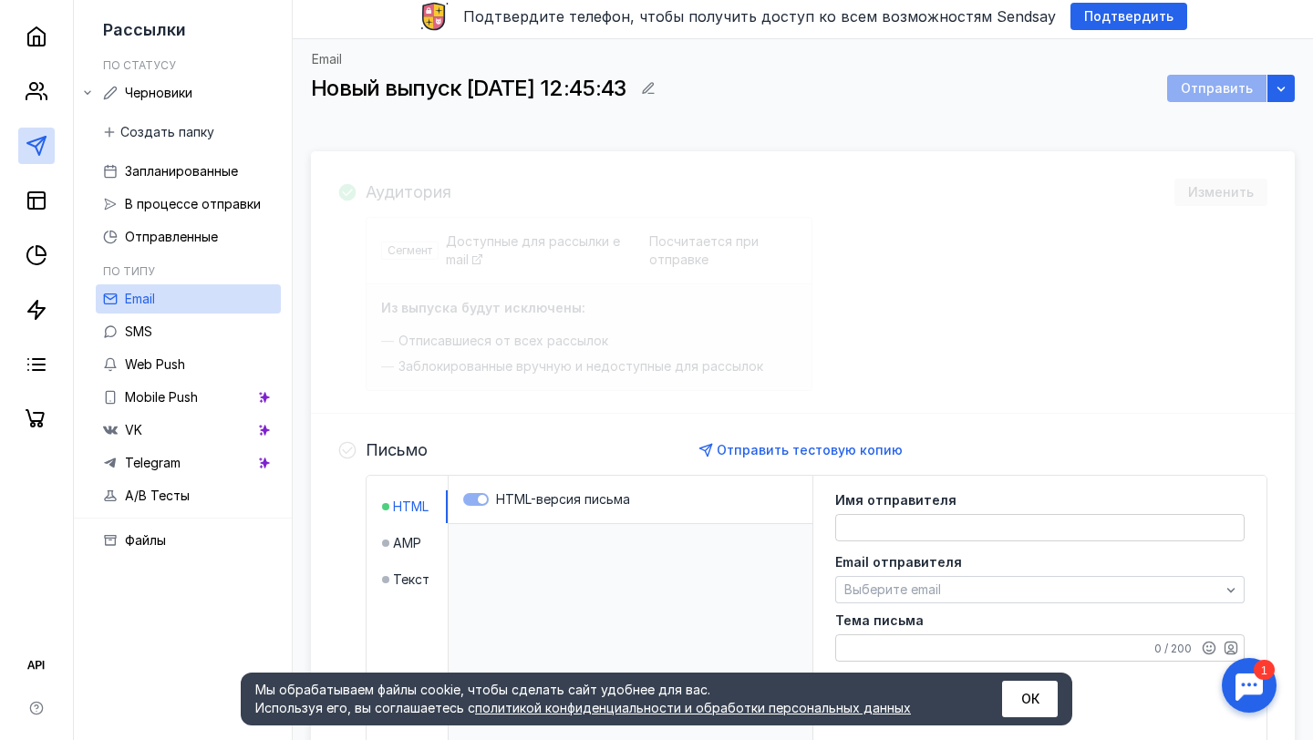
scroll to position [61, 0]
click at [22, 50] on link at bounding box center [36, 36] width 36 height 36
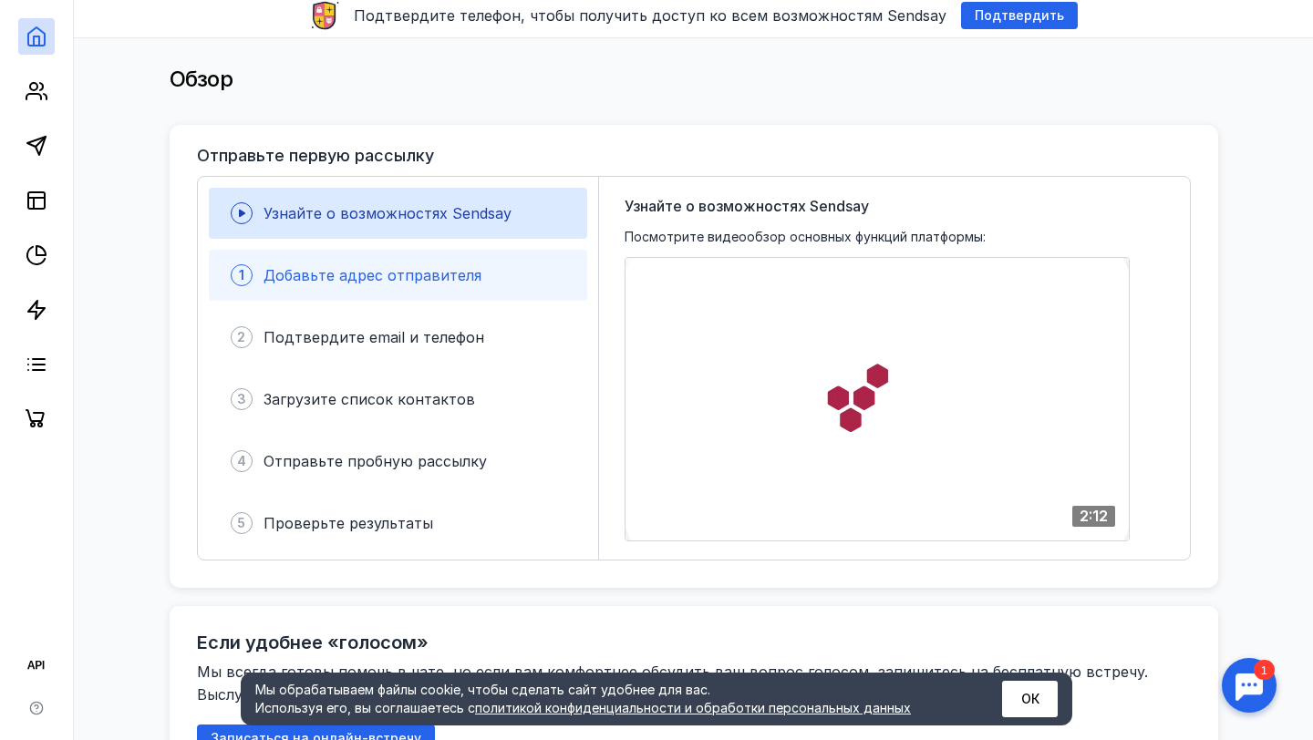
click at [436, 266] on span "Добавьте адрес отправителя" at bounding box center [373, 275] width 218 height 18
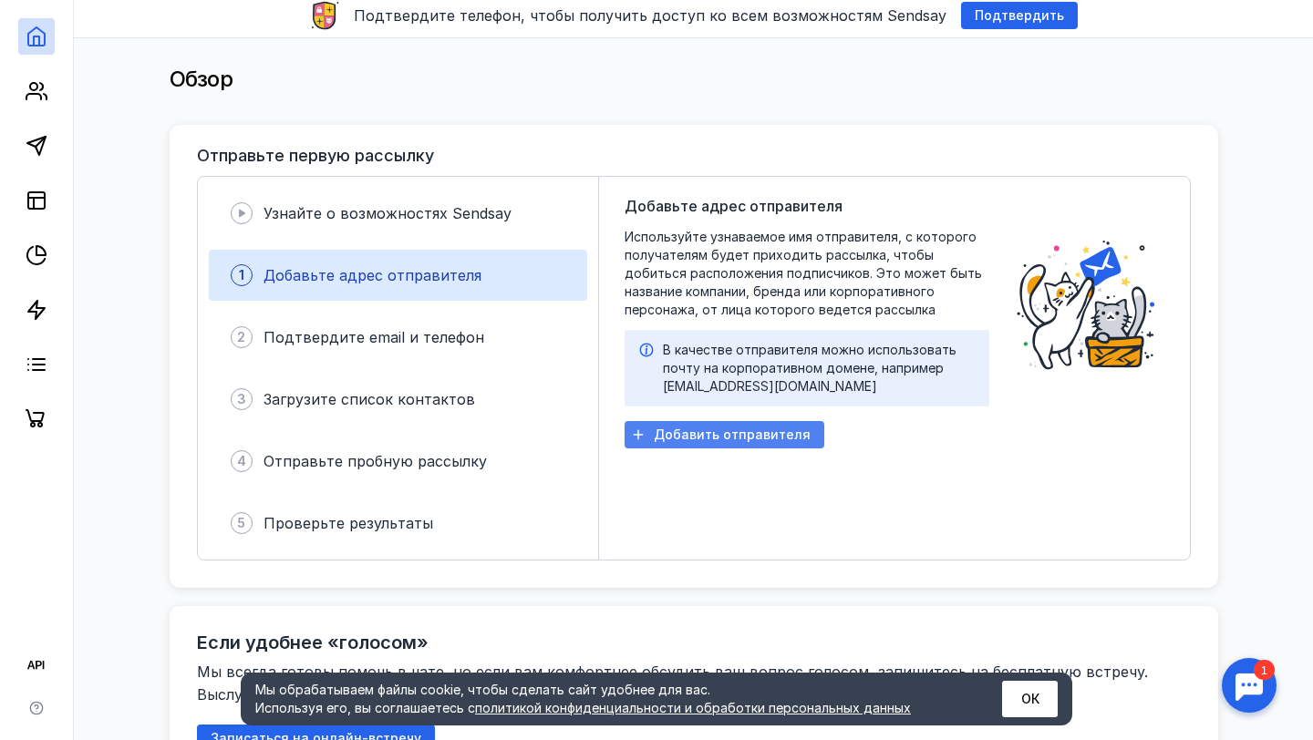
click at [727, 441] on span "Добавить отправителя" at bounding box center [732, 436] width 157 height 16
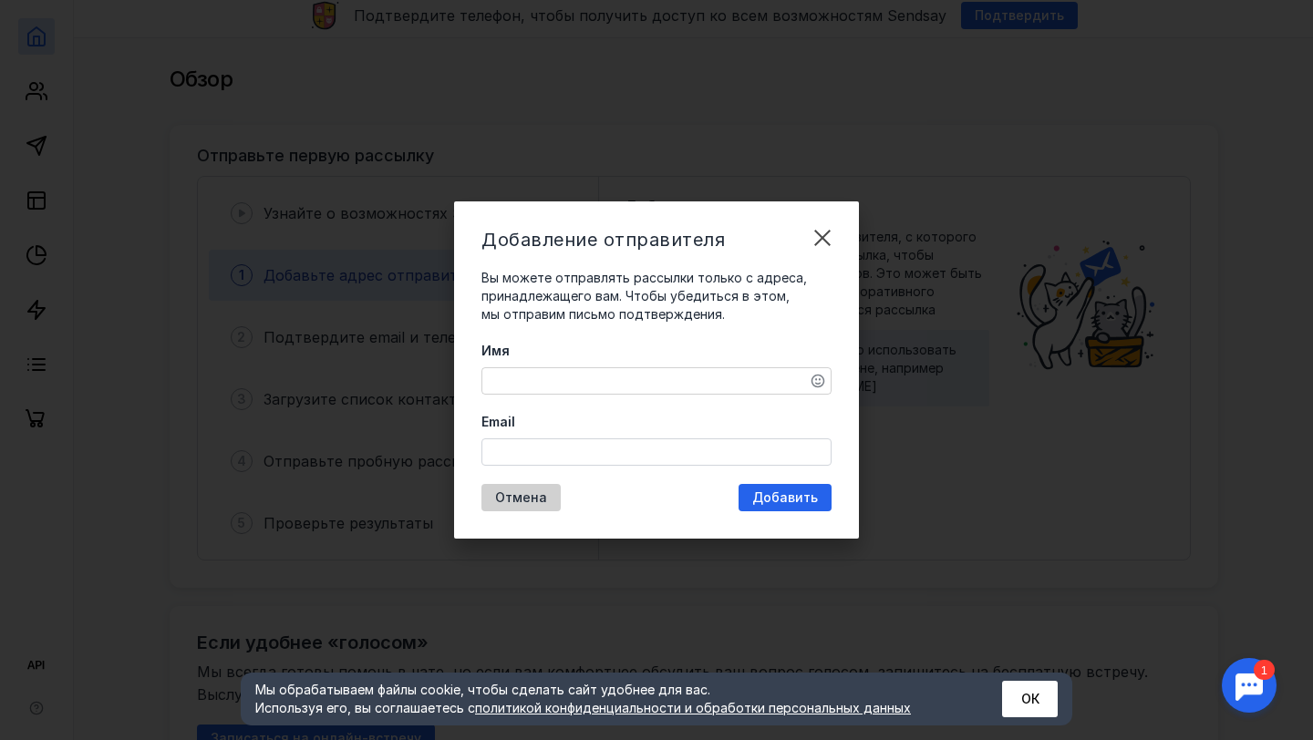
click at [529, 492] on span "Отмена" at bounding box center [521, 499] width 52 height 16
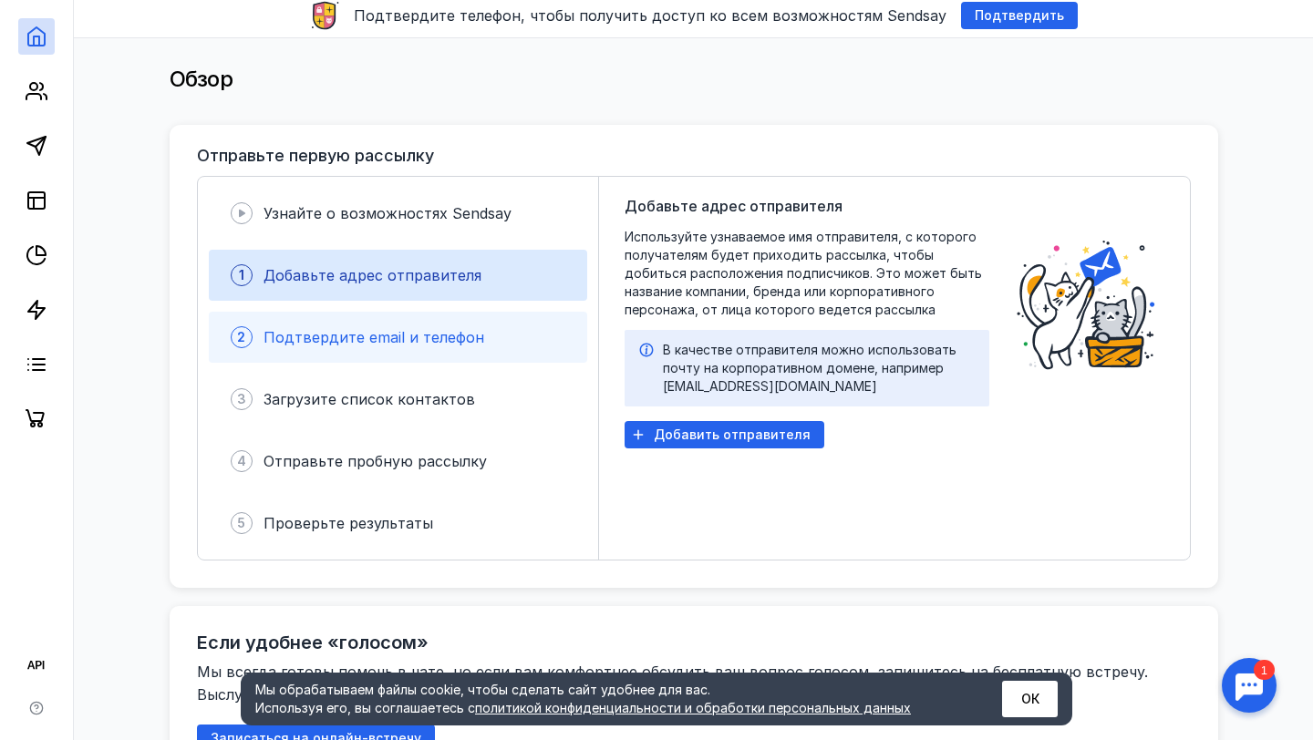
click at [481, 336] on div "2 Подтвердите email и телефон" at bounding box center [398, 337] width 378 height 51
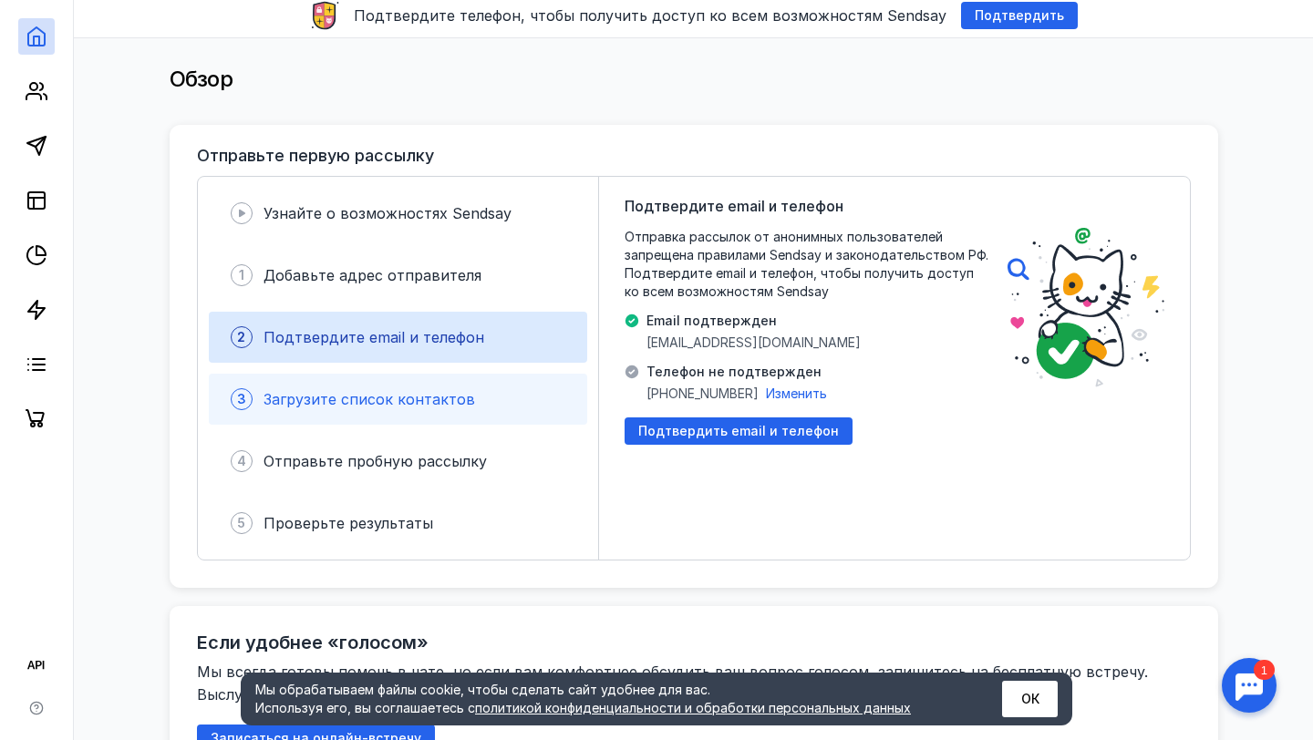
click at [462, 382] on div "3 Загрузите список контактов" at bounding box center [398, 399] width 378 height 51
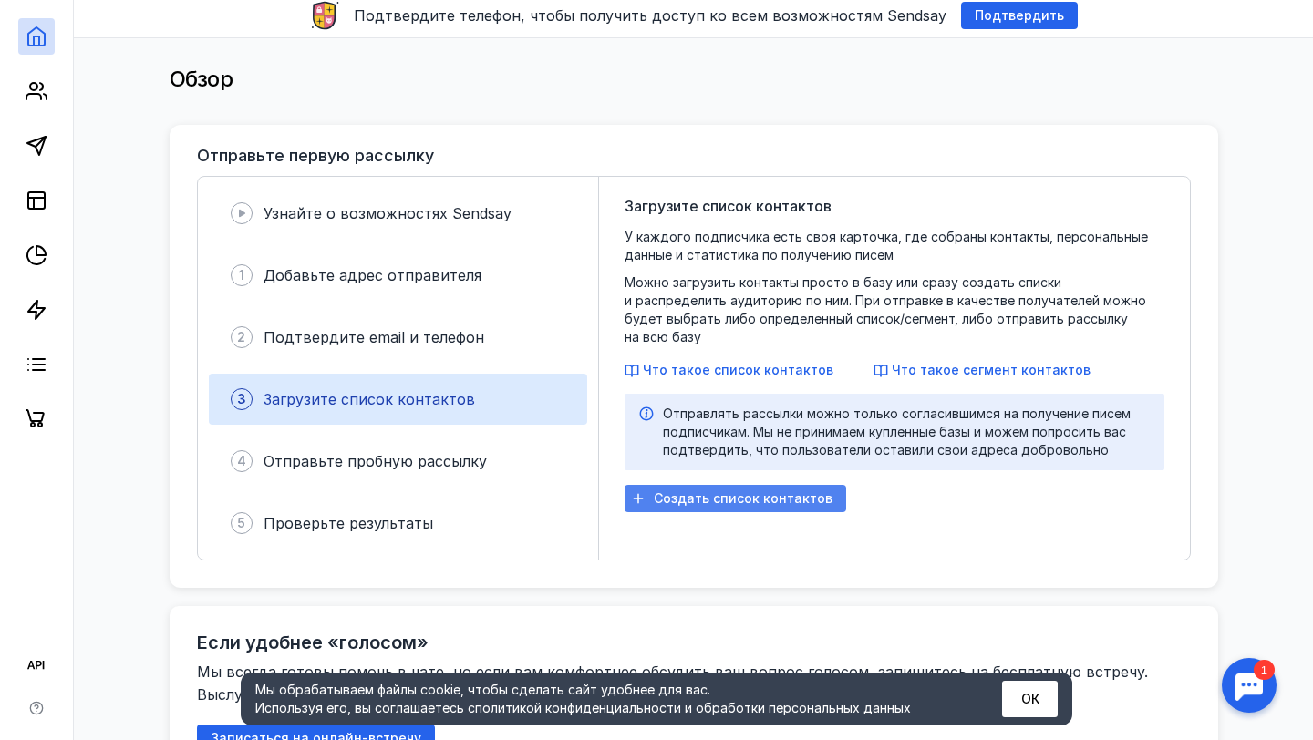
click at [737, 492] on span "Создать список контактов" at bounding box center [743, 499] width 179 height 16
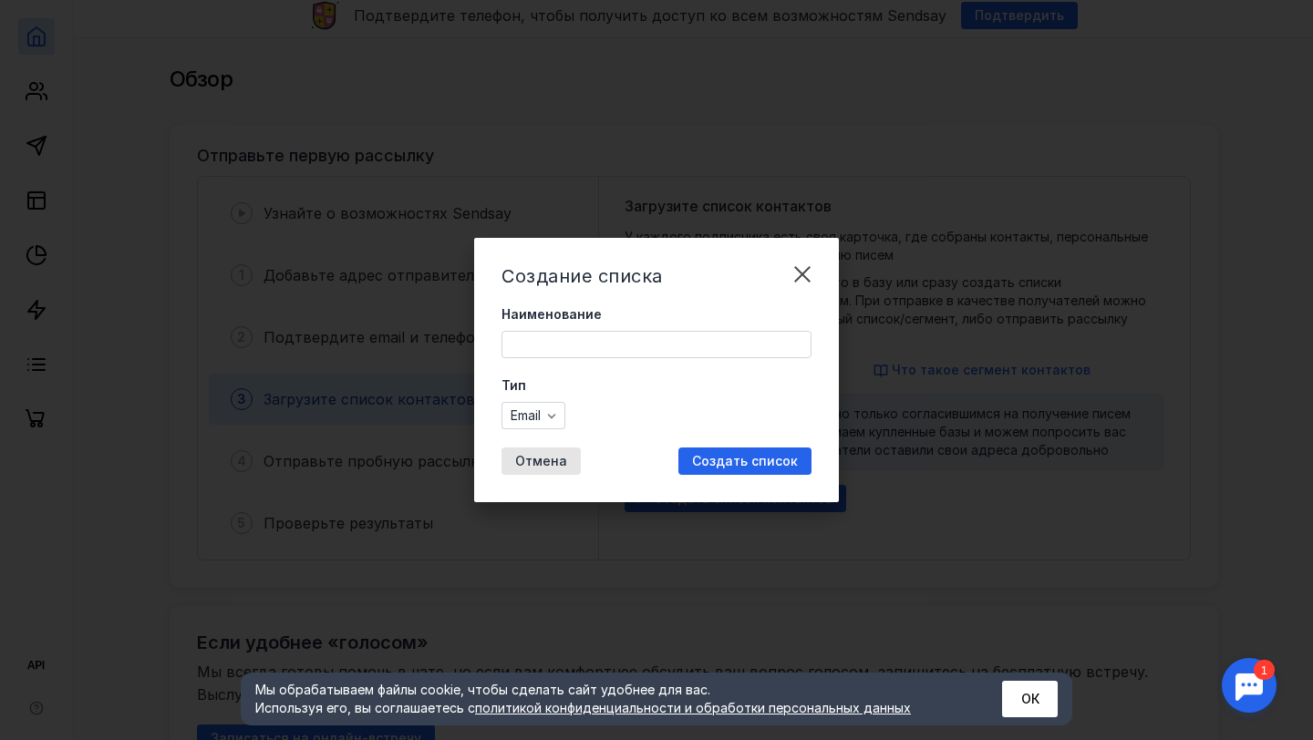
click at [628, 343] on input "Наименование" at bounding box center [656, 345] width 308 height 26
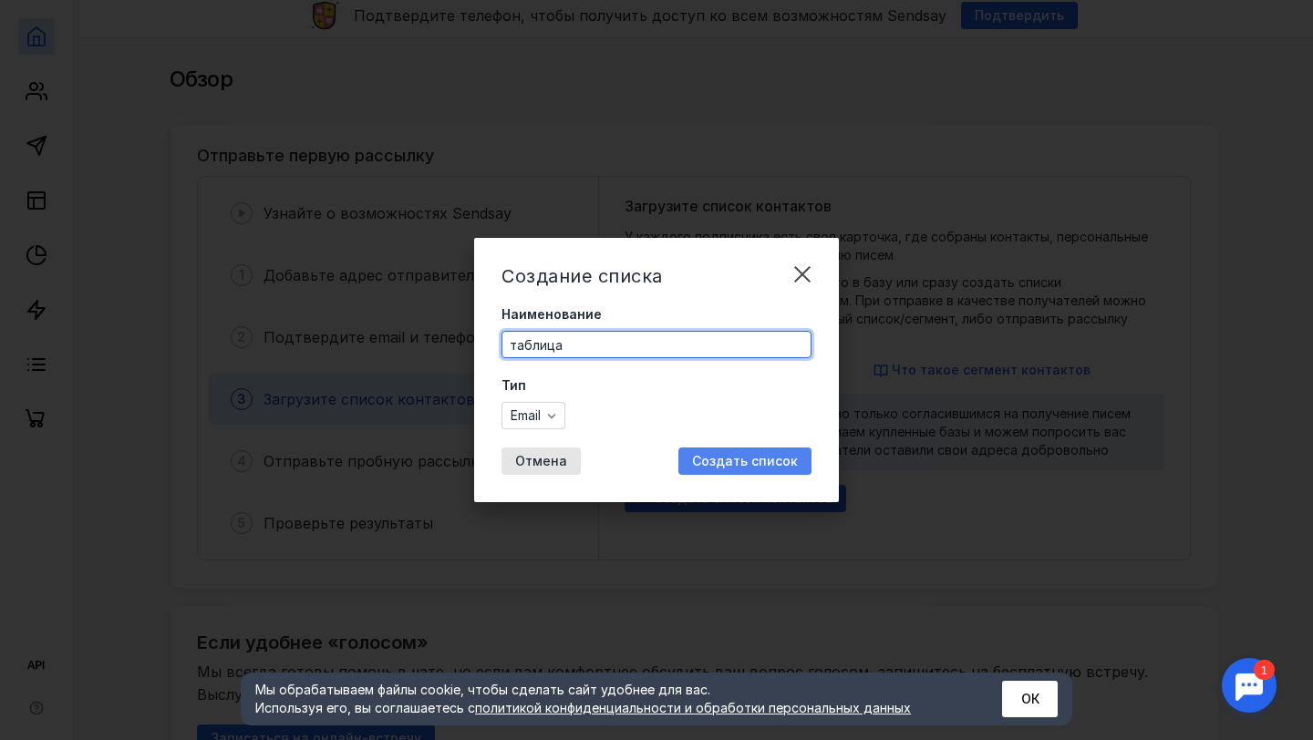
type input "таблица"
click at [705, 464] on span "Создать список" at bounding box center [745, 462] width 106 height 16
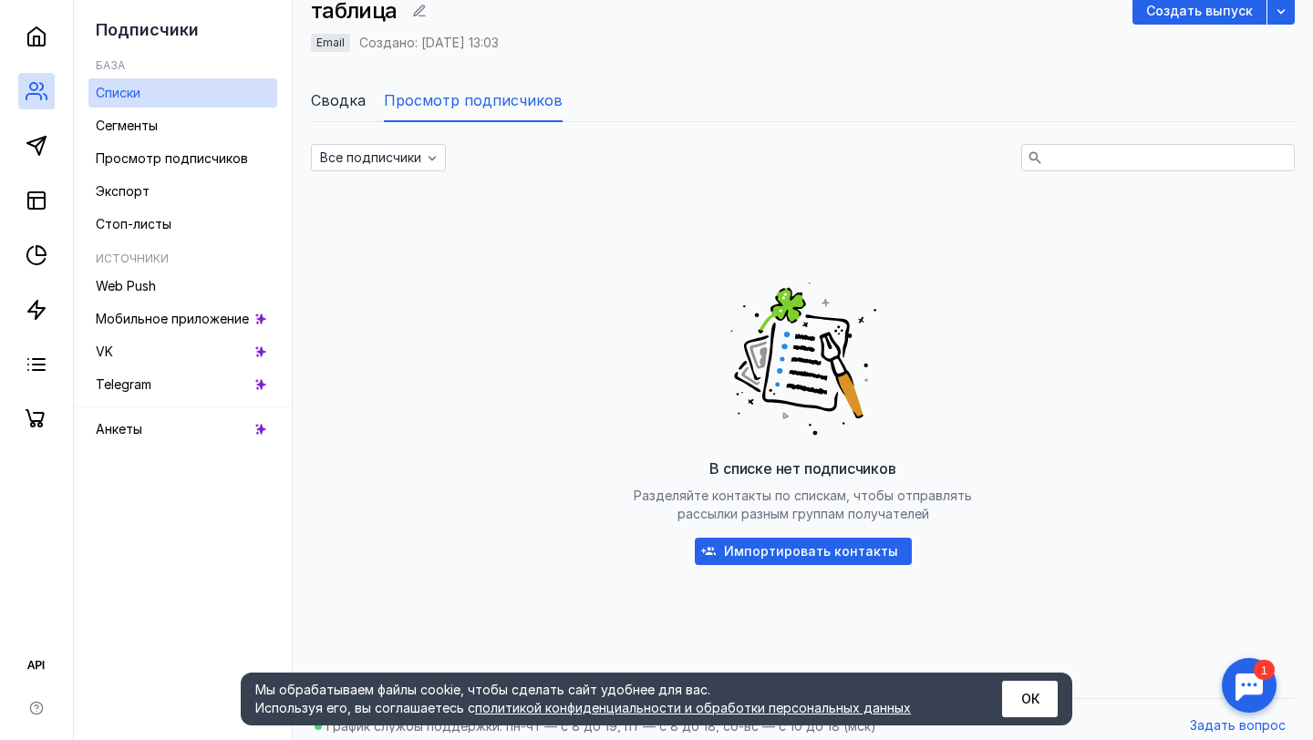
scroll to position [156, 0]
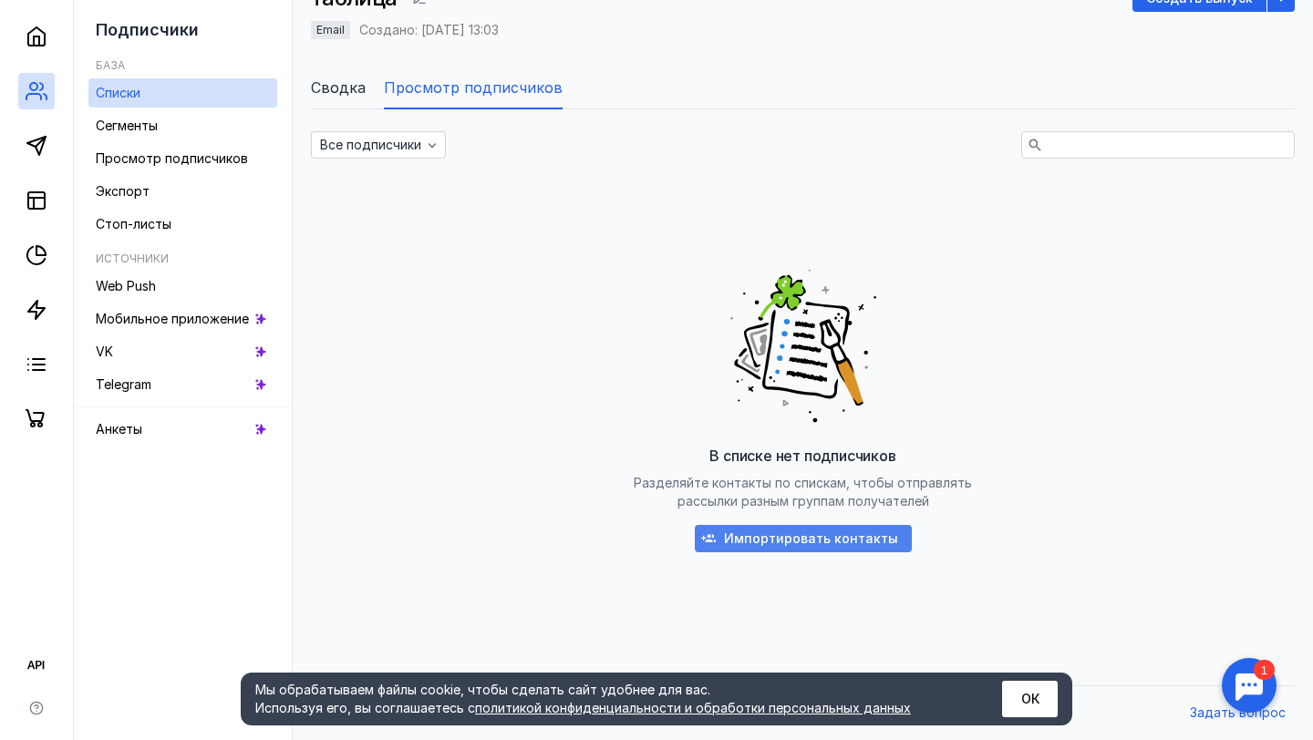
click at [799, 550] on div "Импортировать контакты" at bounding box center [803, 538] width 217 height 27
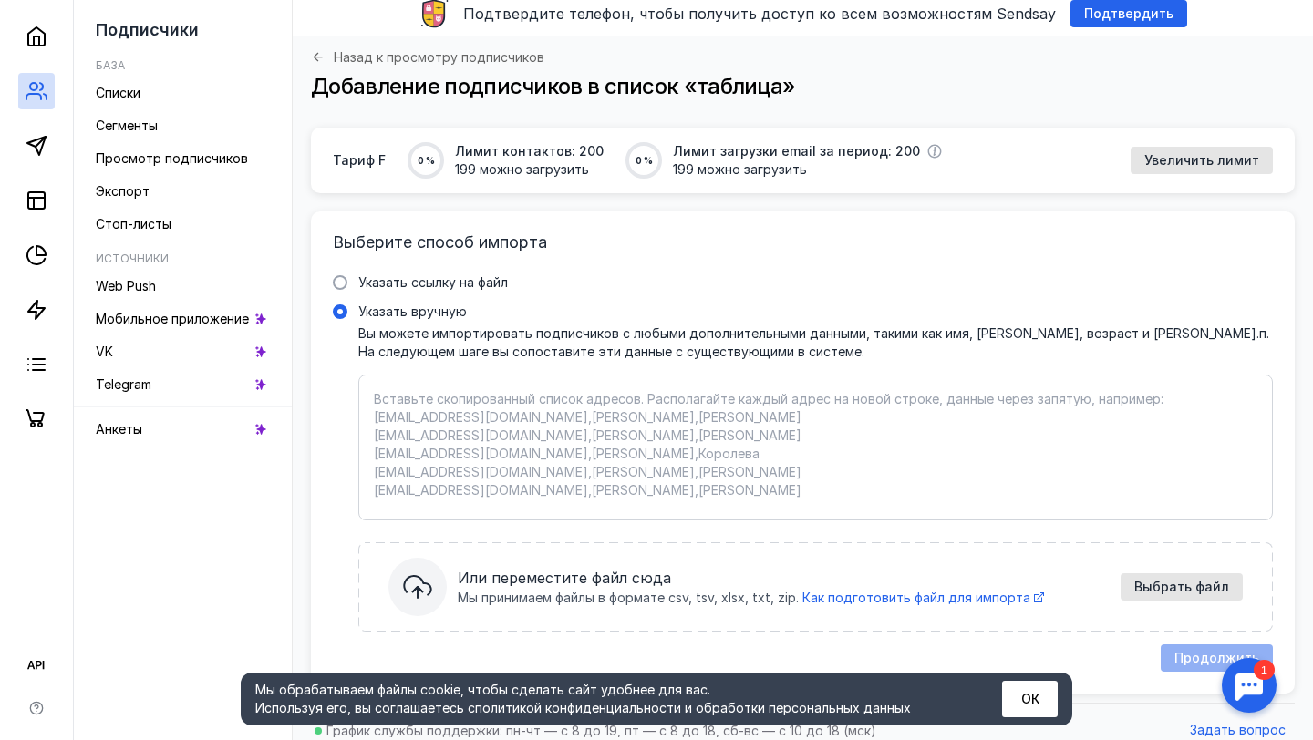
scroll to position [62, 0]
click at [1174, 158] on span "Увеличить лимит" at bounding box center [1201, 162] width 115 height 16
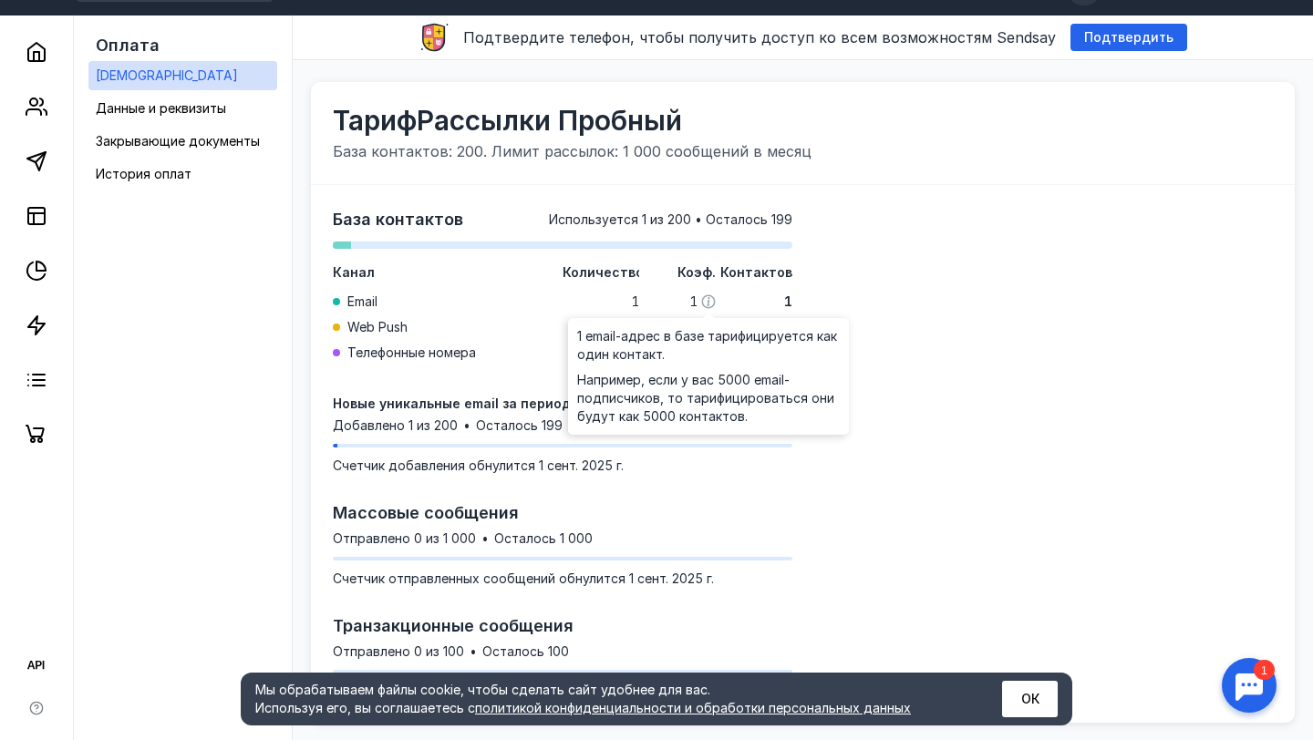
scroll to position [40, 0]
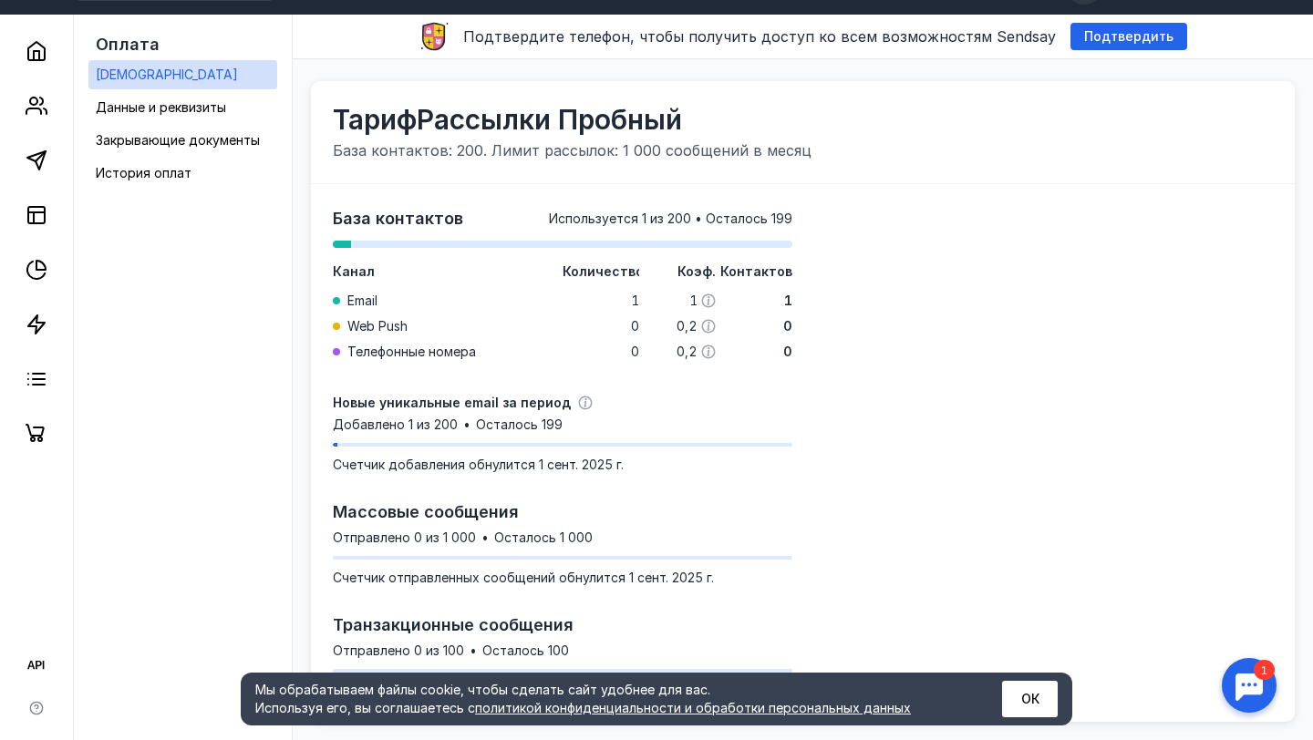
click at [913, 269] on div at bounding box center [1044, 453] width 460 height 494
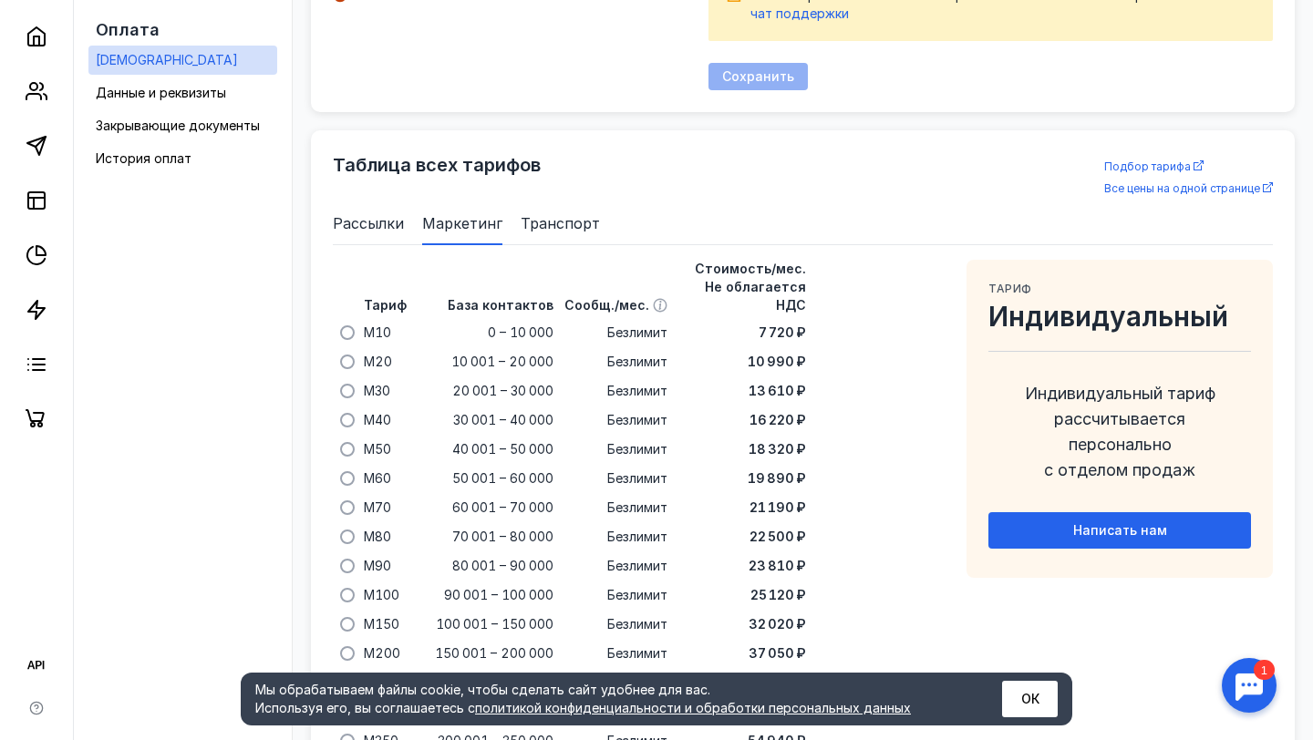
scroll to position [1202, 0]
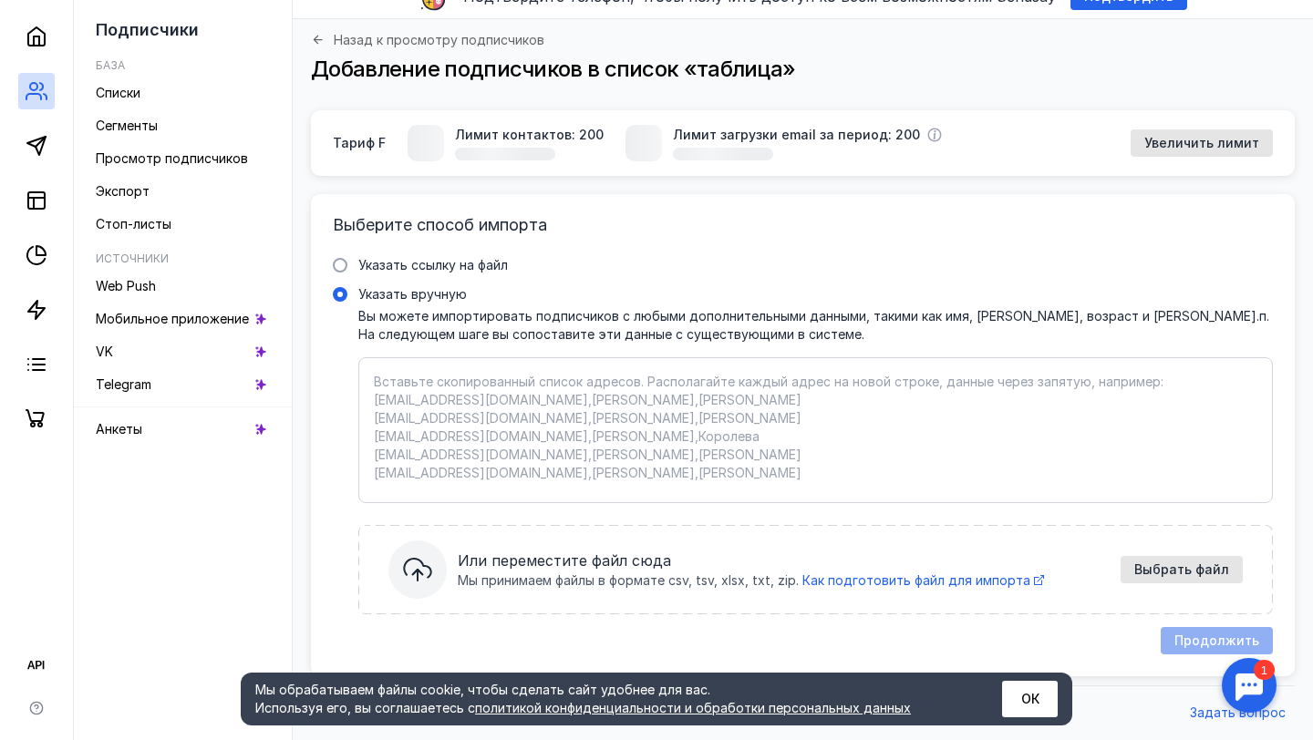
scroll to position [62, 0]
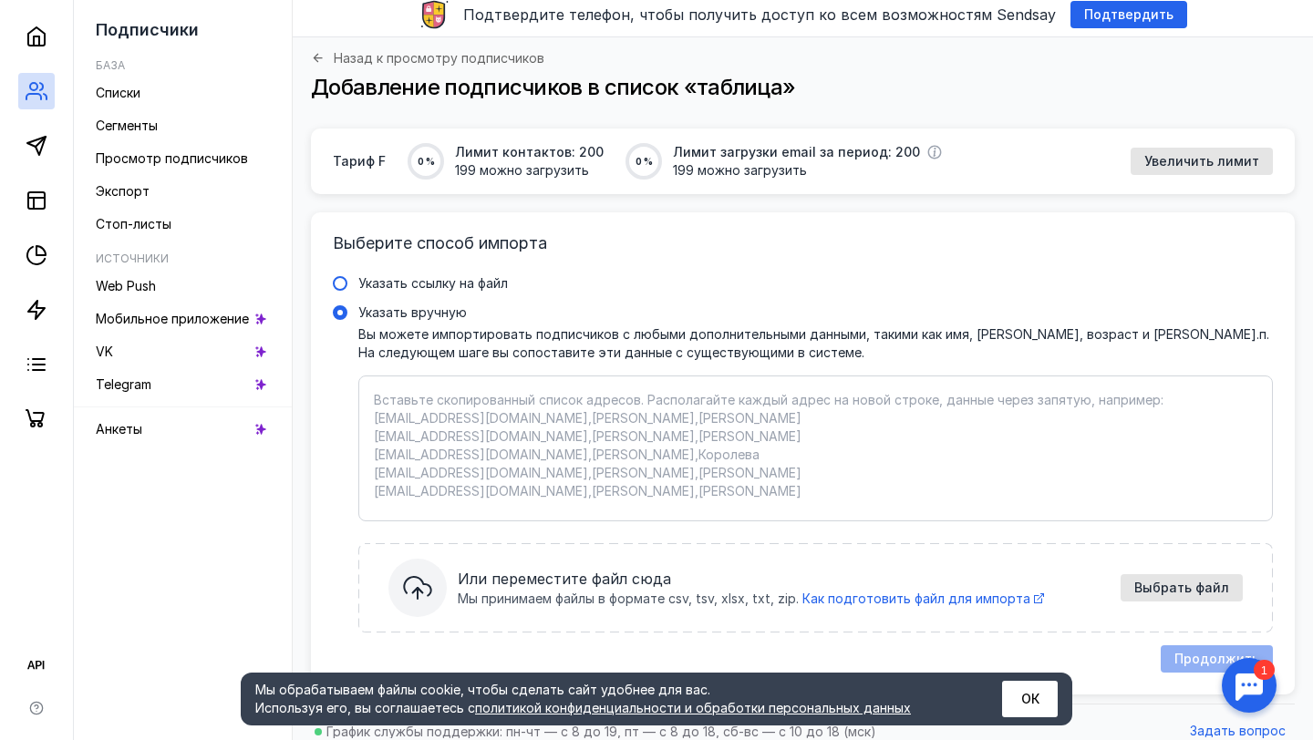
click at [412, 276] on span "Указать ссылку на файл" at bounding box center [433, 283] width 150 height 16
click at [0, 0] on input "Указать ссылку на файл" at bounding box center [0, 0] width 0 height 0
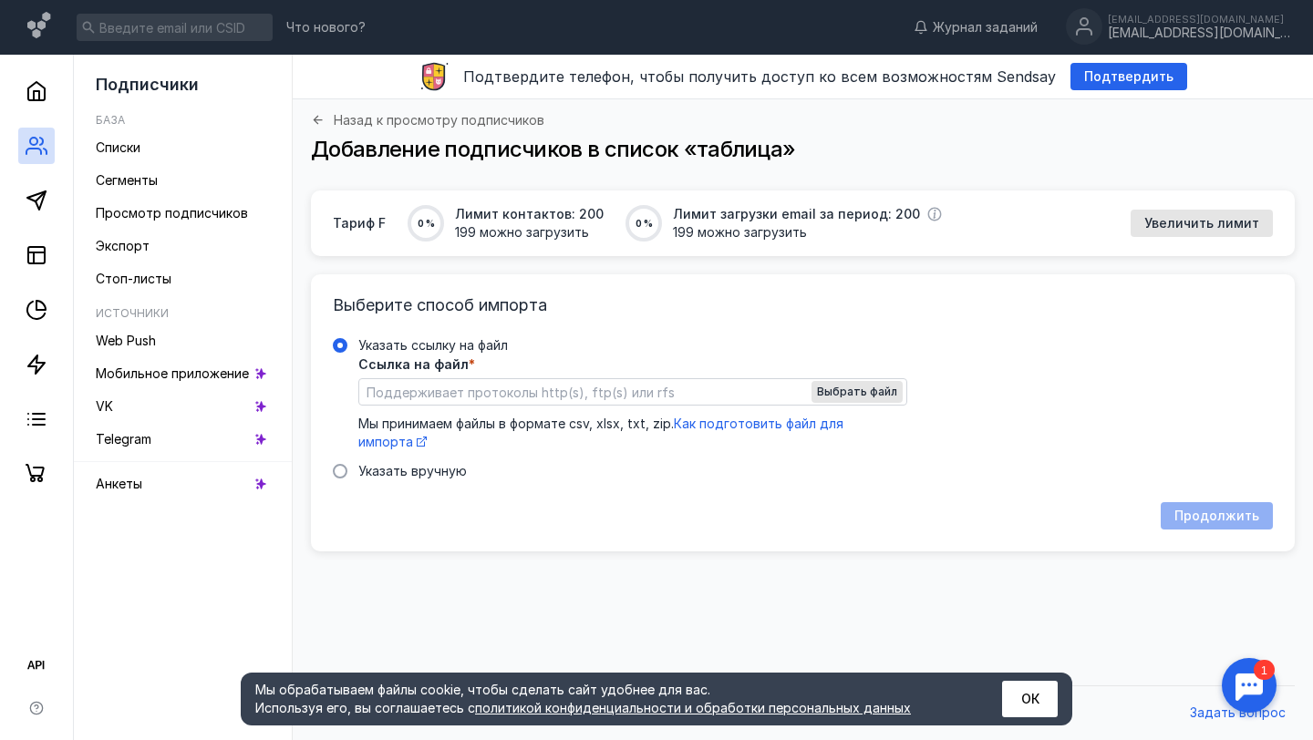
scroll to position [0, 0]
click at [600, 397] on input "Указать ссылку на файл Ссылка на файл * Выбрать файл Мы принимаем файлы в форма…" at bounding box center [632, 392] width 547 height 26
